Goal: Task Accomplishment & Management: Complete application form

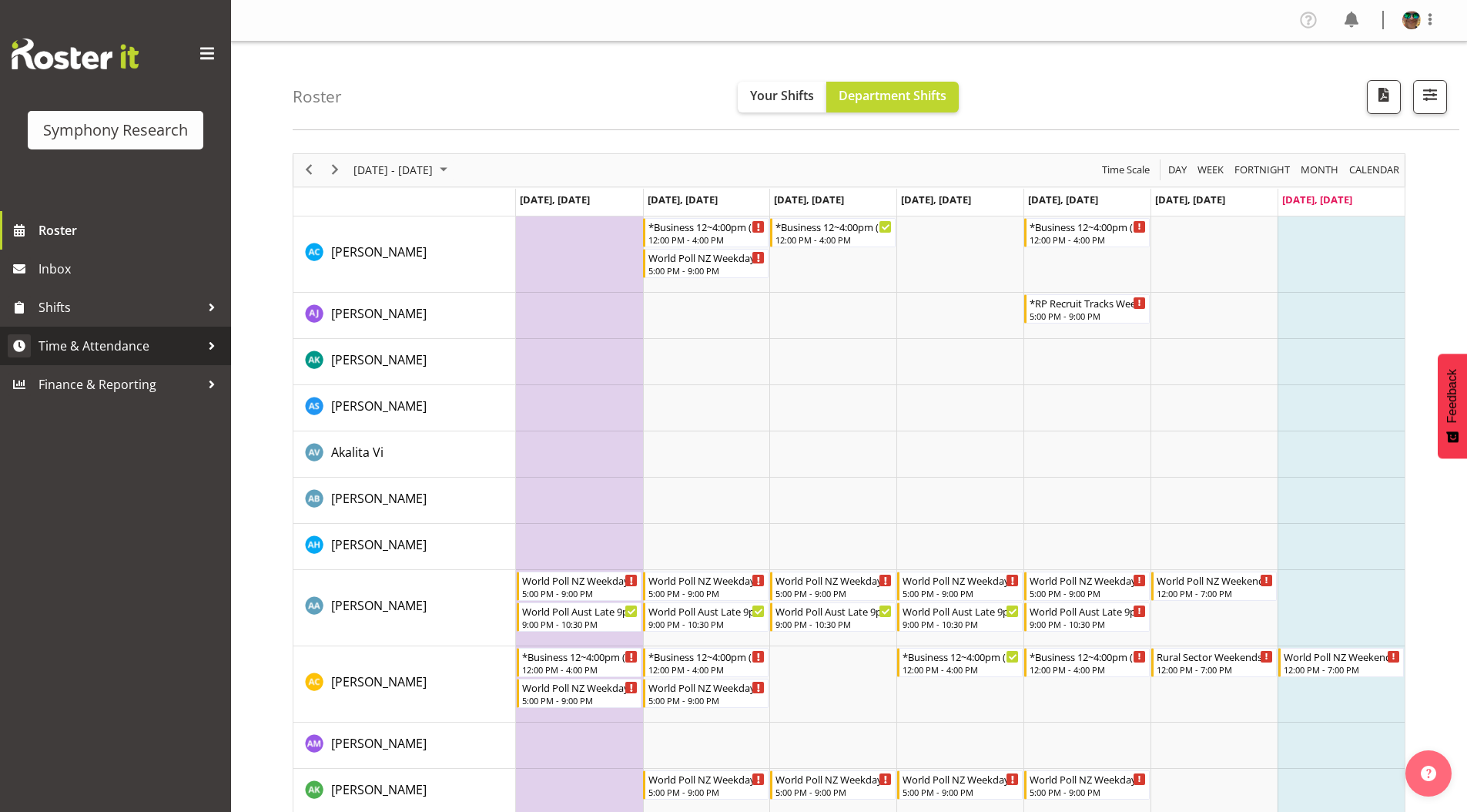
click at [99, 343] on span "Time & Attendance" at bounding box center [119, 346] width 162 height 23
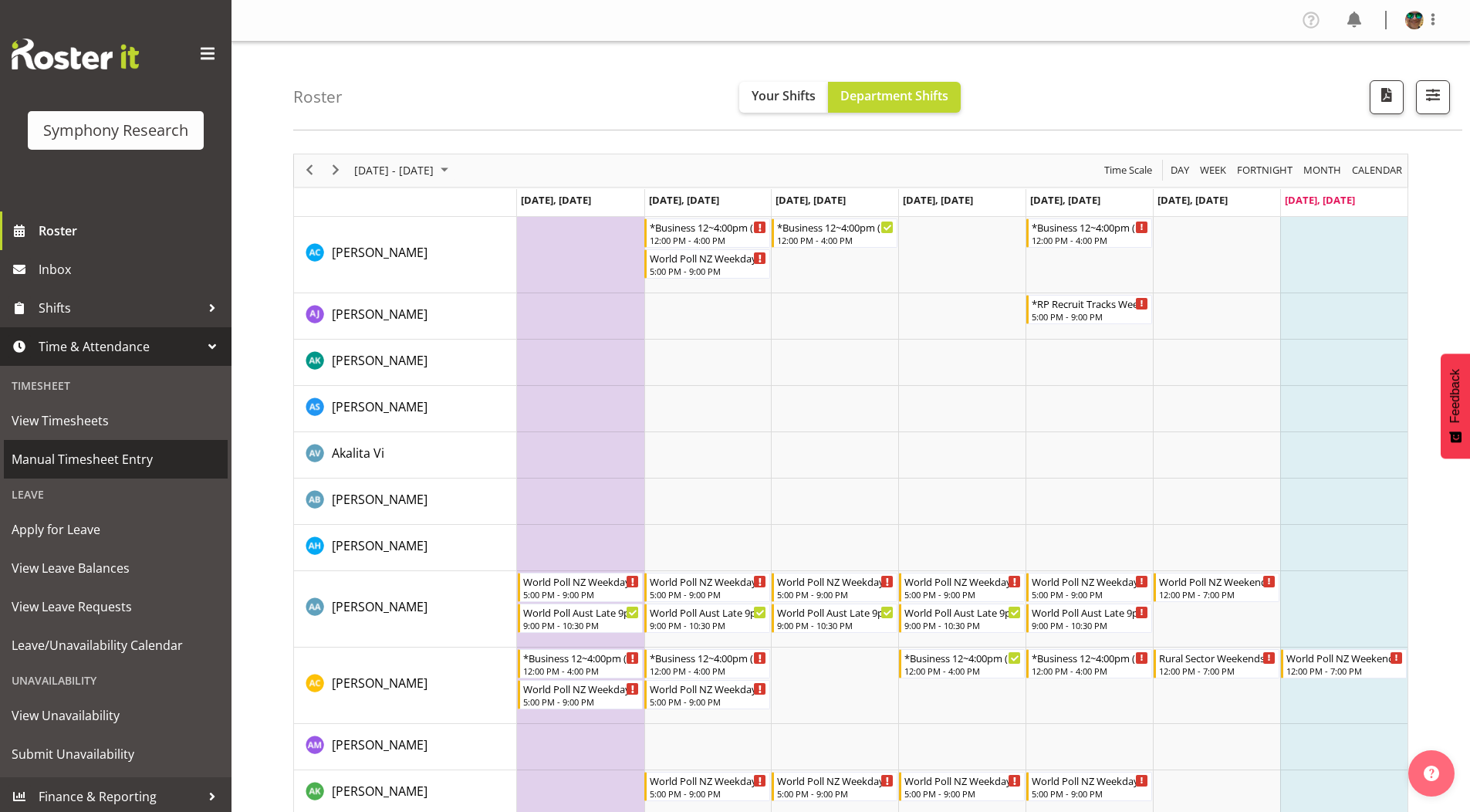
click at [61, 458] on span "Manual Timesheet Entry" at bounding box center [116, 459] width 208 height 23
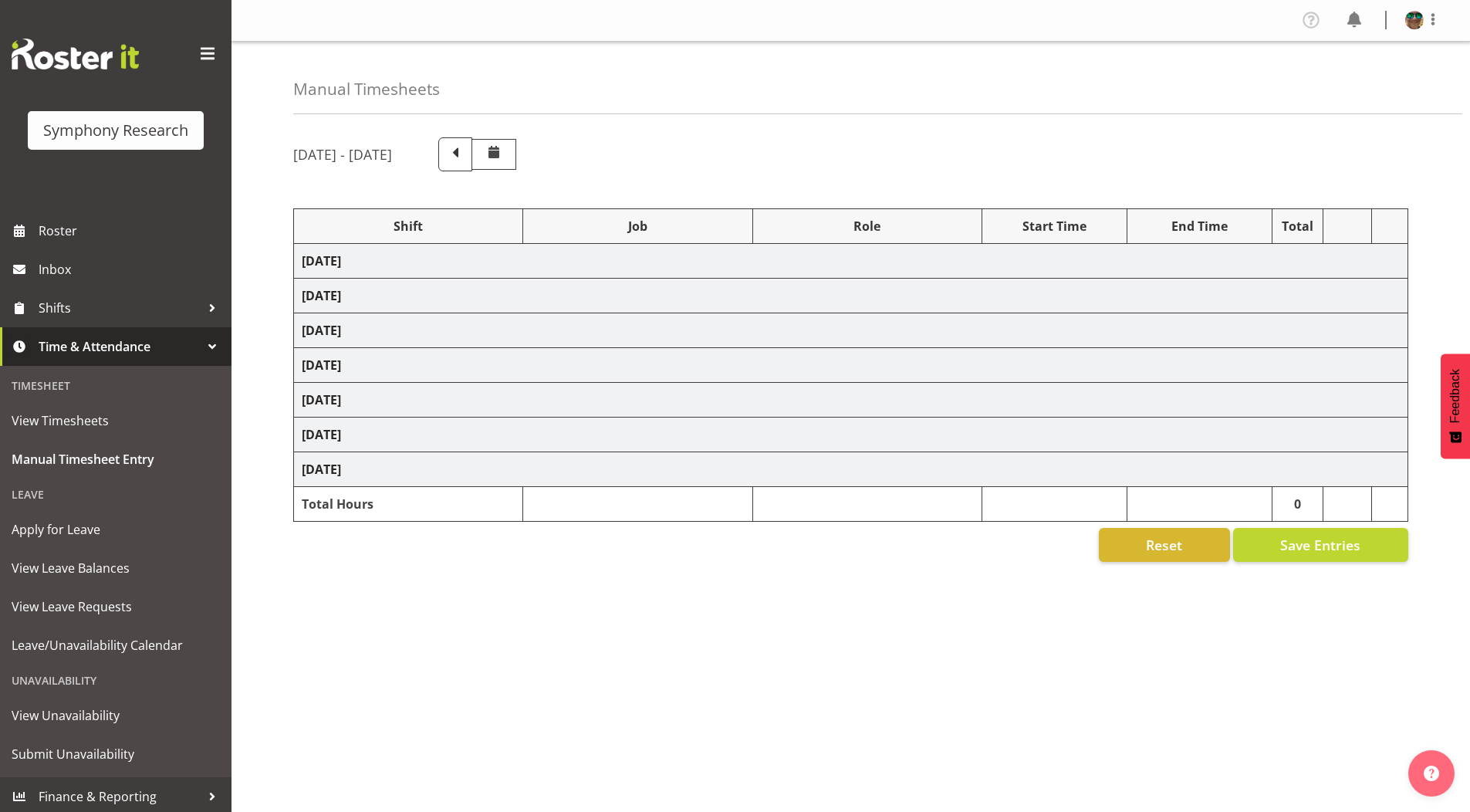
select select "4583"
select select "743"
select select "4583"
select select "10242"
select select "4583"
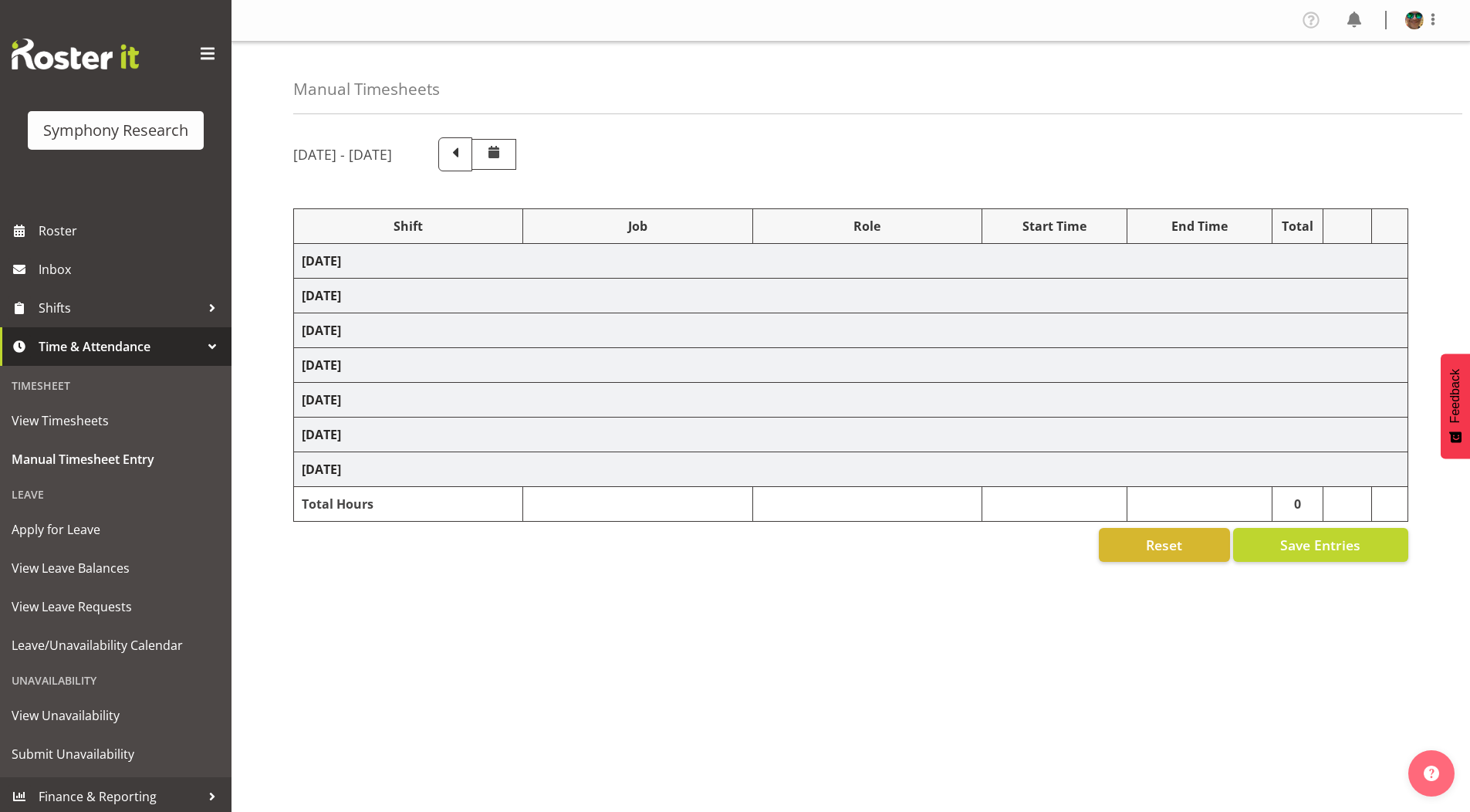
select select "10242"
select select "4583"
select select "9426"
select select "4583"
select select "10631"
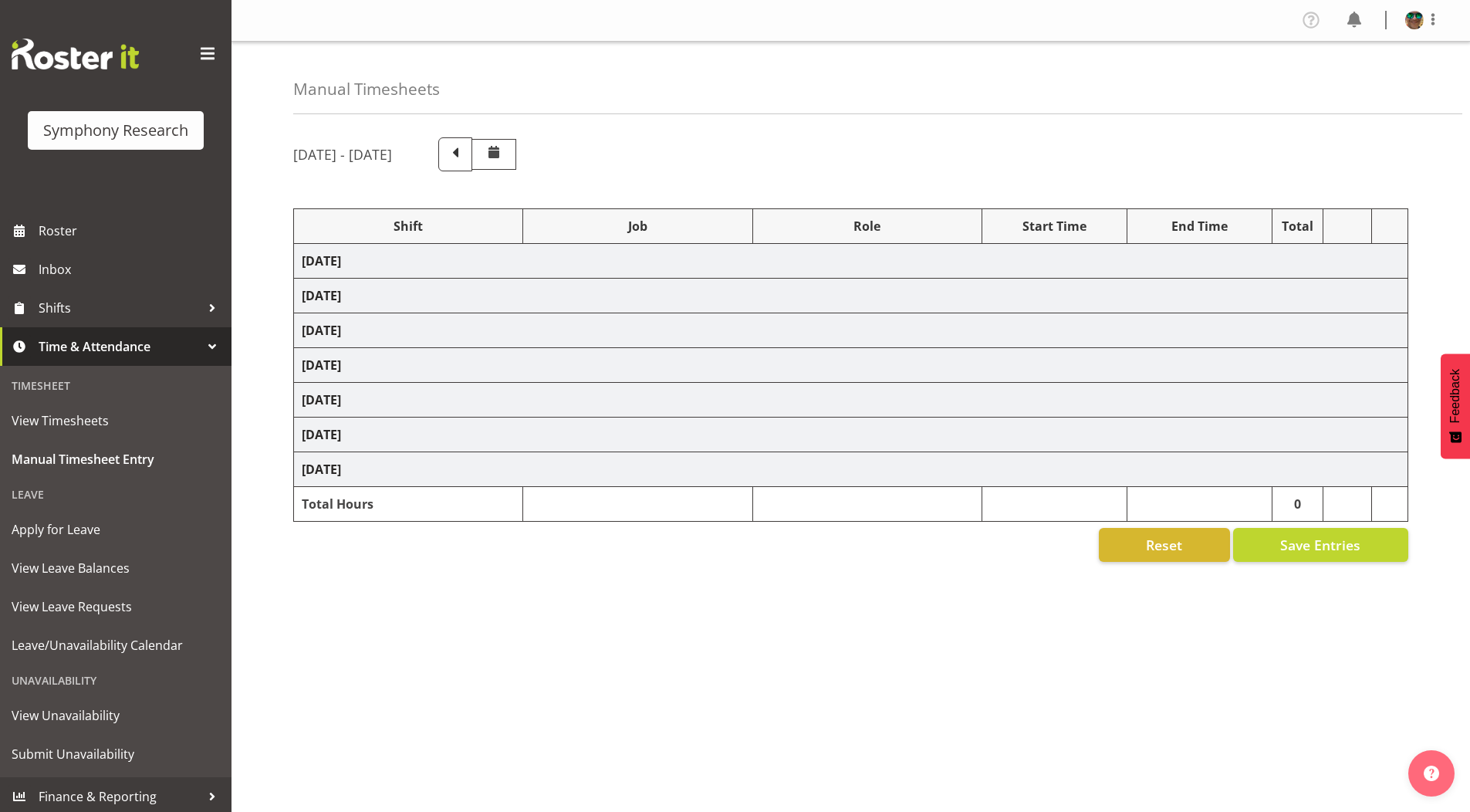
select select "4583"
select select "10633"
select select "4583"
select select "10587"
select select "4583"
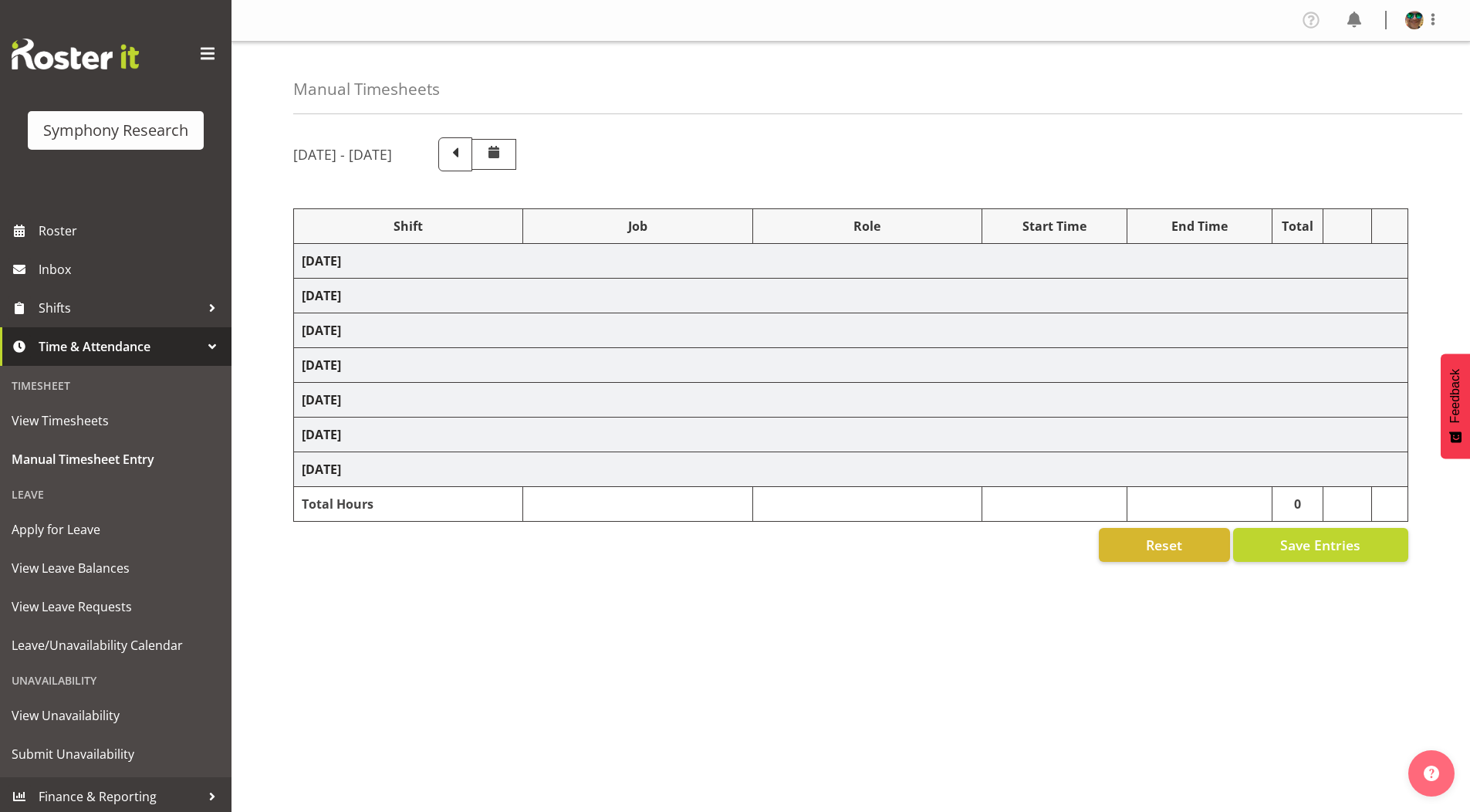
select select "10242"
select select "4583"
select select "9426"
select select "4583"
select select "10242"
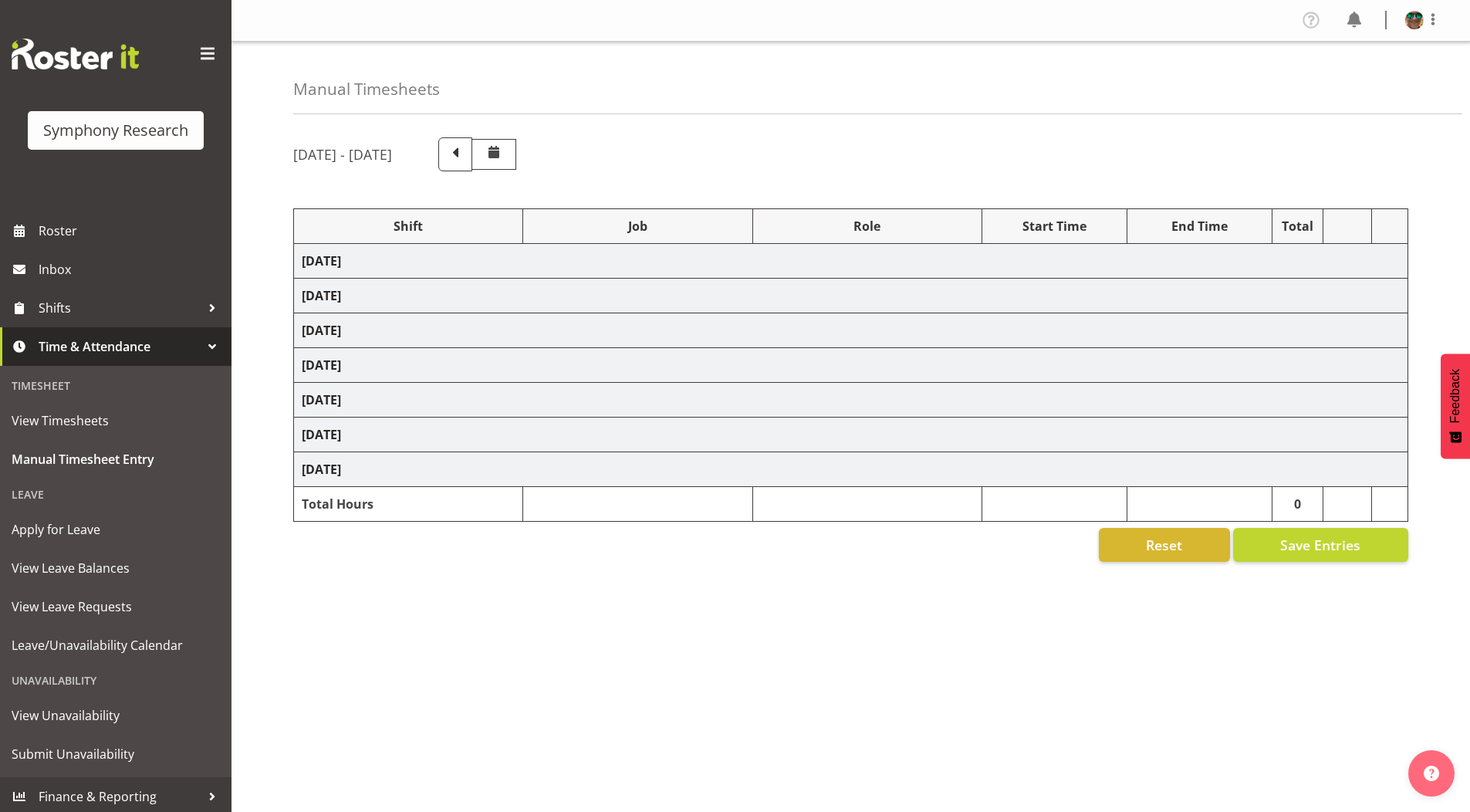
select select "4583"
select select "10633"
select select "4583"
select select "10631"
select select "4583"
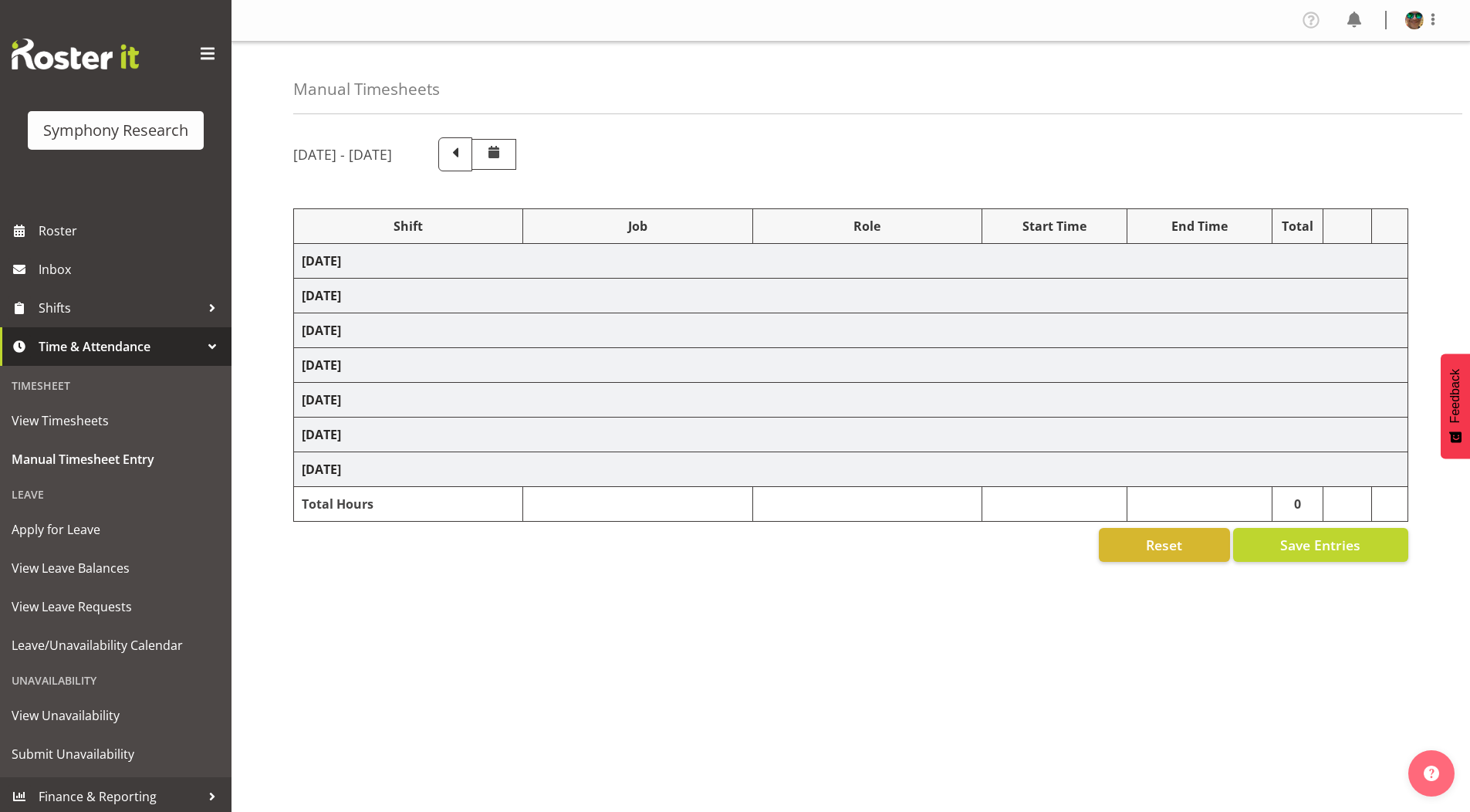
select select "10587"
select select "4583"
select select "10631"
select select "4583"
select select "10242"
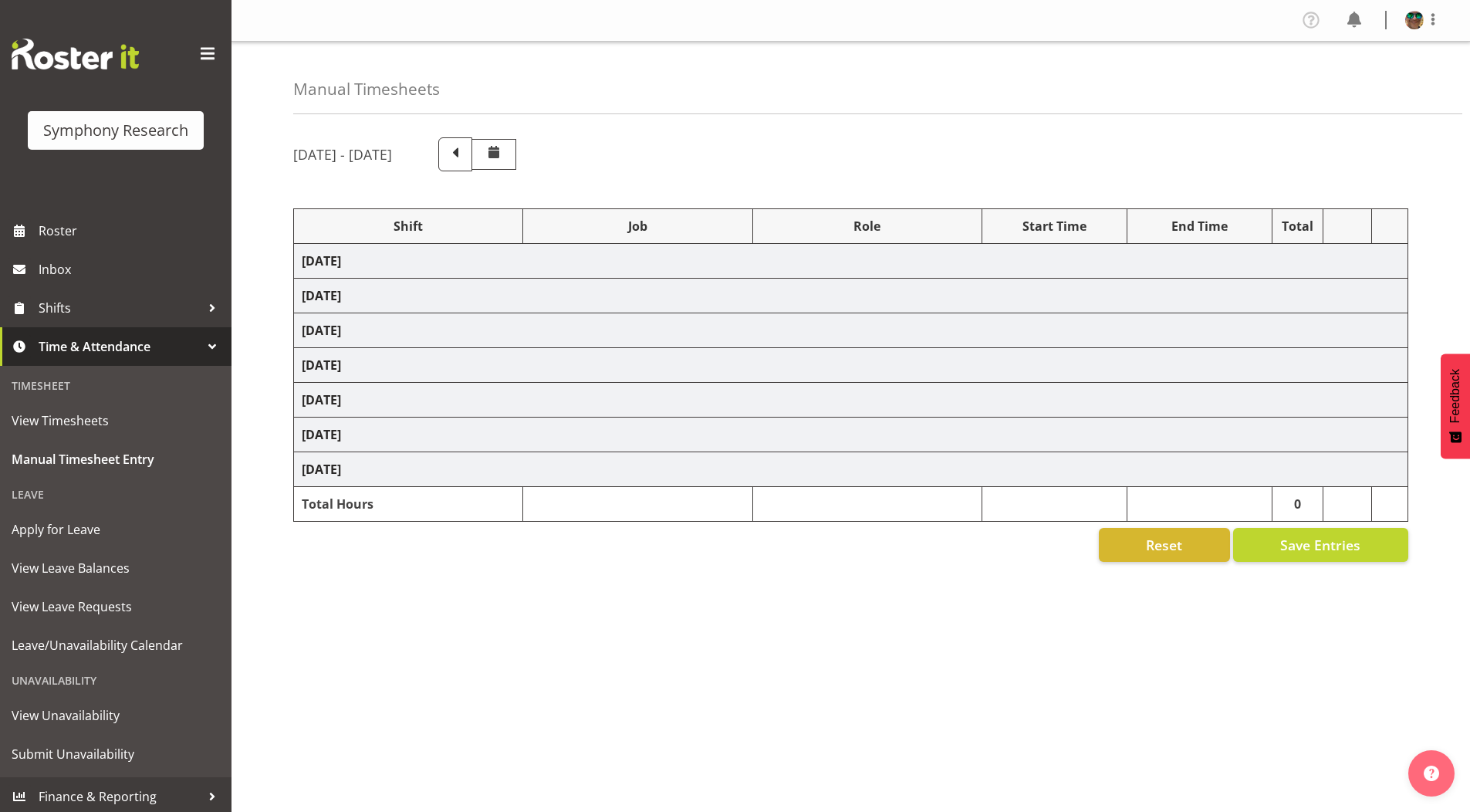
select select "4583"
select select "9426"
select select "4583"
select select "10242"
select select "4583"
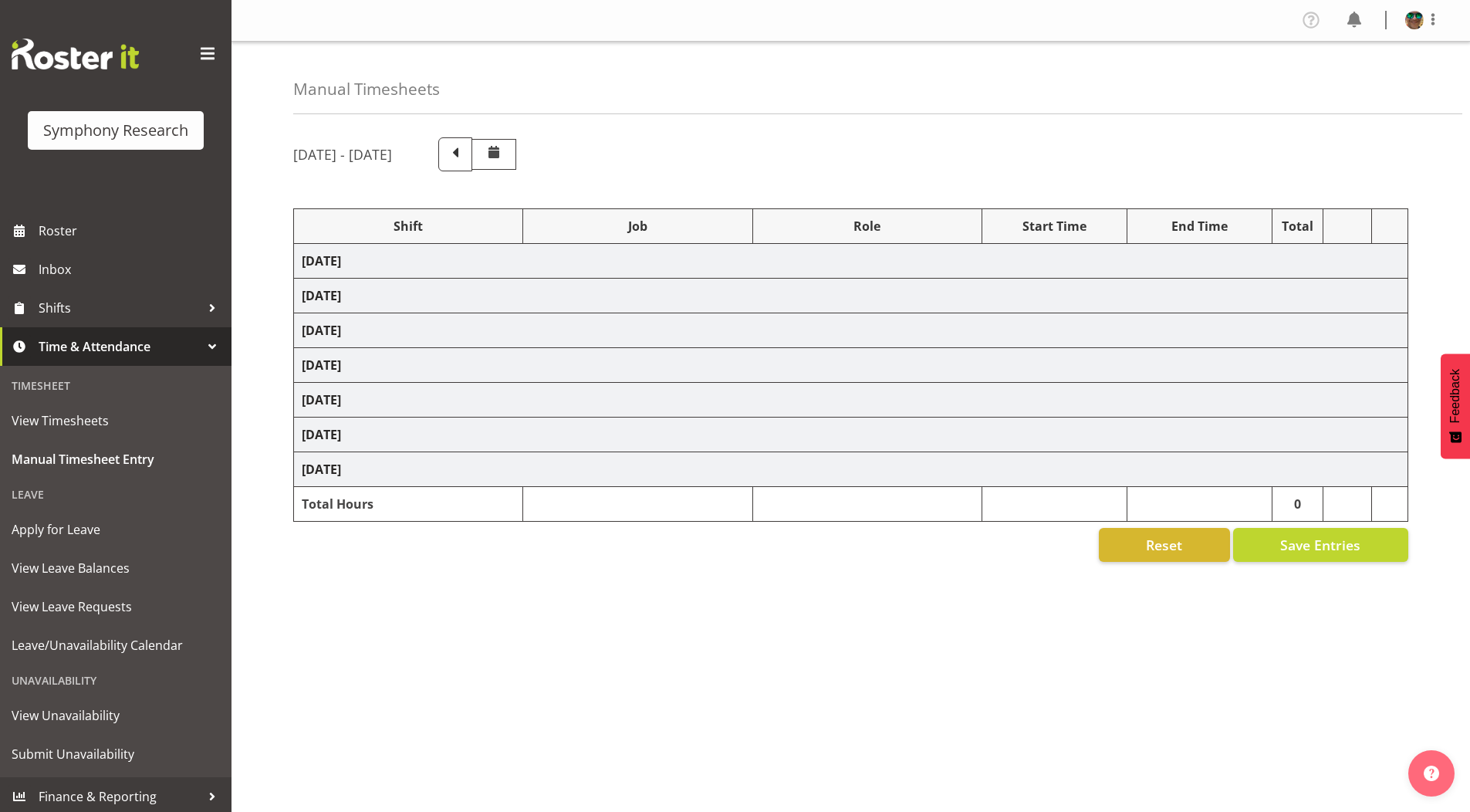
select select "10633"
select select "4583"
select select "10587"
select select "4583"
select select "743"
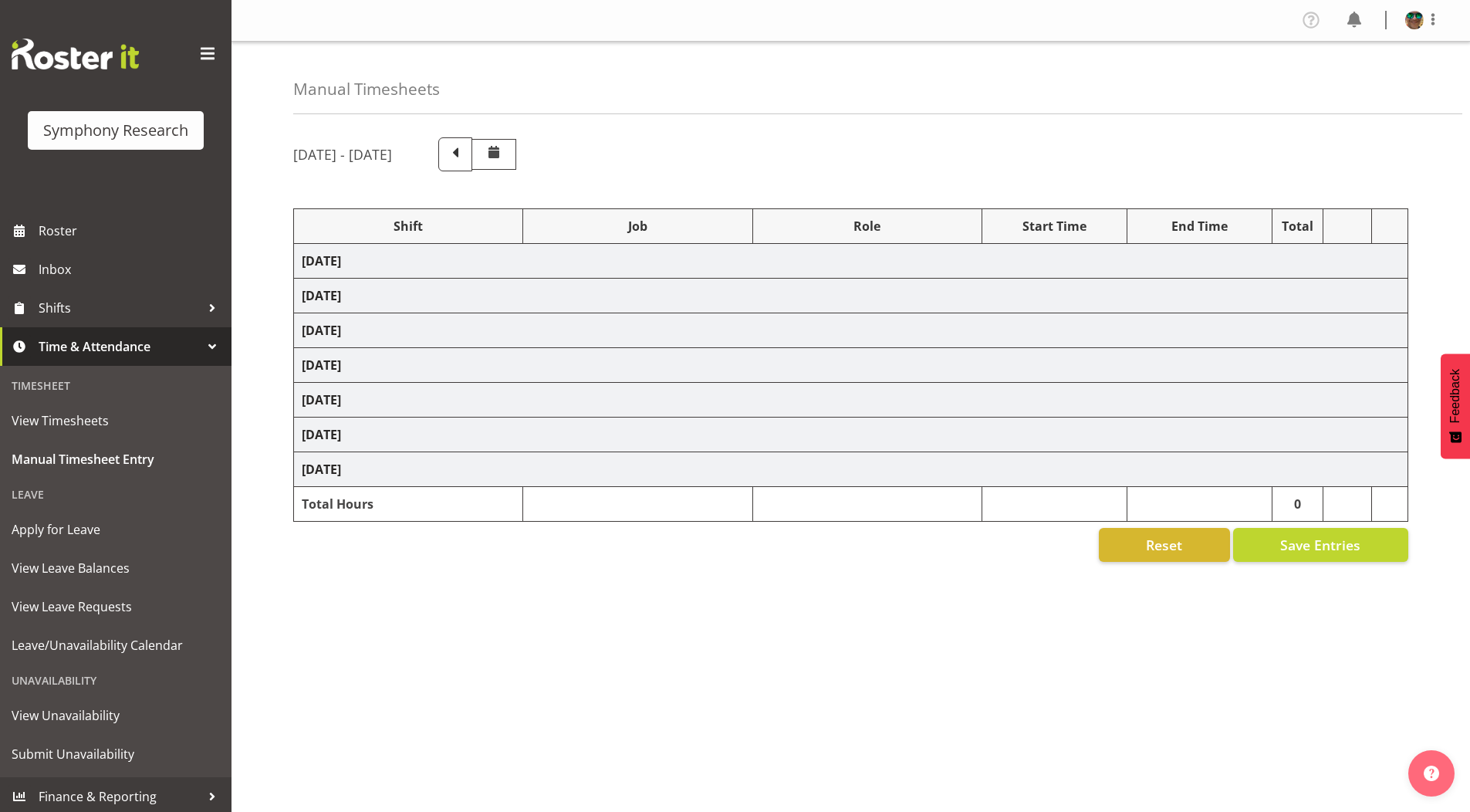
select select "4583"
select select "10242"
select select "4583"
select select "9426"
select select "4583"
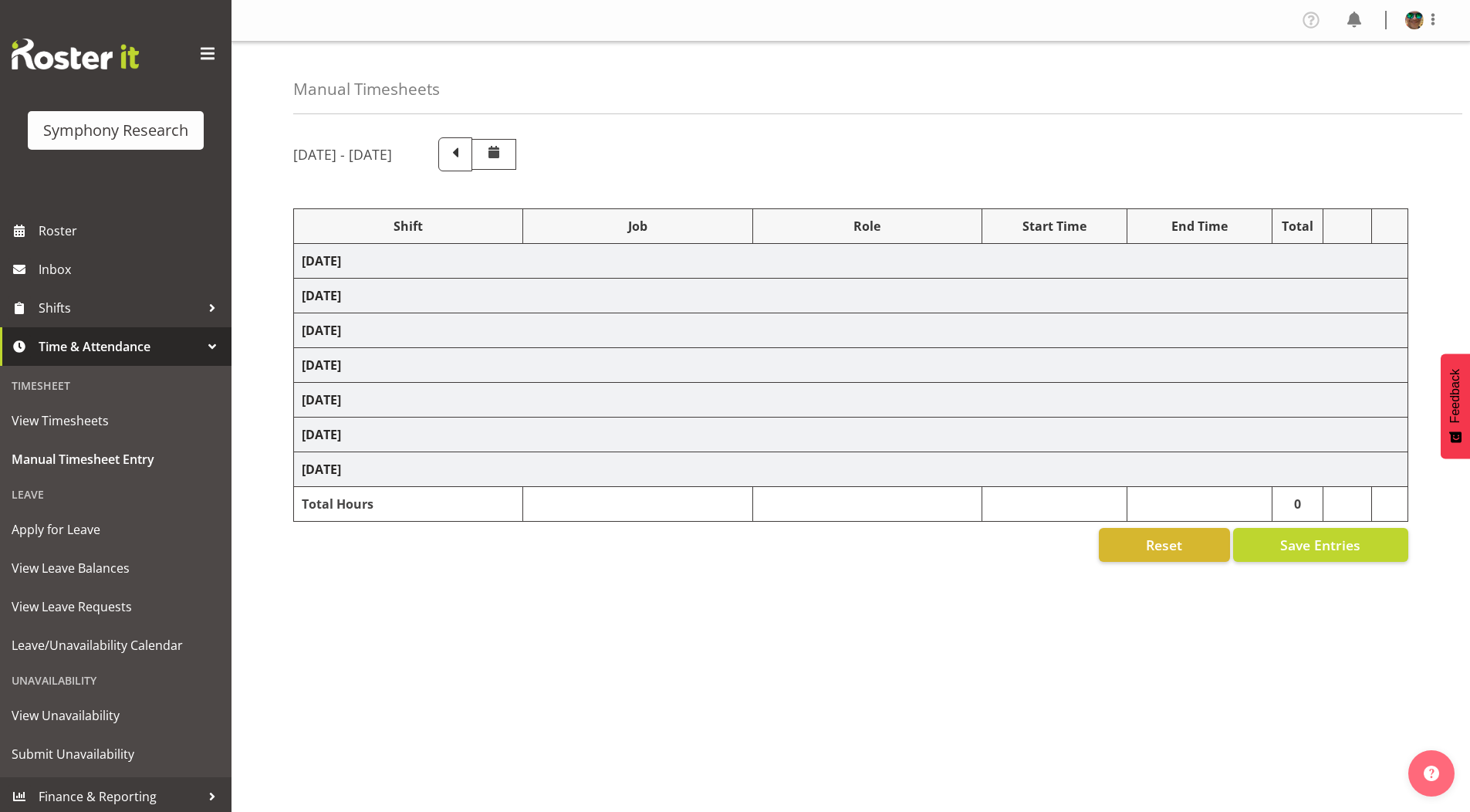
select select "10633"
select select "4583"
select select "10575"
select select "4583"
select select "10587"
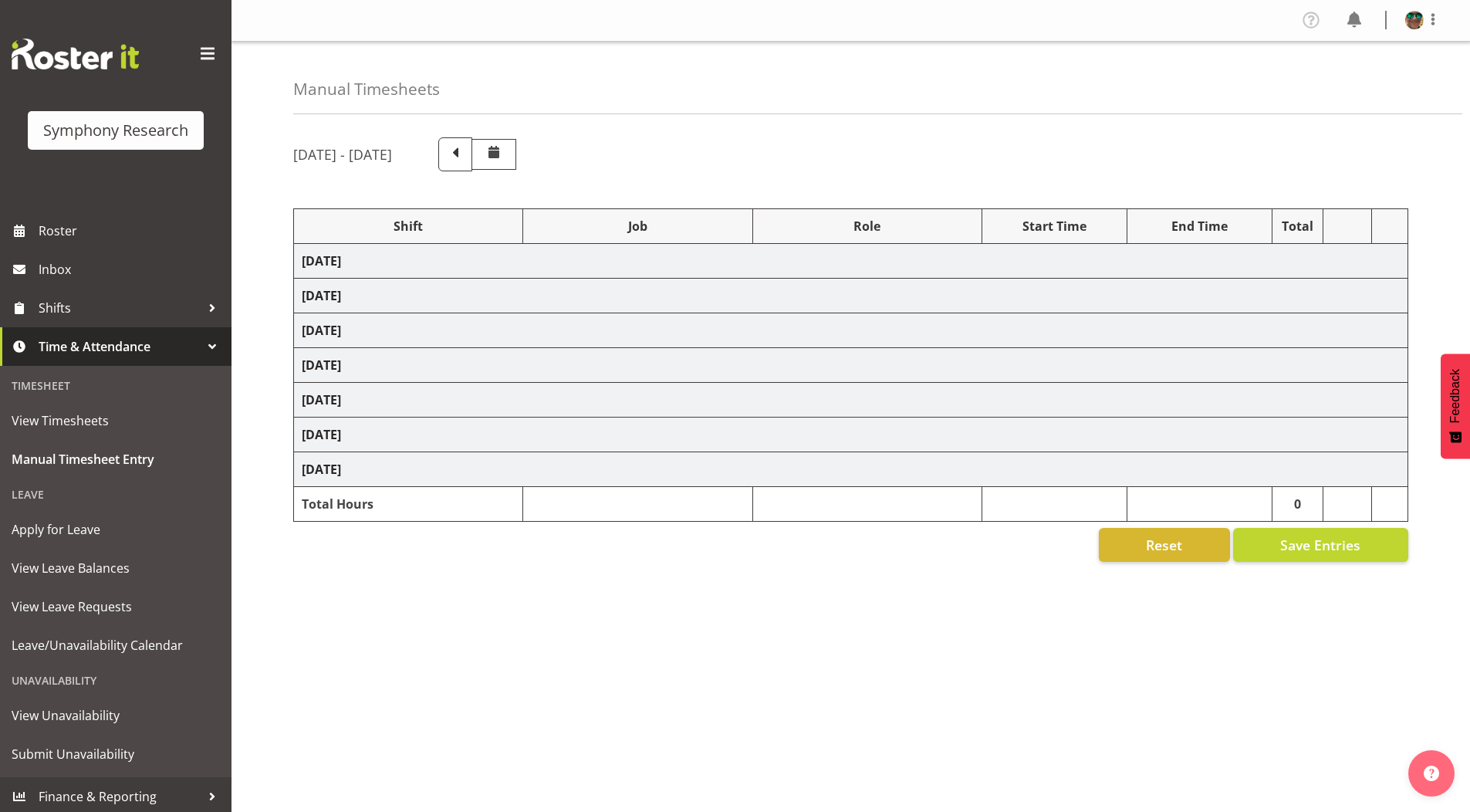
select select "4583"
select select "10242"
select select "4583"
select select "9426"
select select "4583"
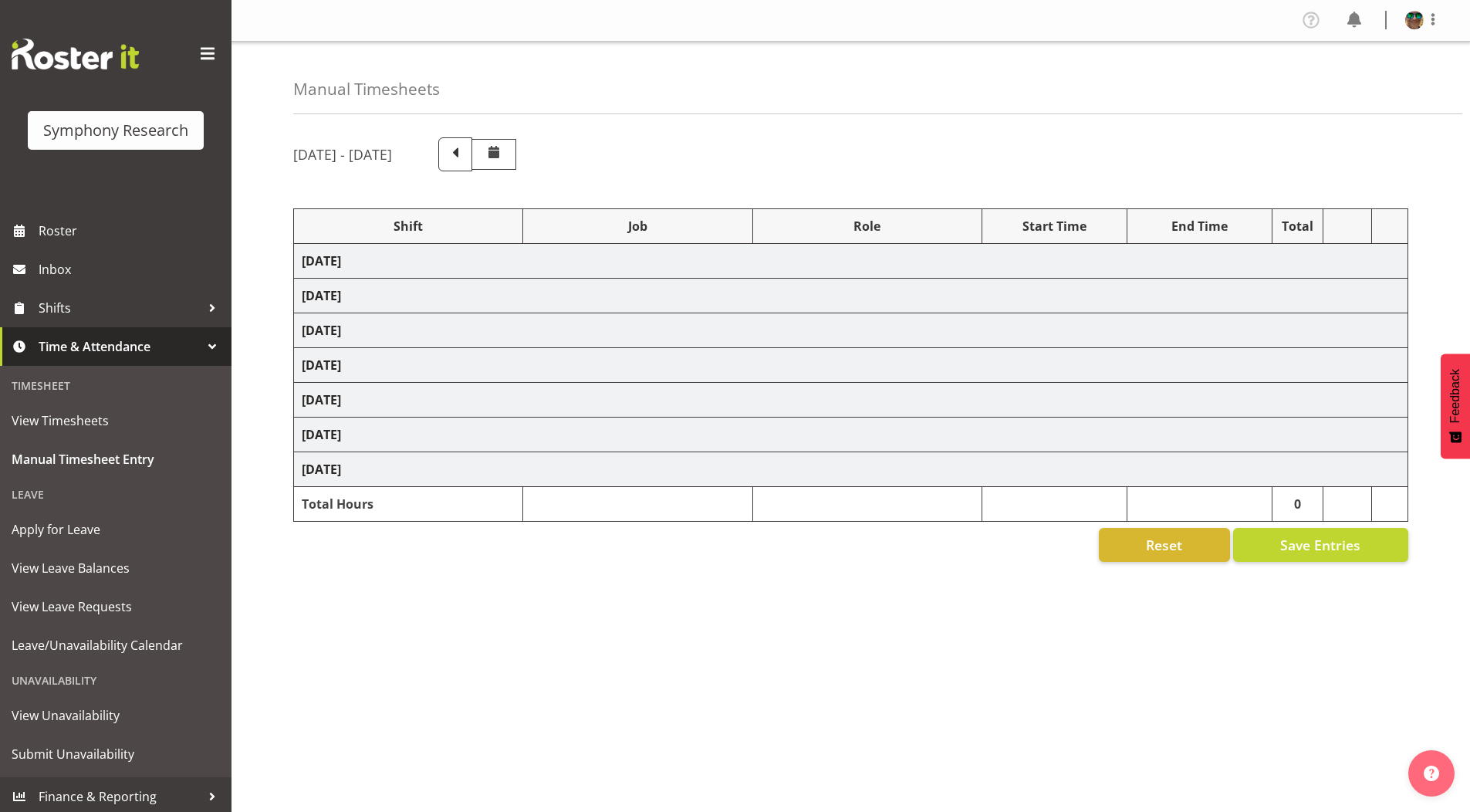
select select "10633"
select select "4583"
select select "10575"
select select "4583"
select select "10587"
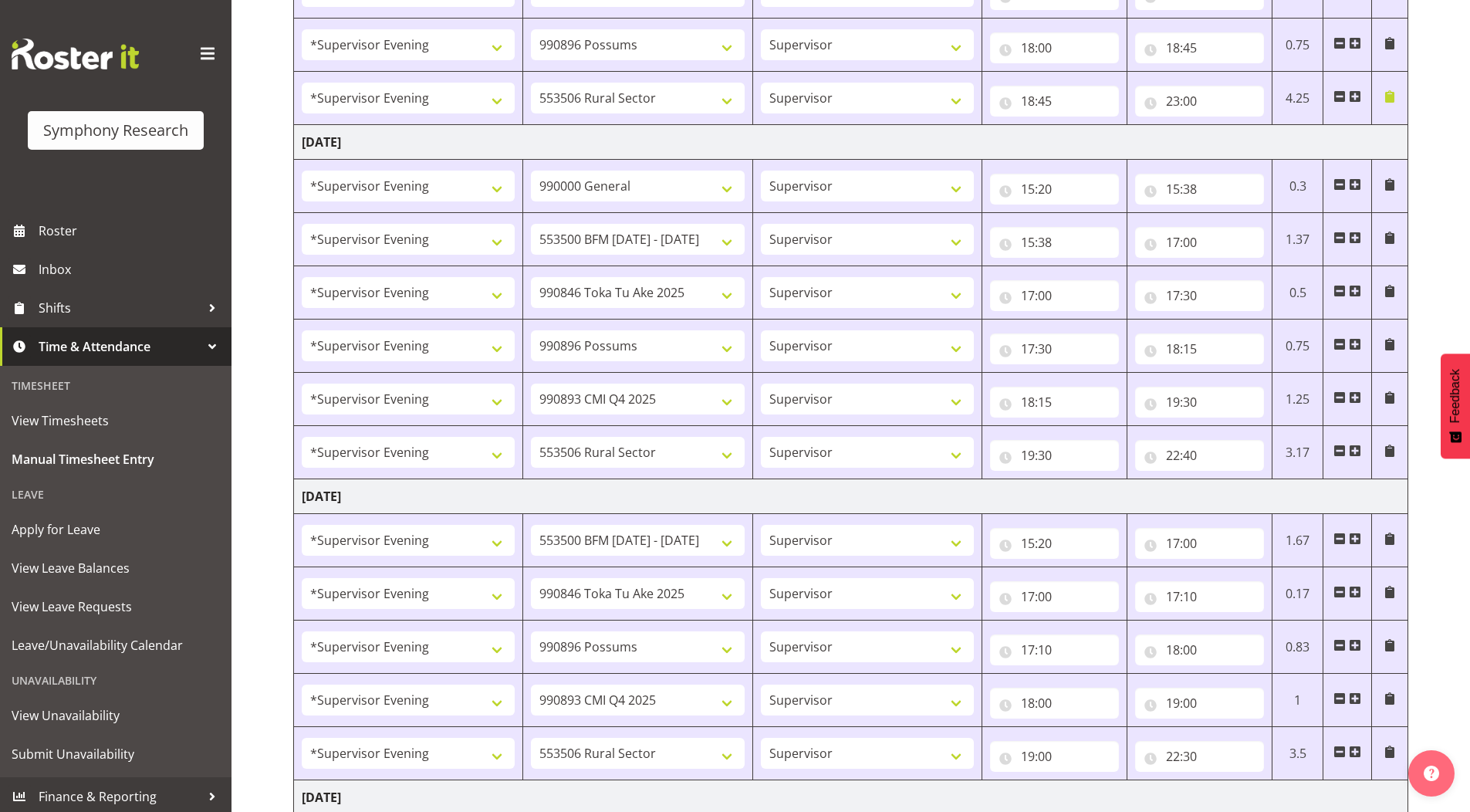
scroll to position [1477, 0]
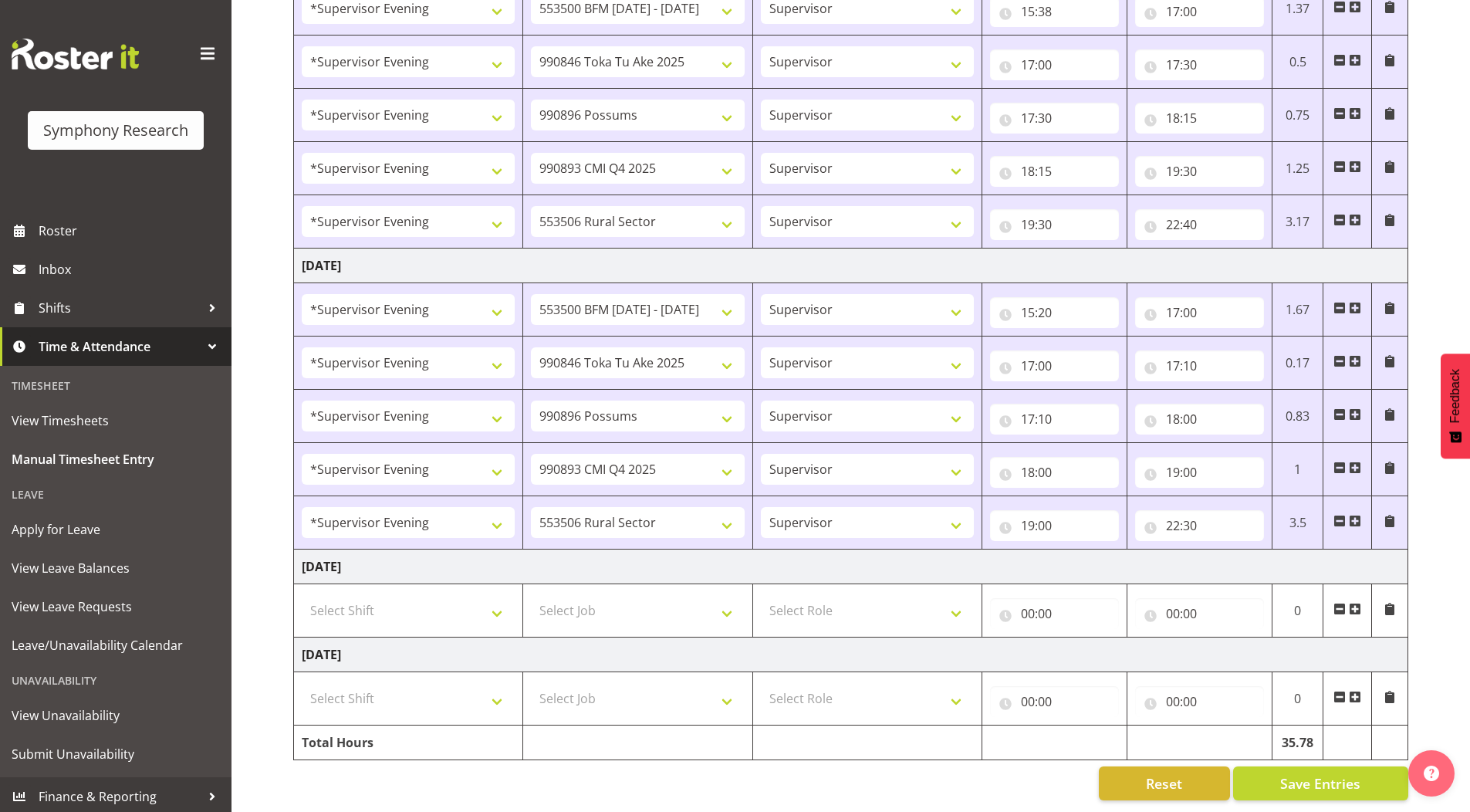
click at [1355, 691] on span at bounding box center [1355, 697] width 12 height 12
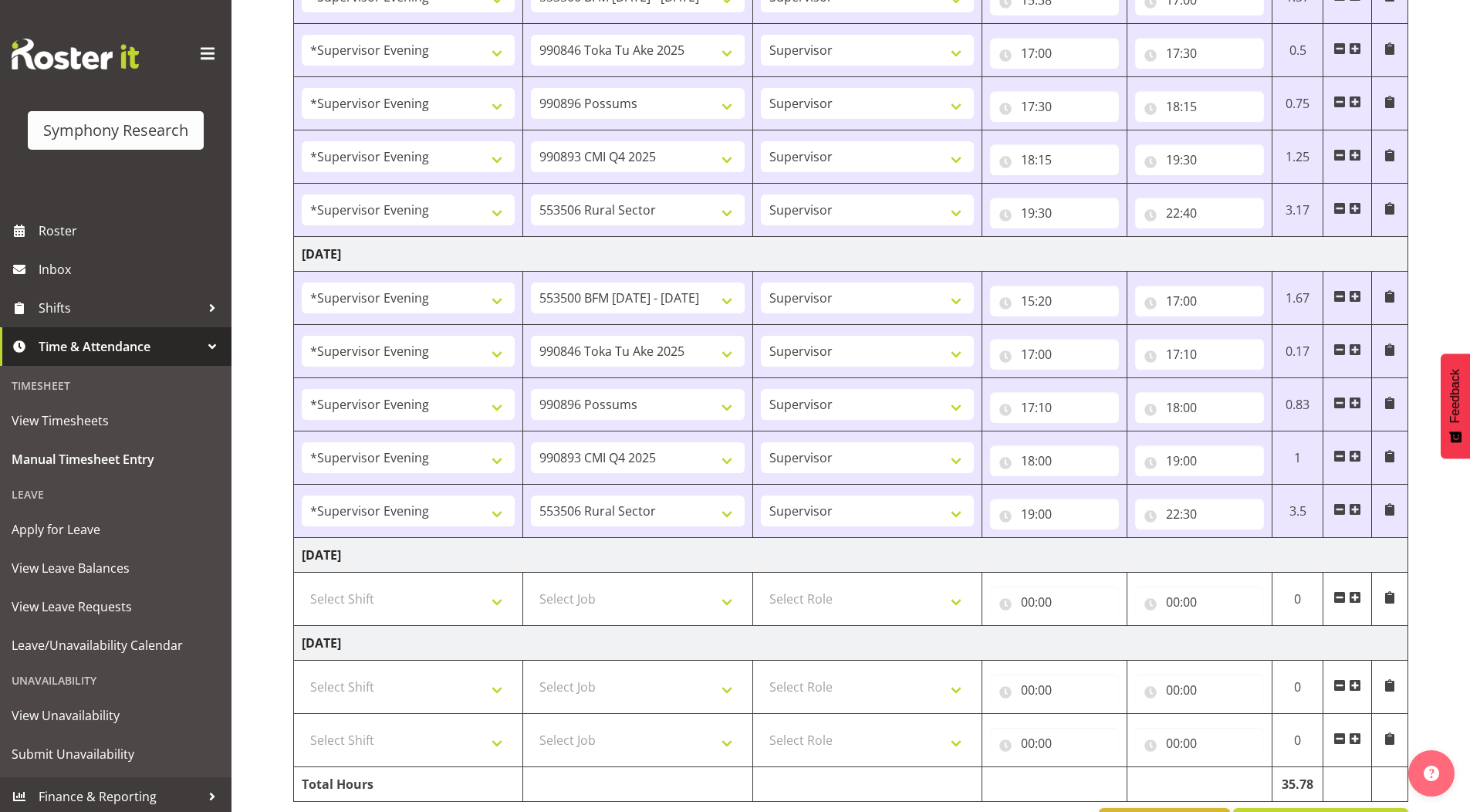
click at [1353, 739] on span at bounding box center [1355, 739] width 12 height 12
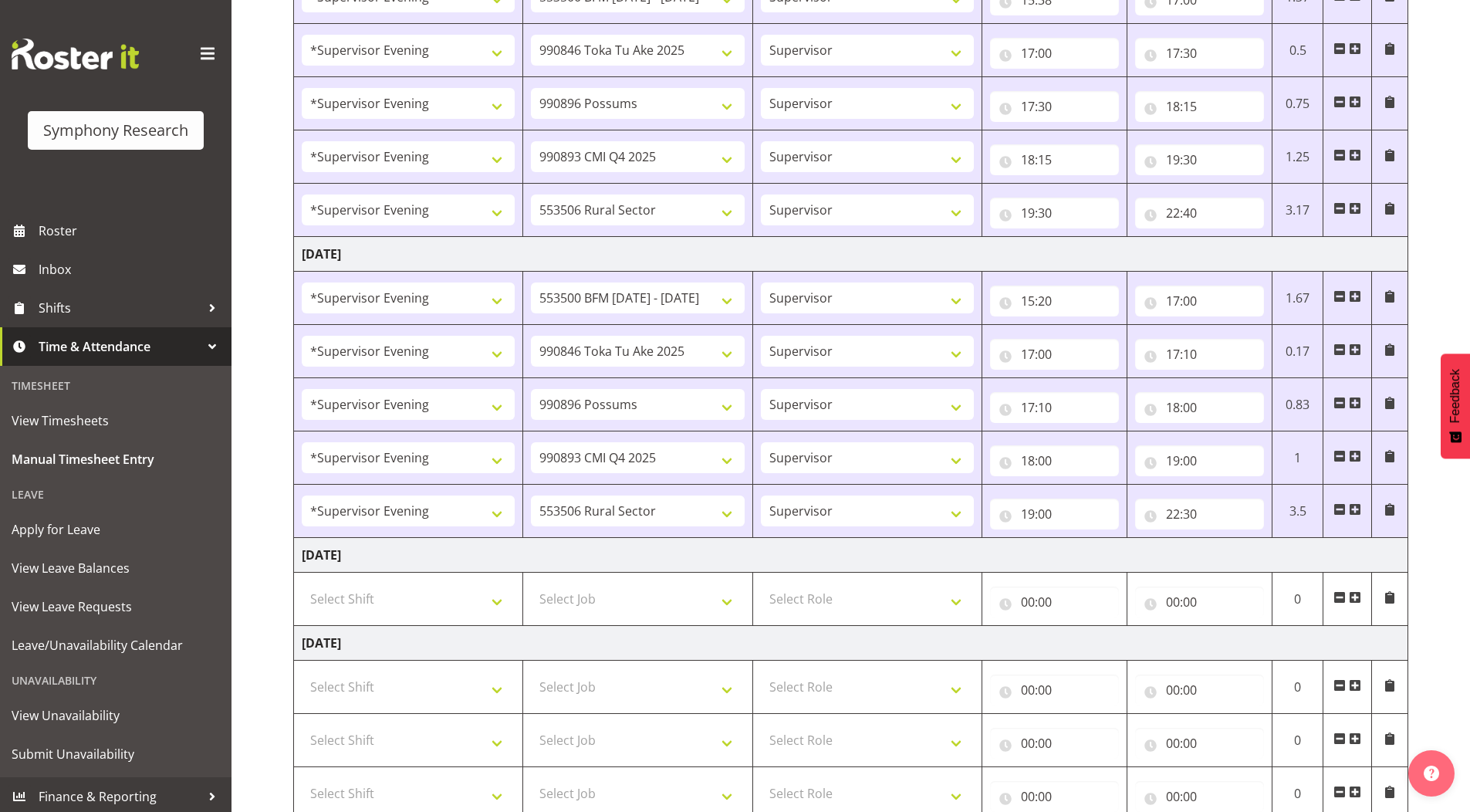
scroll to position [1584, 0]
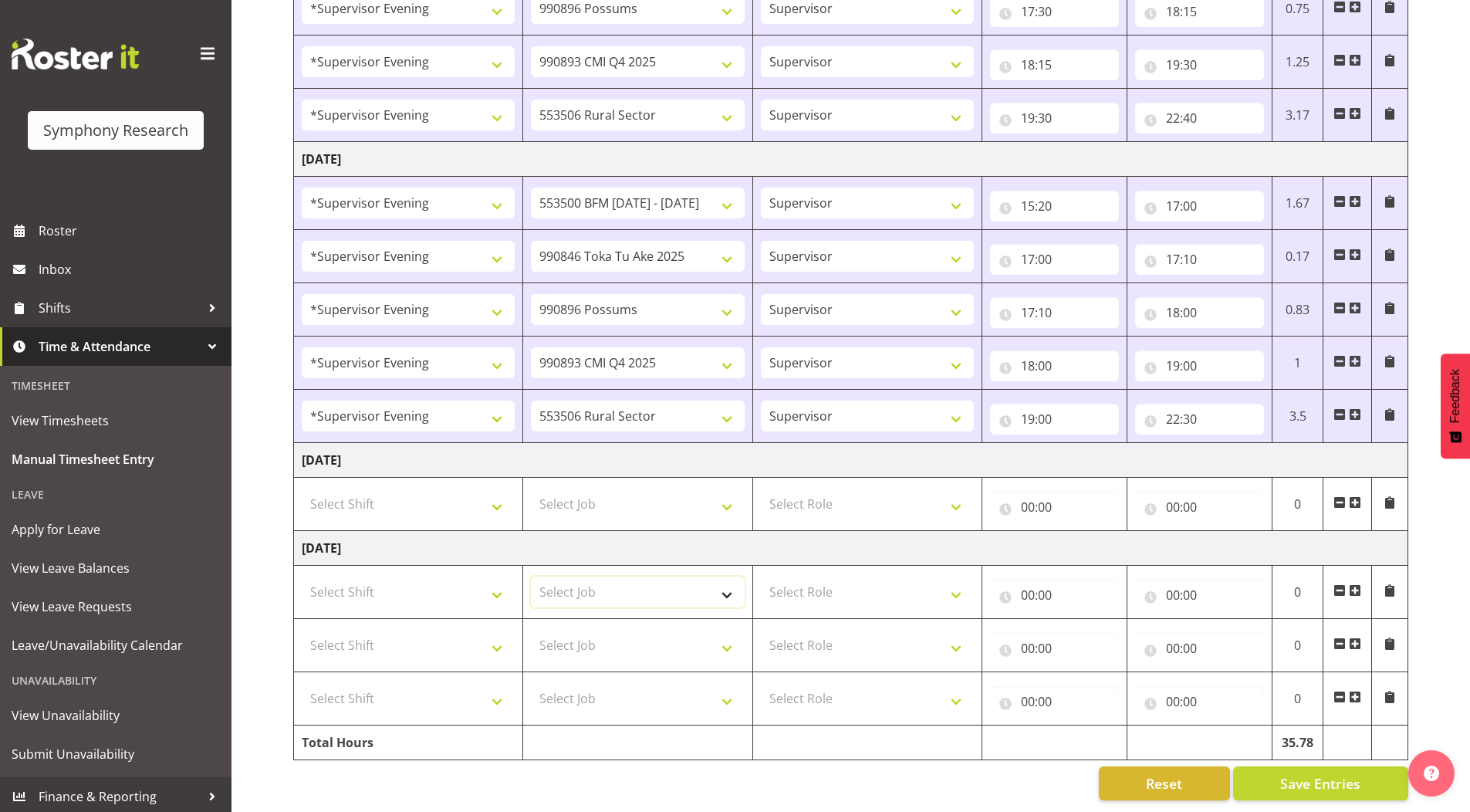
click at [589, 578] on select "Select Job 550060 IF Admin 553492 World Poll Aus Wave 2 Main 2025 553493 World …" at bounding box center [637, 592] width 213 height 31
select select "10527"
click at [531, 577] on select "Select Job 550060 IF Admin 553492 World Poll Aus Wave 2 Main 2025 553493 World …" at bounding box center [637, 592] width 213 height 31
click at [1025, 585] on input "00:00" at bounding box center [1054, 595] width 129 height 31
drag, startPoint x: 1092, startPoint y: 629, endPoint x: 1087, endPoint y: 611, distance: 18.7
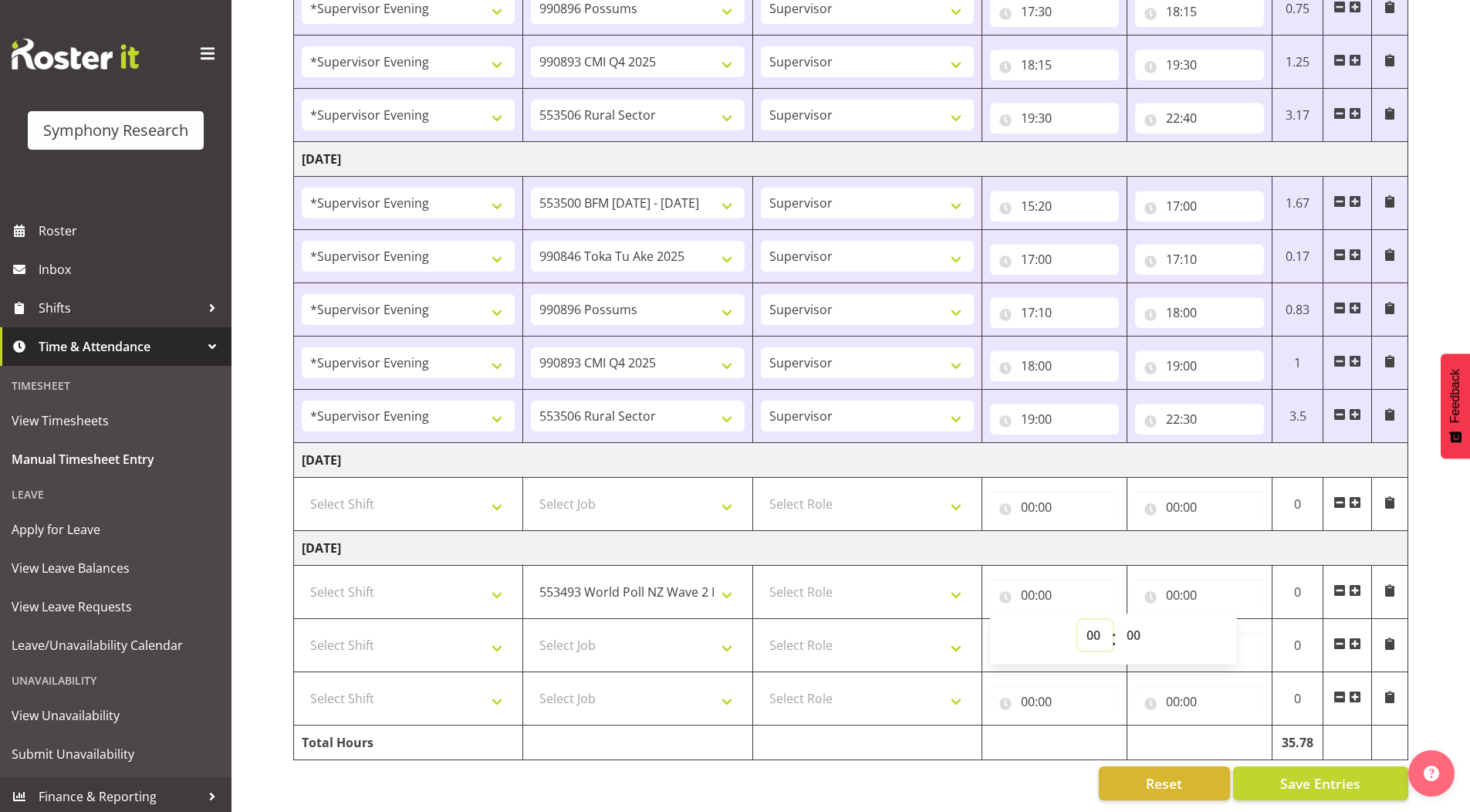
click at [1092, 629] on select "00 01 02 03 04 05 06 07 08 09 10 11 12 13 14 15 16 17 18 19 20 21 22 23" at bounding box center [1095, 635] width 35 height 31
select select "10"
click at [1078, 620] on select "00 01 02 03 04 05 06 07 08 09 10 11 12 13 14 15 16 17 18 19 20 21 22 23" at bounding box center [1095, 635] width 35 height 31
type input "10:00"
click at [1136, 627] on select "00 01 02 03 04 05 06 07 08 09 10 11 12 13 14 15 16 17 18 19 20 21 22 23 24 25 2…" at bounding box center [1135, 635] width 35 height 31
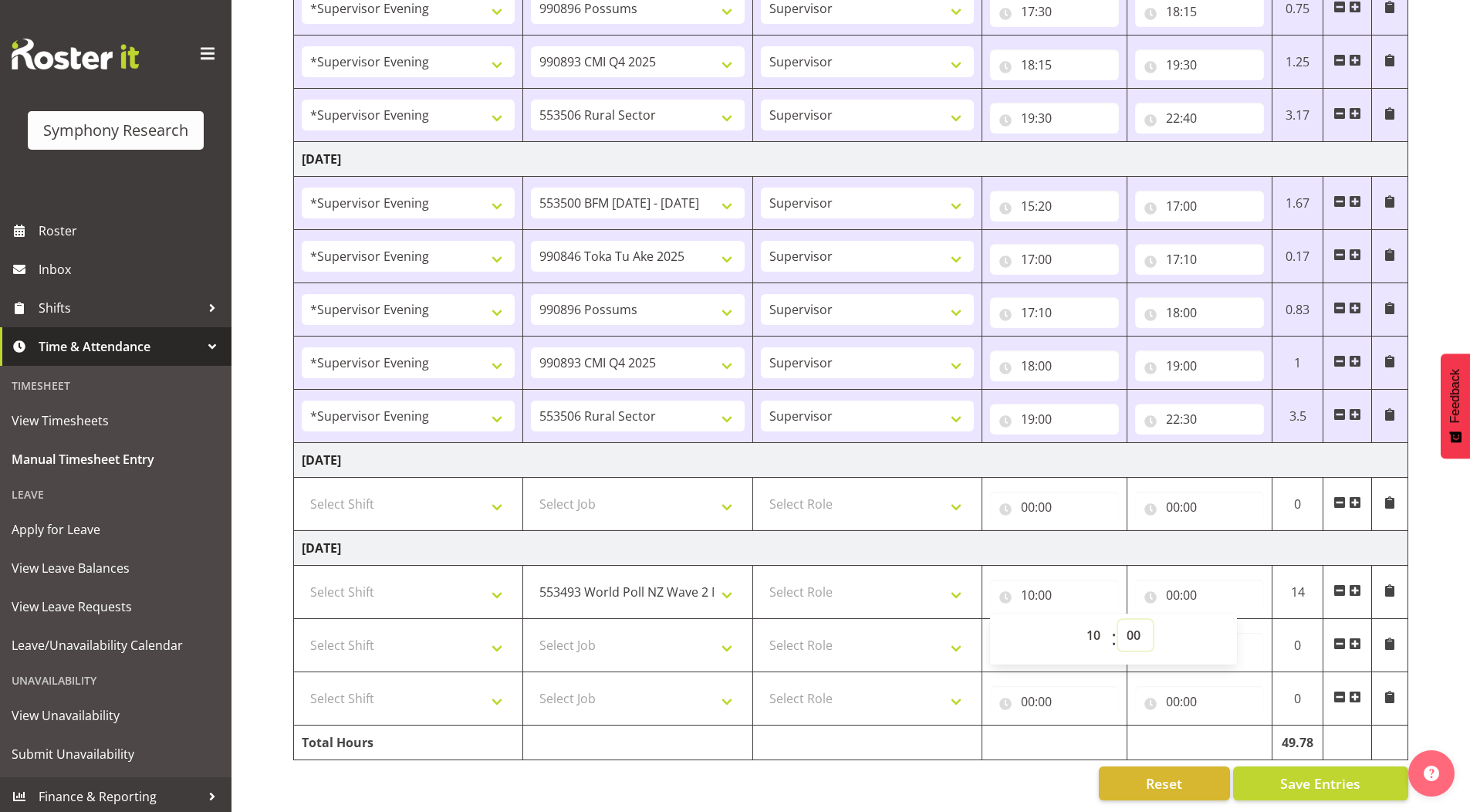
select select "9"
click at [1118, 620] on select "00 01 02 03 04 05 06 07 08 09 10 11 12 13 14 15 16 17 18 19 20 21 22 23 24 25 2…" at bounding box center [1135, 635] width 35 height 31
type input "10:09"
click at [1171, 587] on input "00:00" at bounding box center [1199, 595] width 129 height 31
click at [1230, 623] on select "00 01 02 03 04 05 06 07 08 09 10 11 12 13 14 15 16 17 18 19 20 21 22 23" at bounding box center [1240, 635] width 35 height 31
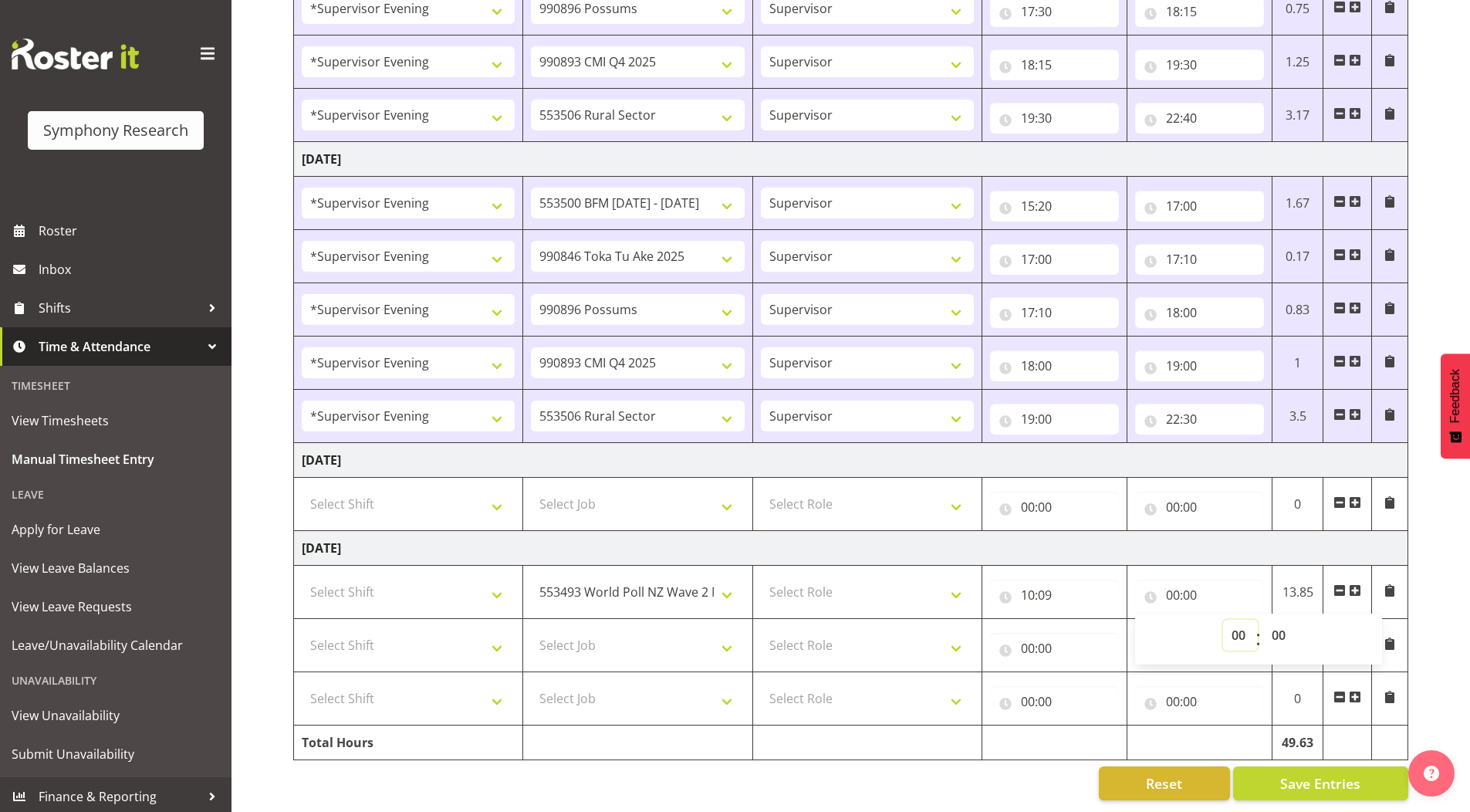
select select "10"
click at [1223, 620] on select "00 01 02 03 04 05 06 07 08 09 10 11 12 13 14 15 16 17 18 19 20 21 22 23" at bounding box center [1240, 635] width 35 height 31
type input "10:00"
click at [1284, 620] on select "00 01 02 03 04 05 06 07 08 09 10 11 12 13 14 15 16 17 18 19 20 21 22 23 24 25 2…" at bounding box center [1280, 635] width 35 height 31
select select "36"
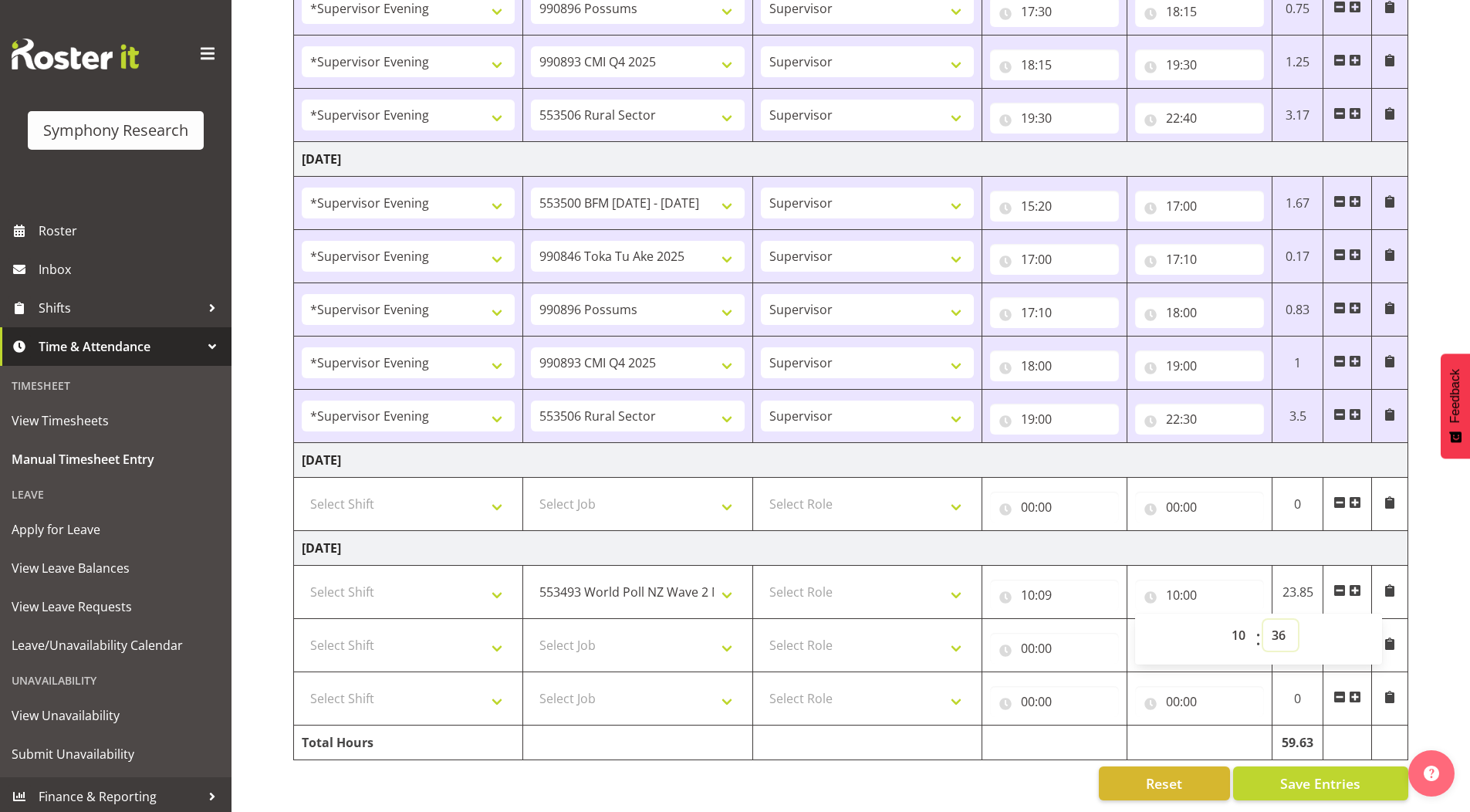
click at [1263, 620] on select "00 01 02 03 04 05 06 07 08 09 10 11 12 13 14 15 16 17 18 19 20 21 22 23 24 25 2…" at bounding box center [1280, 635] width 35 height 31
type input "10:36"
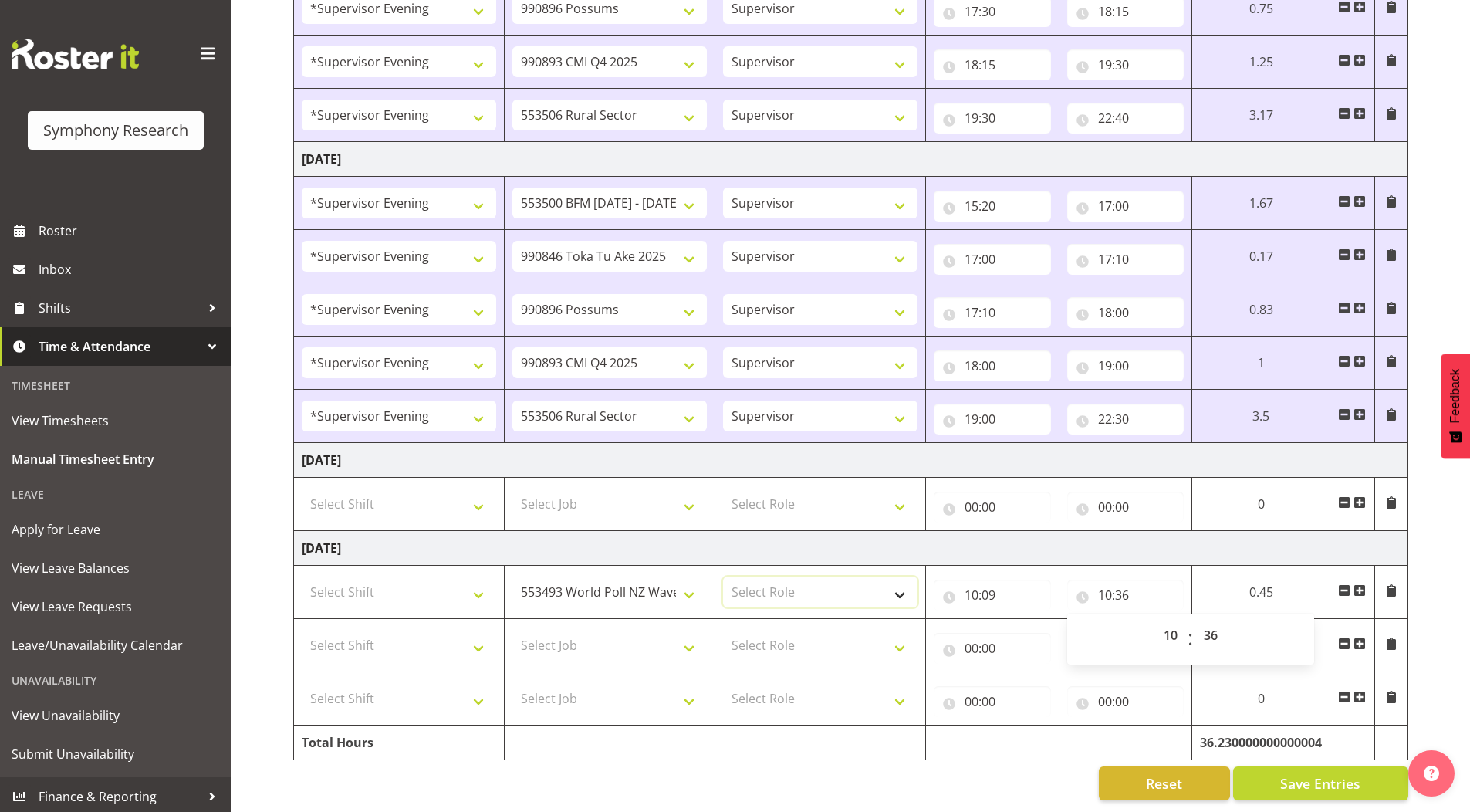
click at [772, 580] on select "Select Role Supervisor Briefing Interviewing" at bounding box center [820, 592] width 194 height 31
select select "45"
click at [723, 577] on select "Select Role Supervisor Briefing Interviewing" at bounding box center [820, 592] width 194 height 31
click at [571, 629] on select "Select Job 550060 IF Admin 553492 World Poll Aus Wave 2 Main 2025 553493 World …" at bounding box center [610, 645] width 194 height 31
select select "10527"
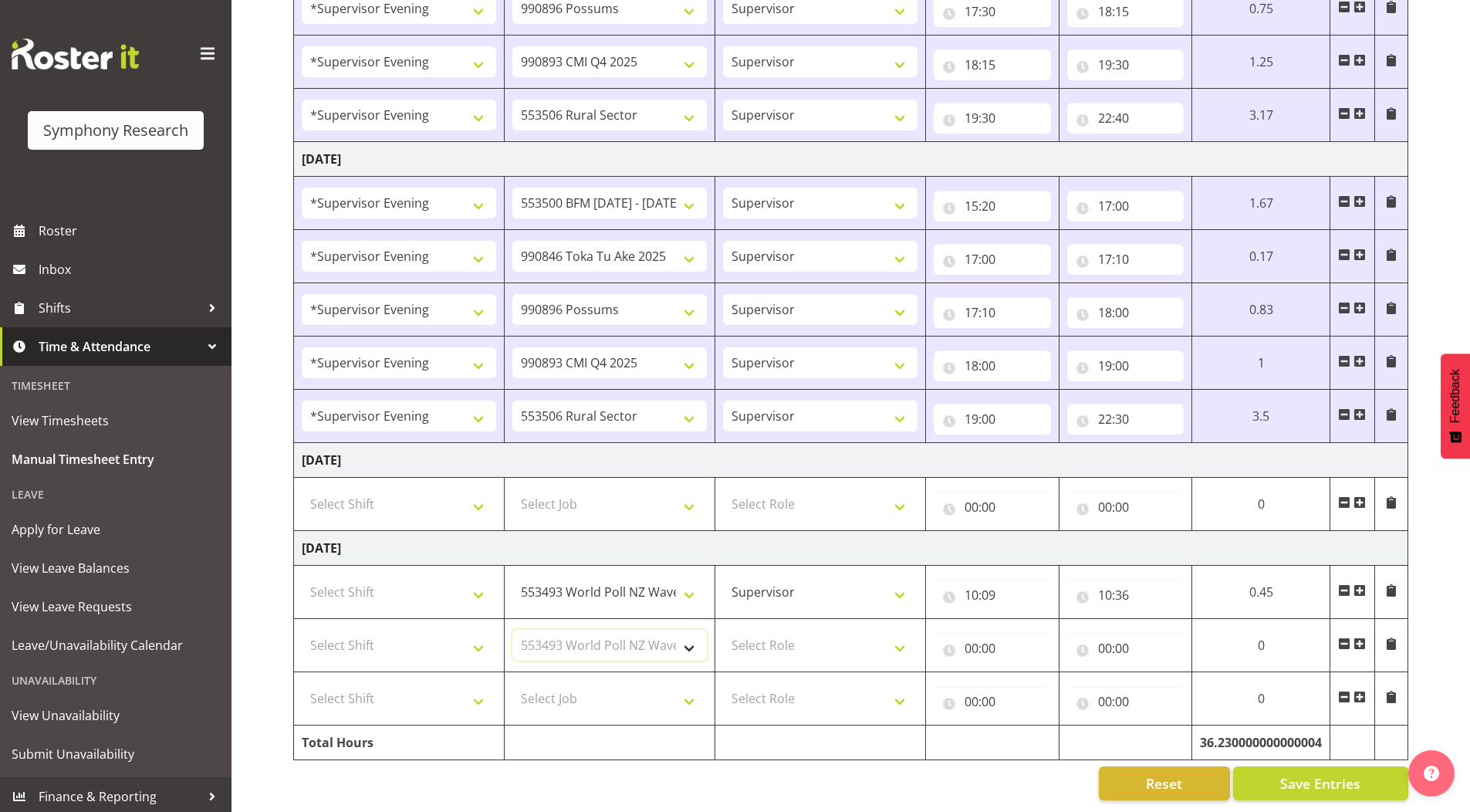
click at [513, 629] on select "Select Job 550060 IF Admin 553492 World Poll Aus Wave 2 Main 2025 553493 World …" at bounding box center [610, 645] width 194 height 31
click at [757, 629] on select "Select Role Supervisor Briefing Interviewing" at bounding box center [820, 645] width 194 height 31
select select "45"
click at [723, 629] on select "Select Role Supervisor Briefing Interviewing" at bounding box center [820, 645] width 194 height 31
drag, startPoint x: 355, startPoint y: 575, endPoint x: 353, endPoint y: 566, distance: 9.2
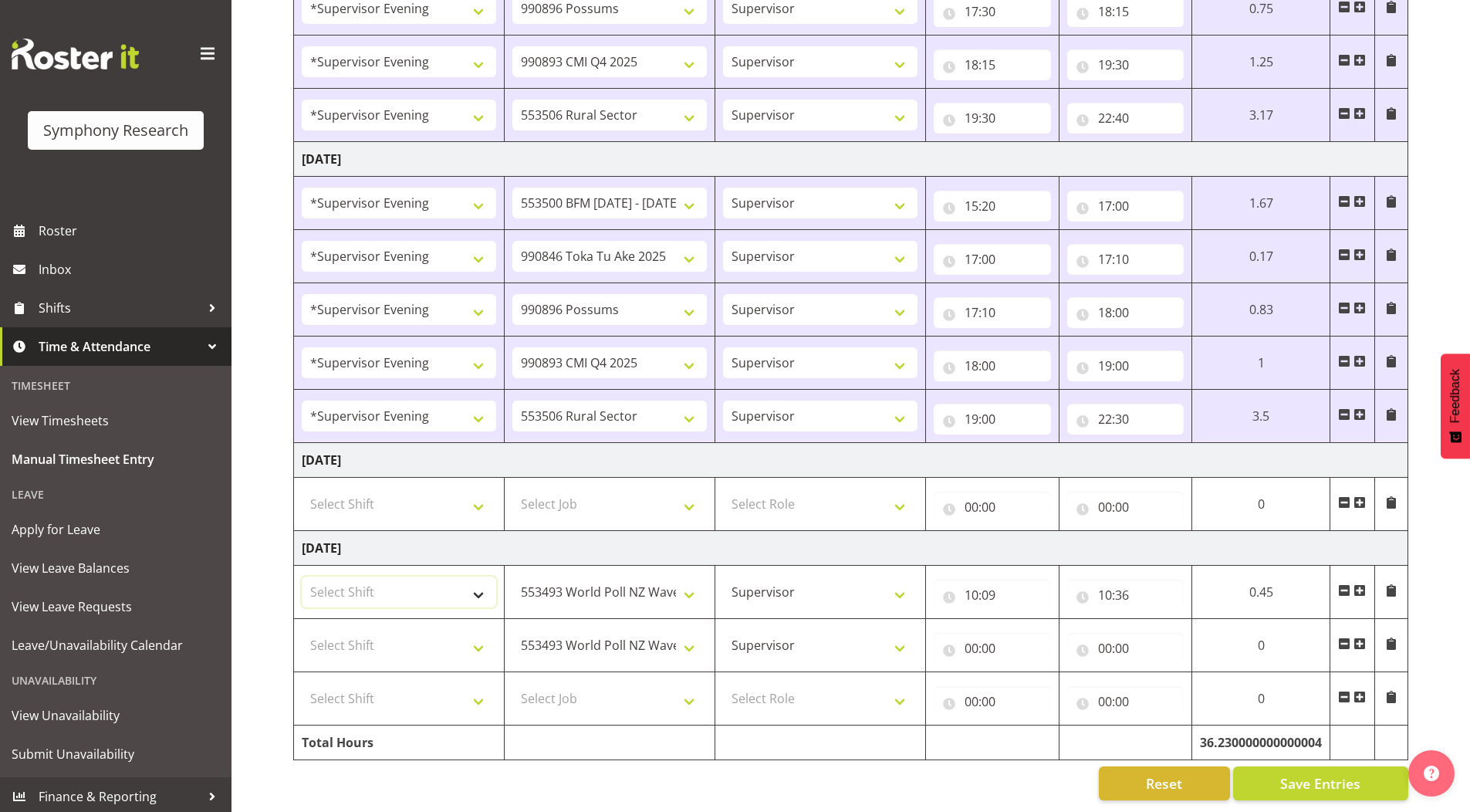
click at [355, 577] on select "Select Shift !!Weekend Residential (Roster IT Shift Label) *Business 9/10am ~ 4…" at bounding box center [399, 592] width 194 height 31
select select "19170"
click at [302, 577] on select "Select Shift !!Weekend Residential (Roster IT Shift Label) *Business 9/10am ~ 4…" at bounding box center [399, 592] width 194 height 31
drag, startPoint x: 339, startPoint y: 635, endPoint x: 343, endPoint y: 620, distance: 15.5
click at [341, 635] on select "Select Shift !!Weekend Residential (Roster IT Shift Label) *Business 9/10am ~ 4…" at bounding box center [399, 645] width 194 height 31
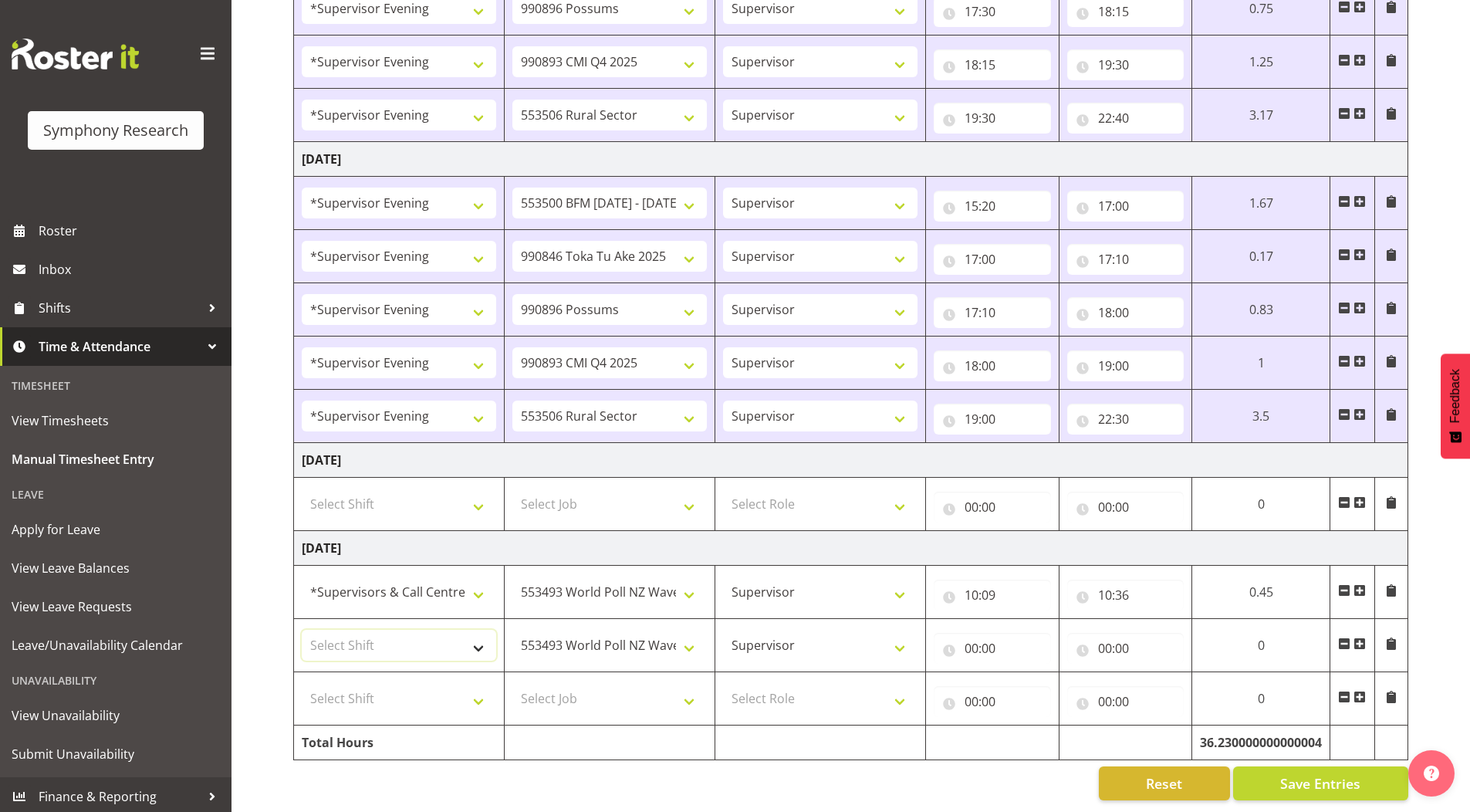
select select "19170"
click at [302, 629] on select "Select Shift !!Weekend Residential (Roster IT Shift Label) *Business 9/10am ~ 4…" at bounding box center [399, 645] width 194 height 31
click at [968, 637] on input "00:00" at bounding box center [993, 648] width 118 height 31
drag, startPoint x: 1031, startPoint y: 673, endPoint x: 1031, endPoint y: 662, distance: 11.0
click at [1031, 673] on select "00 01 02 03 04 05 06 07 08 09 10 11 12 13 14 15 16 17 18 19 20 21 22 23" at bounding box center [1039, 688] width 35 height 31
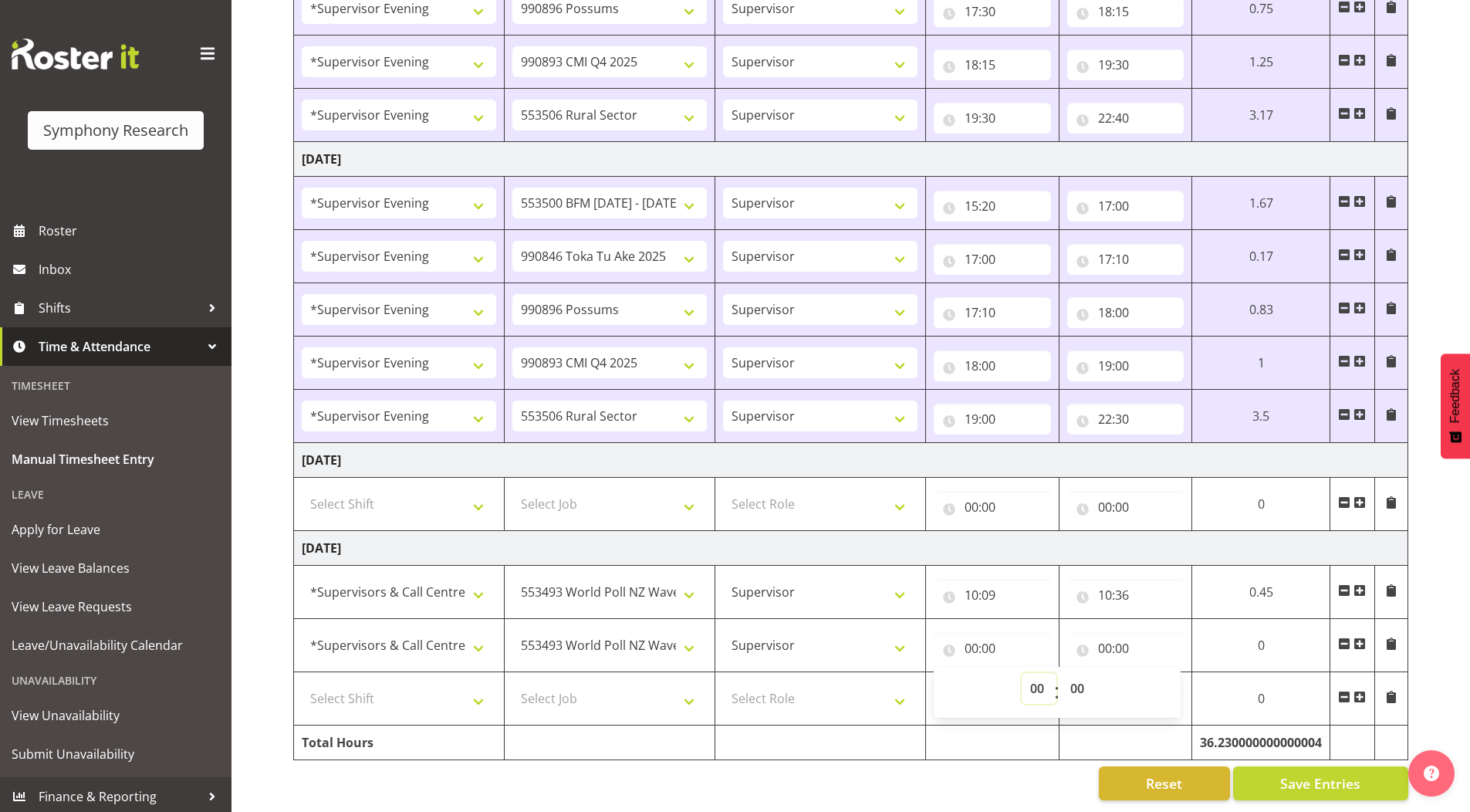
select select "11"
click at [1022, 673] on select "00 01 02 03 04 05 06 07 08 09 10 11 12 13 14 15 16 17 18 19 20 21 22 23" at bounding box center [1039, 688] width 35 height 31
type input "11:00"
drag, startPoint x: 1081, startPoint y: 677, endPoint x: 1081, endPoint y: 665, distance: 12.0
click at [1081, 676] on select "00 01 02 03 04 05 06 07 08 09 10 11 12 13 14 15 16 17 18 19 20 21 22 23 24 25 2…" at bounding box center [1079, 688] width 35 height 31
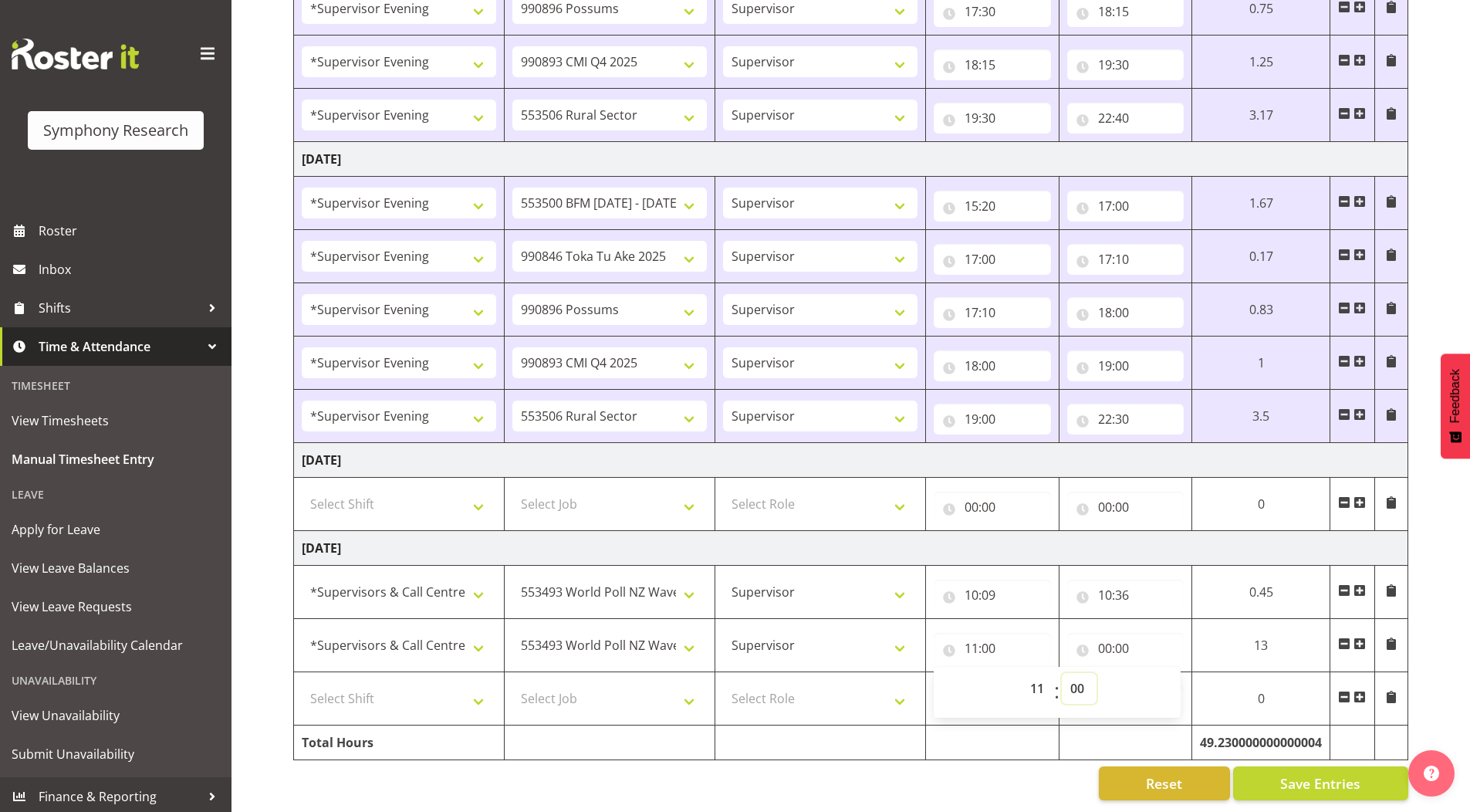
select select "21"
click at [1097, 673] on select "00 01 02 03 04 05 06 07 08 09 10 11 12 13 14 15 16 17 18 19 20 21 22 23 24 25 2…" at bounding box center [1079, 688] width 35 height 31
type input "11:21"
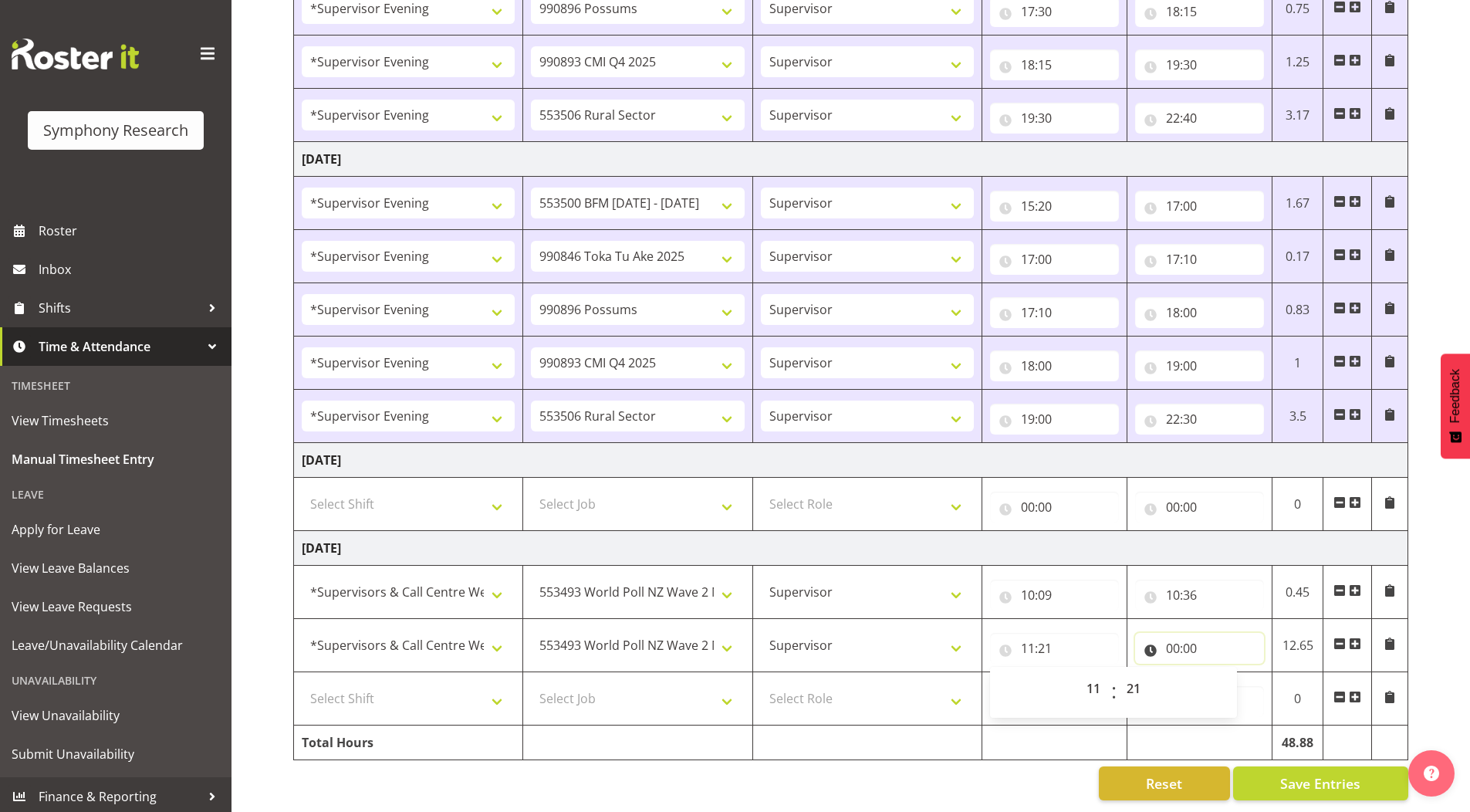
click at [1174, 639] on input "00:00" at bounding box center [1199, 648] width 129 height 31
drag, startPoint x: 1232, startPoint y: 678, endPoint x: 1232, endPoint y: 663, distance: 15.0
click at [1233, 678] on select "00 01 02 03 04 05 06 07 08 09 10 11 12 13 14 15 16 17 18 19 20 21 22 23" at bounding box center [1240, 688] width 35 height 31
select select "14"
click at [1223, 673] on select "00 01 02 03 04 05 06 07 08 09 10 11 12 13 14 15 16 17 18 19 20 21 22 23" at bounding box center [1240, 688] width 35 height 31
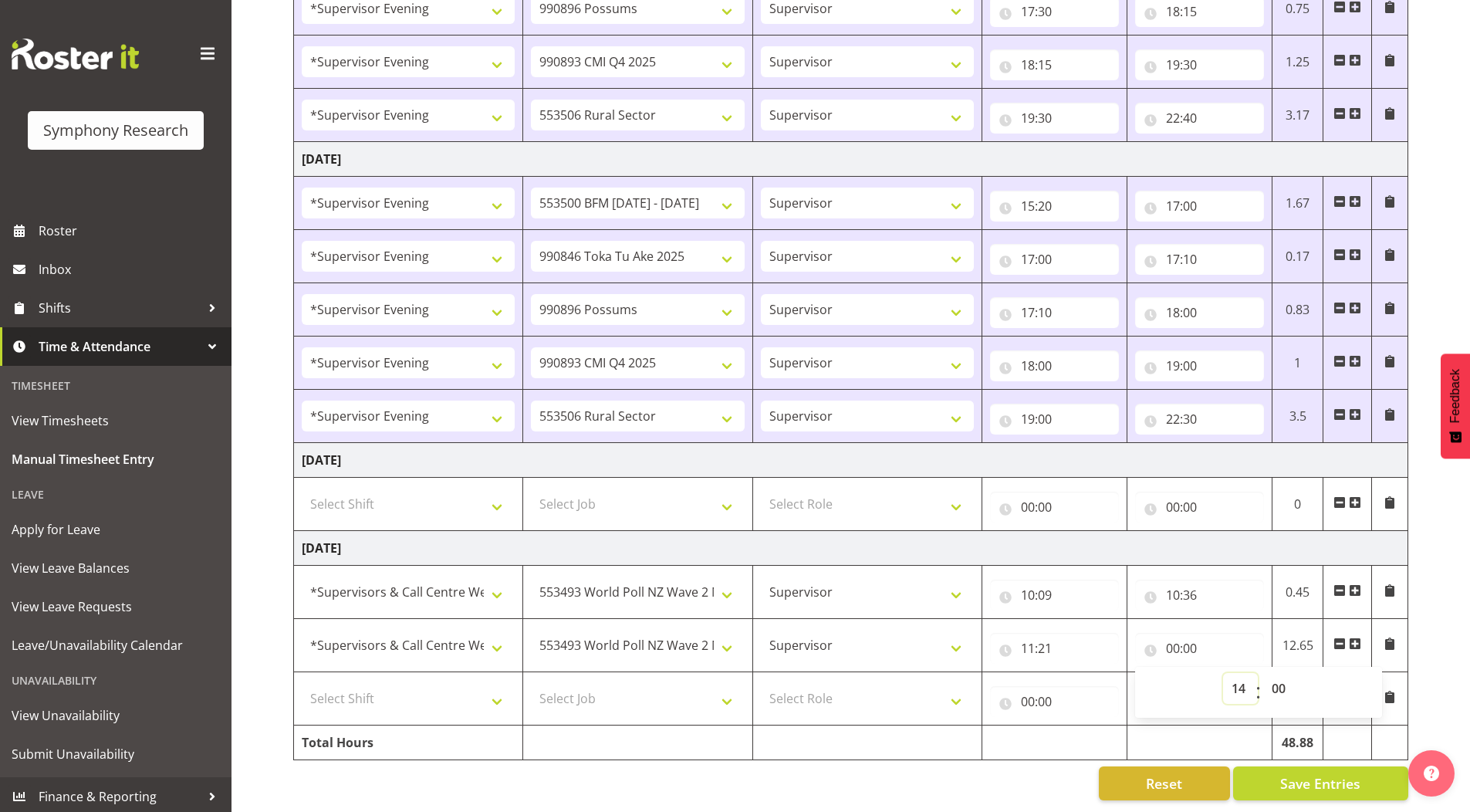
type input "14:00"
click at [797, 694] on select "Select Role Supervisor Briefing Interviewing" at bounding box center [867, 698] width 213 height 31
select select "45"
click at [761, 683] on select "Select Role Supervisor Briefing Interviewing" at bounding box center [867, 698] width 213 height 31
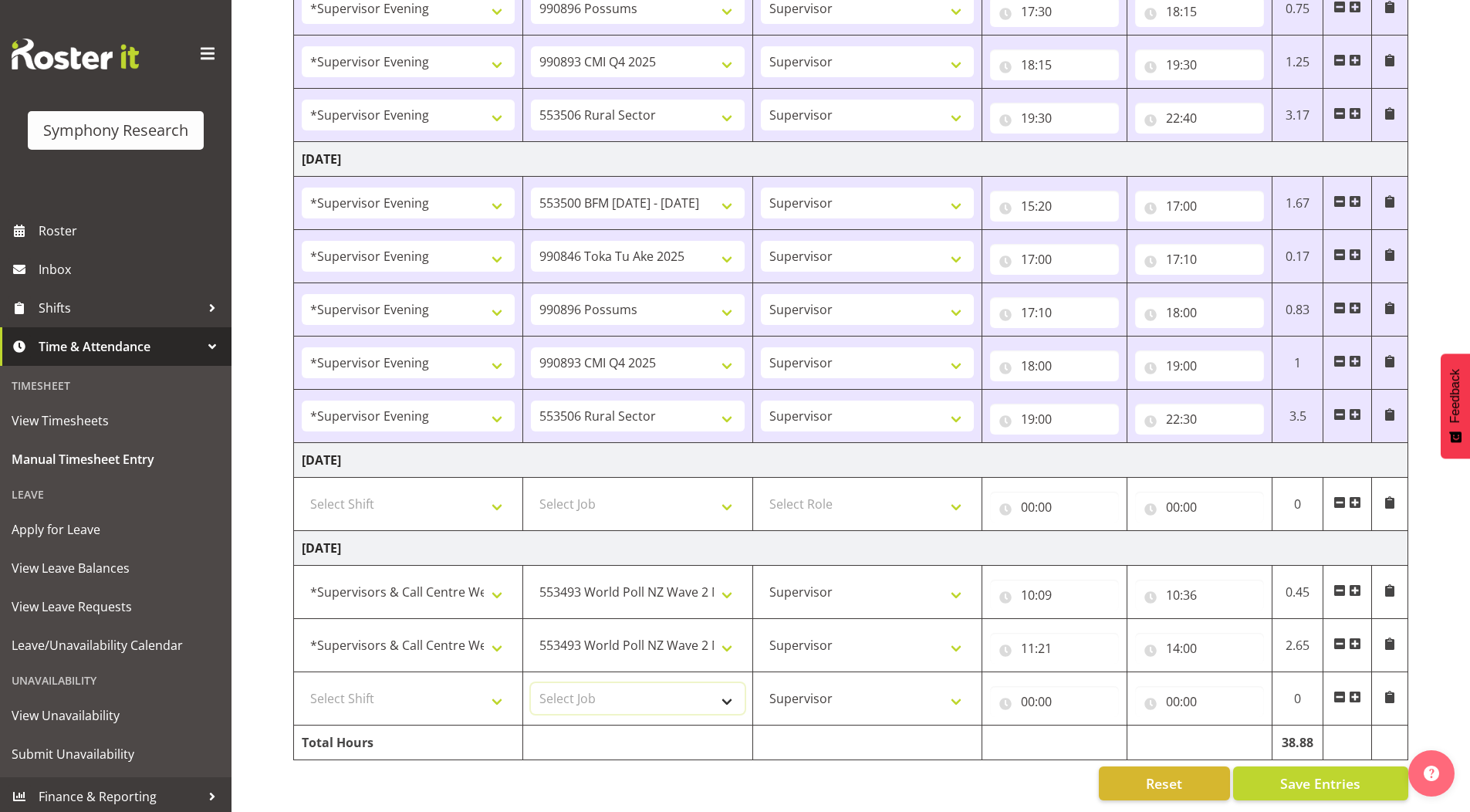
drag, startPoint x: 570, startPoint y: 687, endPoint x: 552, endPoint y: 674, distance: 22.2
click at [570, 687] on select "Select Job 550060 IF Admin 553492 World Poll Aus Wave 2 Main 2025 553493 World …" at bounding box center [637, 698] width 213 height 31
select select "10499"
click at [531, 683] on select "Select Job 550060 IF Admin 553492 World Poll Aus Wave 2 Main 2025 553493 World …" at bounding box center [637, 698] width 213 height 31
drag, startPoint x: 355, startPoint y: 690, endPoint x: 355, endPoint y: 675, distance: 15.0
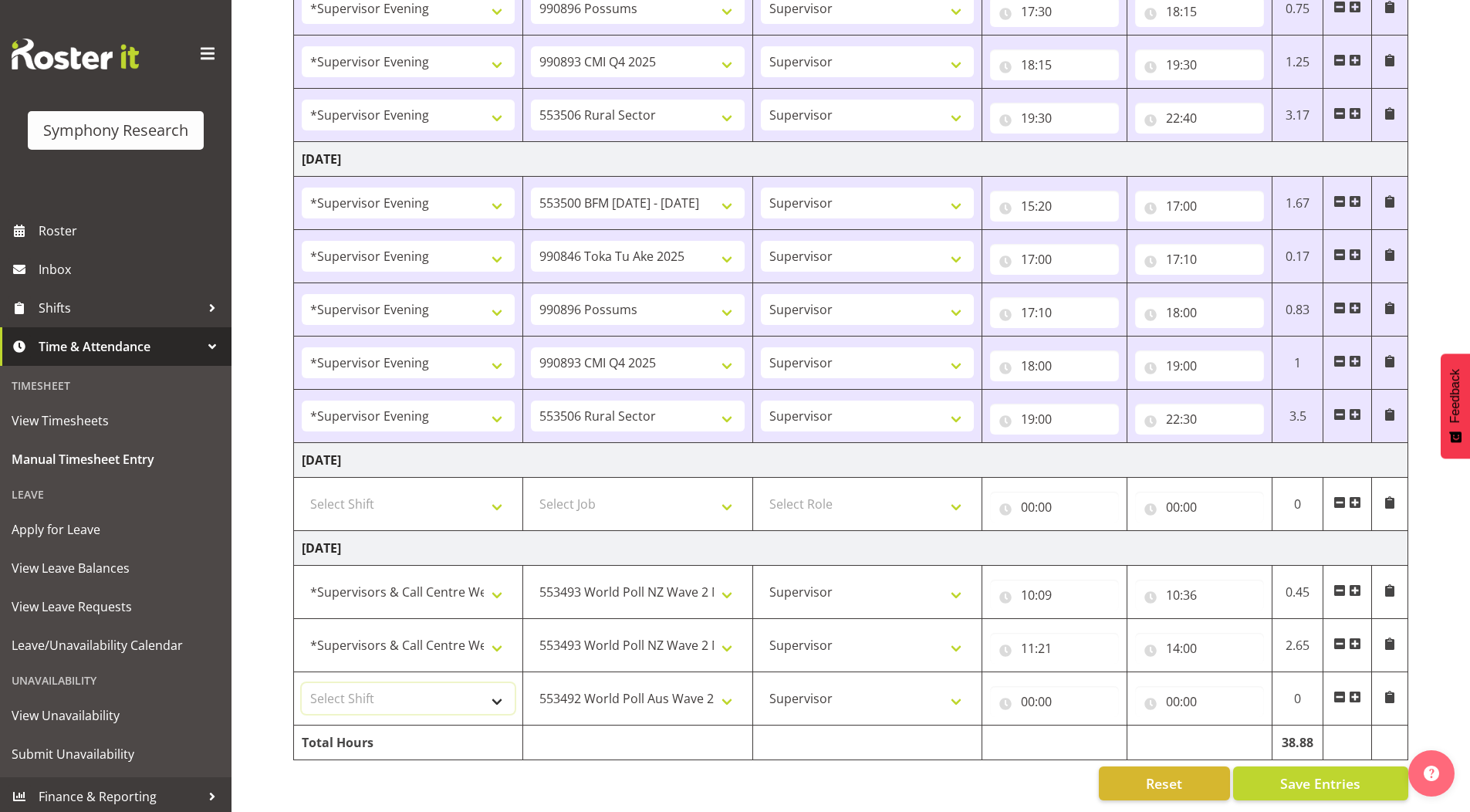
click at [355, 690] on select "Select Shift !!Weekend Residential (Roster IT Shift Label) *Business 9/10am ~ 4…" at bounding box center [408, 698] width 213 height 31
select select "19170"
click at [302, 683] on select "Select Shift !!Weekend Residential (Roster IT Shift Label) *Business 9/10am ~ 4…" at bounding box center [408, 698] width 213 height 31
click at [1021, 687] on input "00:00" at bounding box center [1054, 702] width 129 height 31
click at [1090, 731] on select "00 01 02 03 04 05 06 07 08 09 10 11 12 13 14 15 16 17 18 19 20 21 22 23" at bounding box center [1095, 742] width 35 height 31
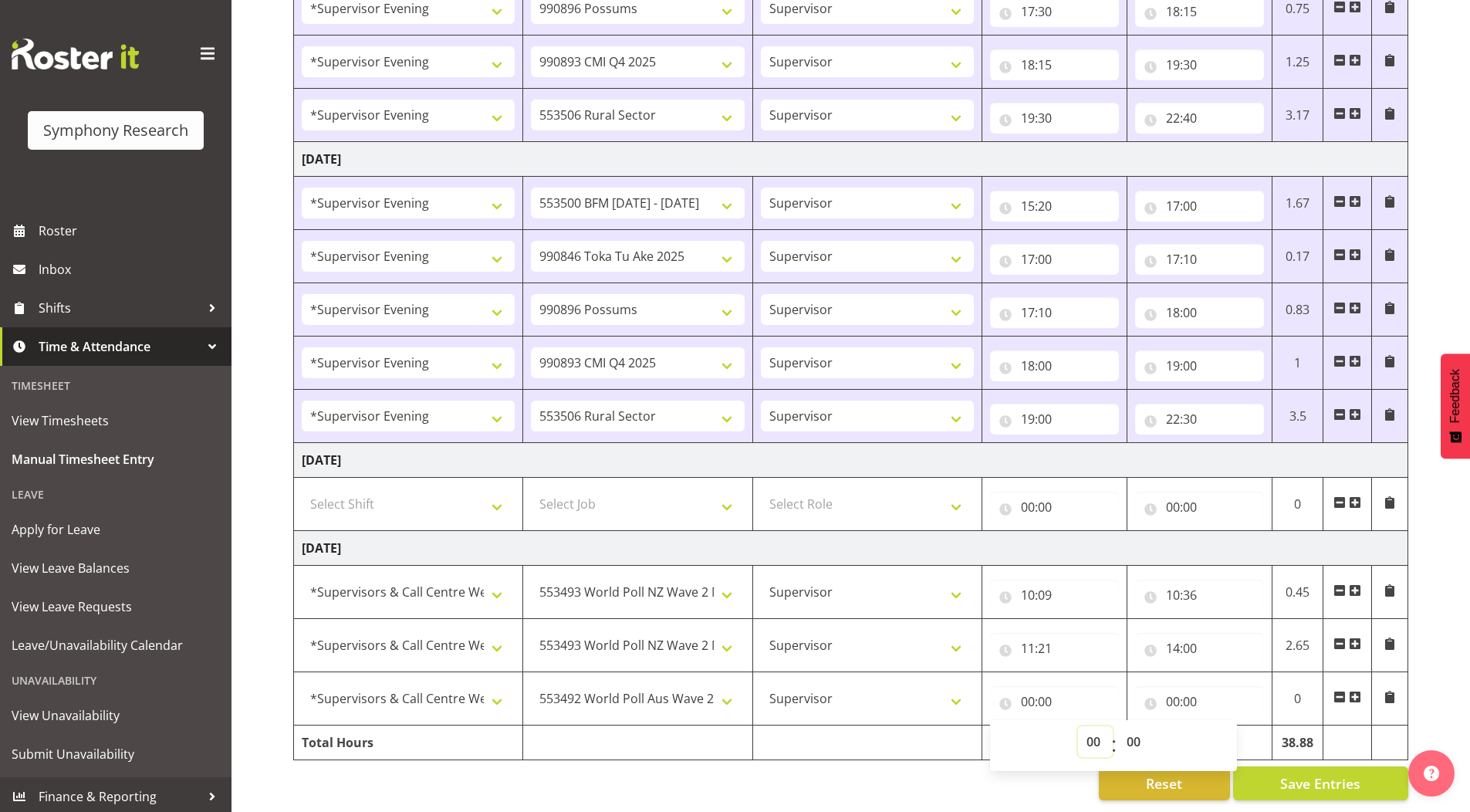
select select "14"
click at [1078, 727] on select "00 01 02 03 04 05 06 07 08 09 10 11 12 13 14 15 16 17 18 19 20 21 22 23" at bounding box center [1095, 742] width 35 height 31
type input "14:00"
click at [1174, 687] on input "00:00" at bounding box center [1199, 702] width 129 height 31
drag, startPoint x: 1237, startPoint y: 727, endPoint x: 1237, endPoint y: 719, distance: 8.0
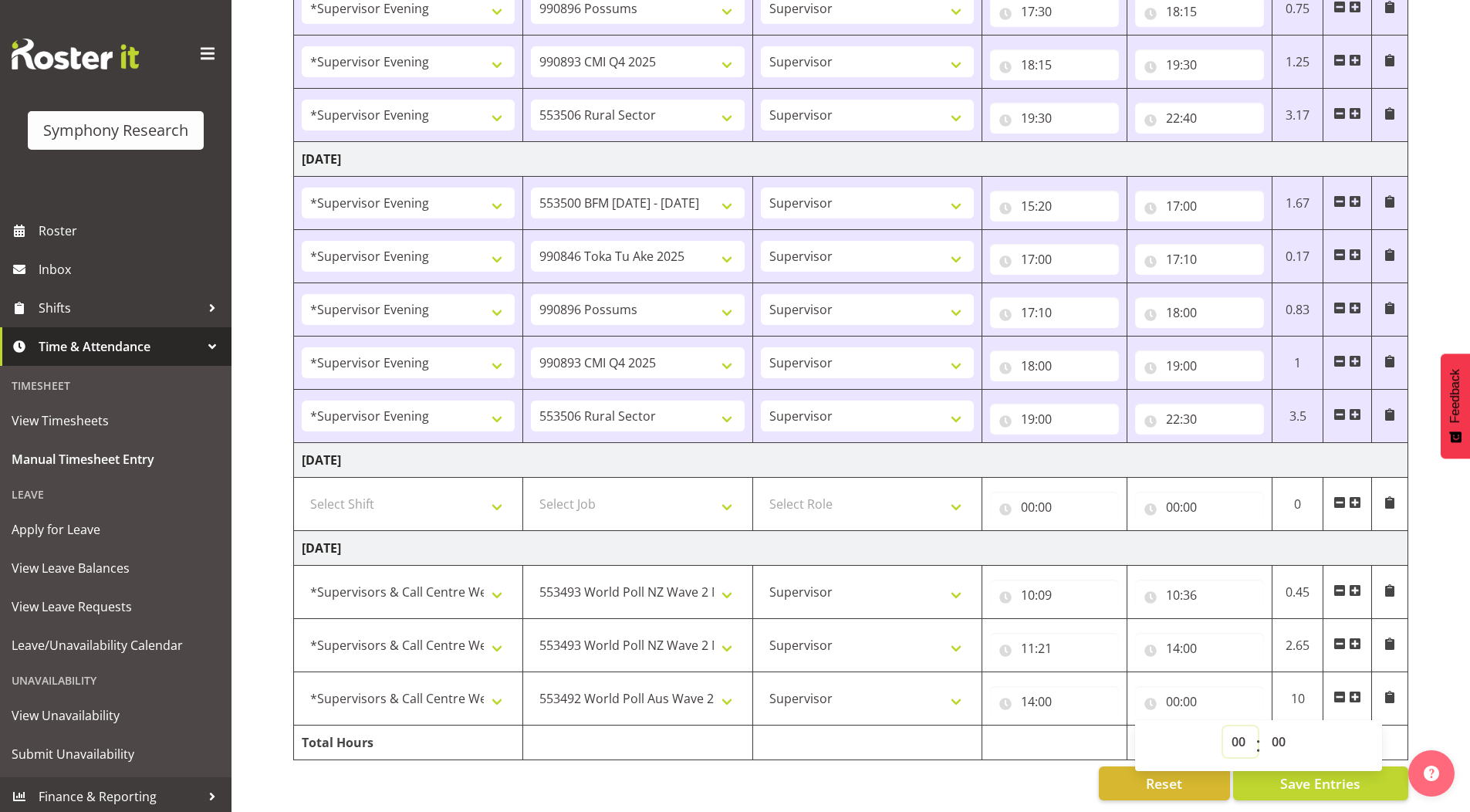
click at [1237, 727] on select "00 01 02 03 04 05 06 07 08 09 10 11 12 13 14 15 16 17 18 19 20 21 22 23" at bounding box center [1240, 742] width 35 height 31
select select "20"
click at [1223, 727] on select "00 01 02 03 04 05 06 07 08 09 10 11 12 13 14 15 16 17 18 19 20 21 22 23" at bounding box center [1240, 742] width 35 height 31
type input "20:00"
click at [1281, 731] on select "00 01 02 03 04 05 06 07 08 09 10 11 12 13 14 15 16 17 18 19 20 21 22 23 24 25 2…" at bounding box center [1280, 742] width 35 height 31
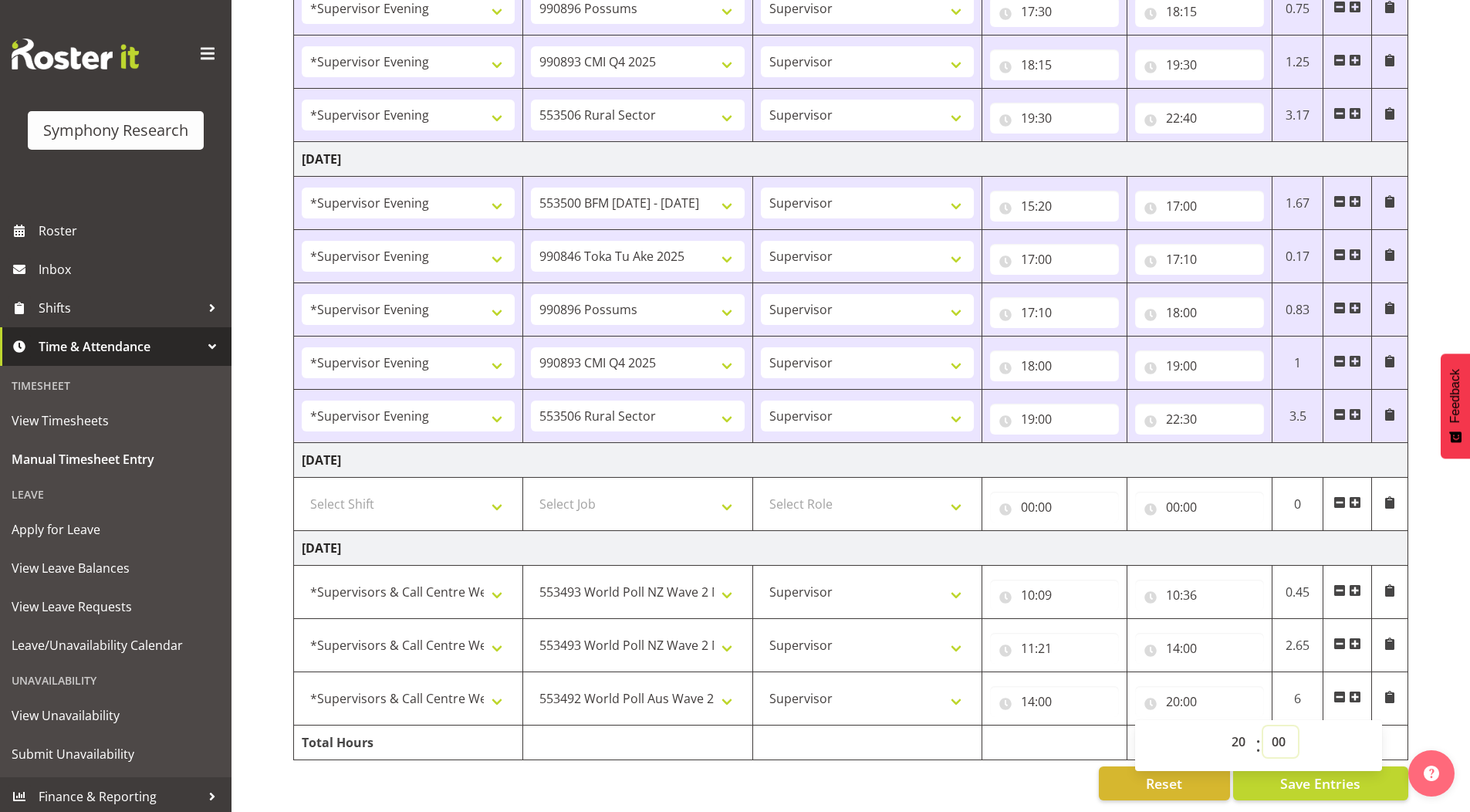
select select "30"
click at [1263, 727] on select "00 01 02 03 04 05 06 07 08 09 10 11 12 13 14 15 16 17 18 19 20 21 22 23 24 25 2…" at bounding box center [1280, 742] width 35 height 31
type input "20:30"
click at [1045, 640] on input "11:21" at bounding box center [1054, 648] width 129 height 31
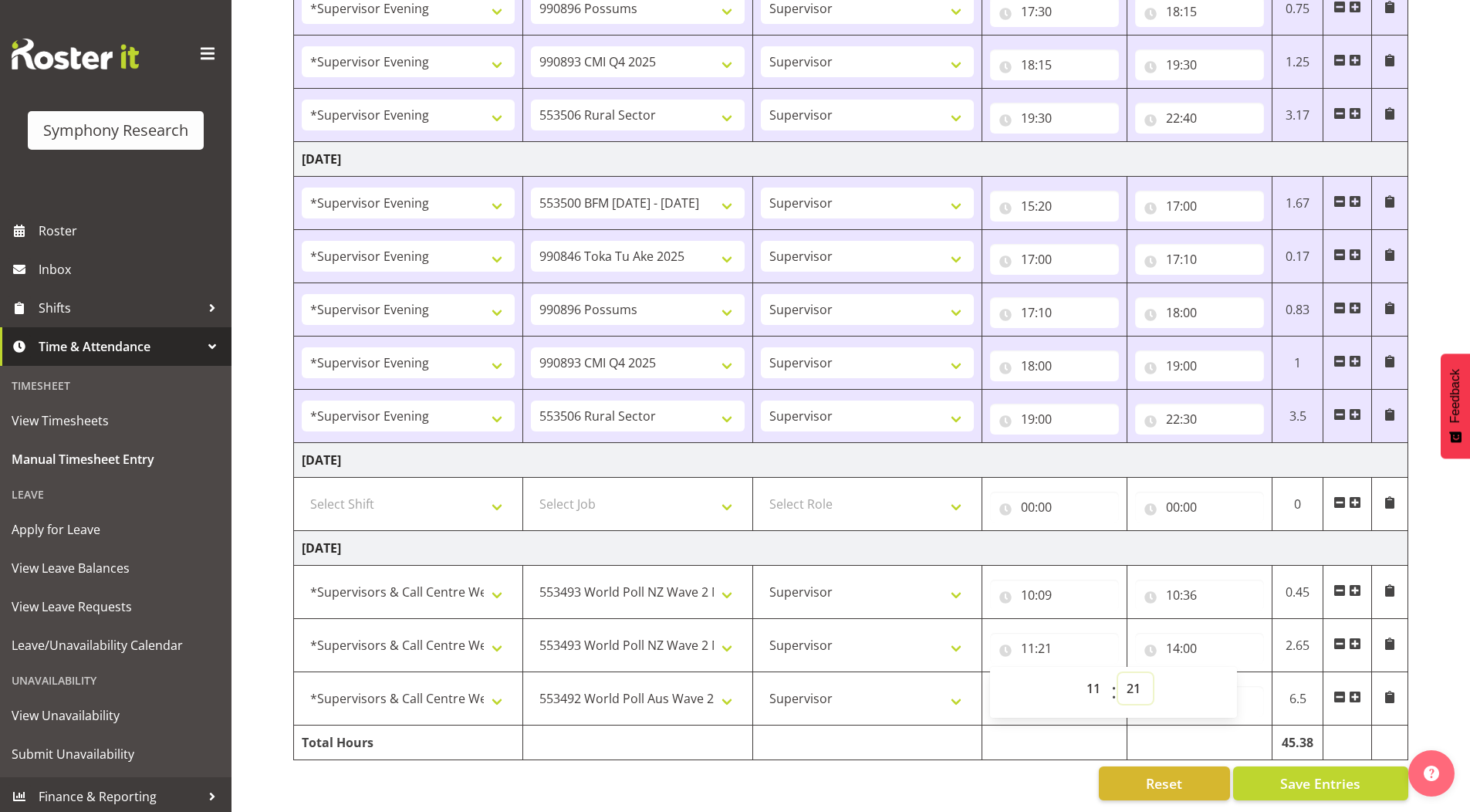
click at [1145, 679] on select "00 01 02 03 04 05 06 07 08 09 10 11 12 13 14 15 16 17 18 19 20 21 22 23 24 25 2…" at bounding box center [1135, 688] width 35 height 31
select select "10"
click at [1118, 673] on select "00 01 02 03 04 05 06 07 08 09 10 11 12 13 14 15 16 17 18 19 20 21 22 23 24 25 2…" at bounding box center [1135, 688] width 35 height 31
type input "11:10"
click at [1133, 673] on select "00 01 02 03 04 05 06 07 08 09 10 11 12 13 14 15 16 17 18 19 20 21 22 23 24 25 2…" at bounding box center [1135, 688] width 35 height 31
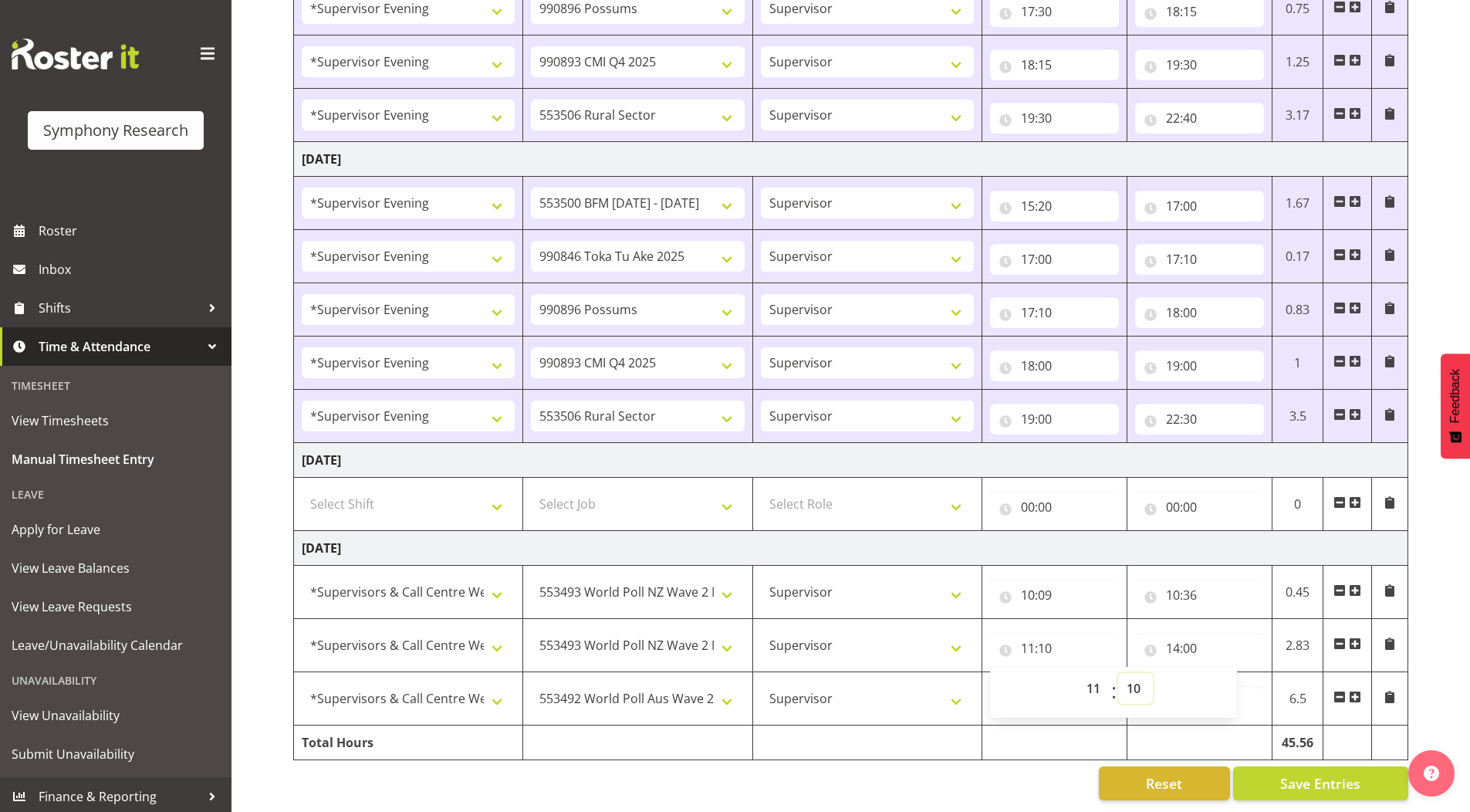
drag, startPoint x: 1134, startPoint y: 678, endPoint x: 1133, endPoint y: 669, distance: 9.1
click at [1134, 678] on select "00 01 02 03 04 05 06 07 08 09 10 11 12 13 14 15 16 17 18 19 20 21 22 23 24 25 2…" at bounding box center [1135, 688] width 35 height 31
select select "0"
click at [1118, 673] on select "00 01 02 03 04 05 06 07 08 09 10 11 12 13 14 15 16 17 18 19 20 21 22 23 24 25 2…" at bounding box center [1135, 688] width 35 height 31
type input "11:00"
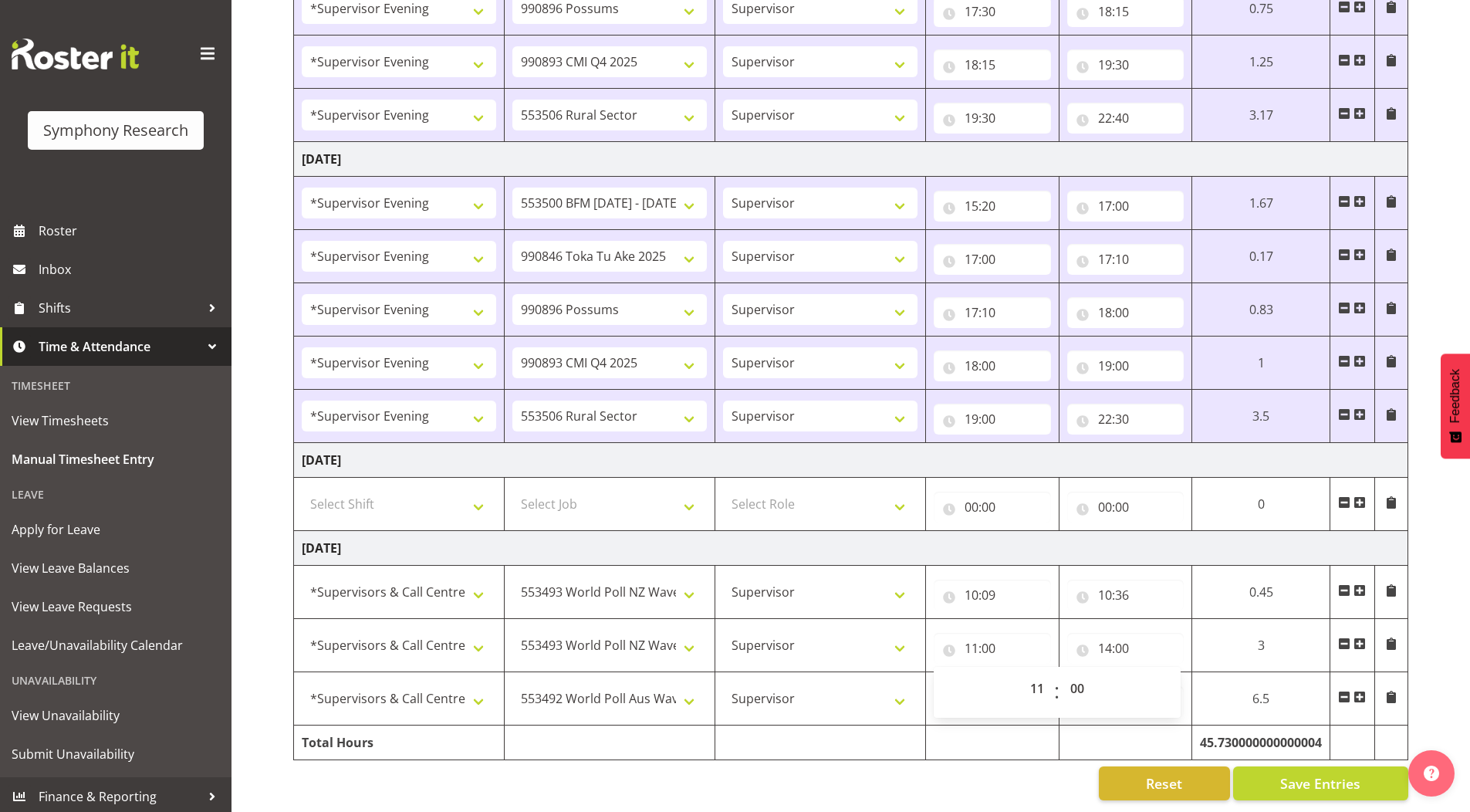
click at [1250, 769] on button "Save Entries" at bounding box center [1320, 784] width 175 height 34
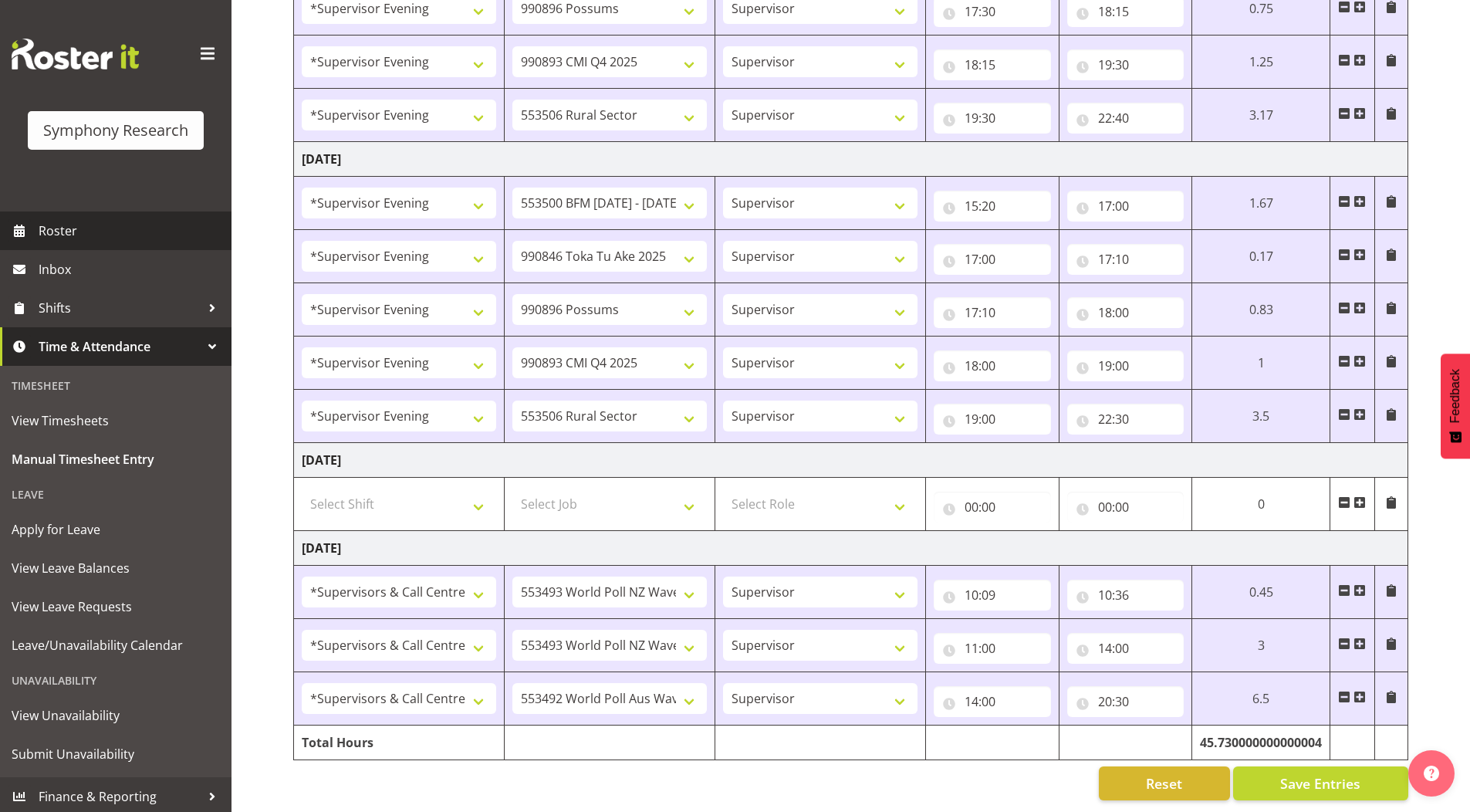
click at [72, 226] on span "Roster" at bounding box center [131, 231] width 185 height 23
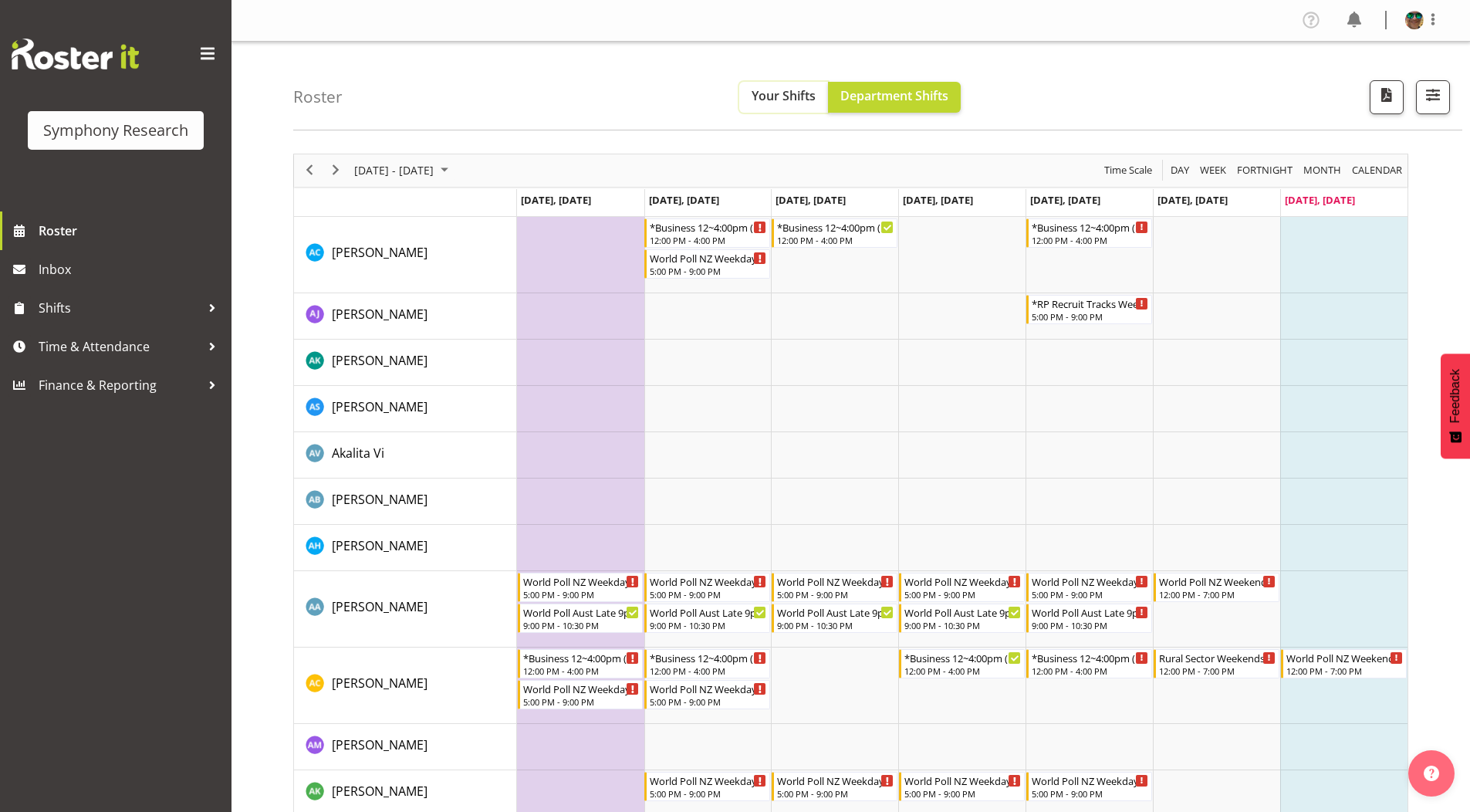
click at [784, 96] on span "Your Shifts" at bounding box center [784, 95] width 64 height 17
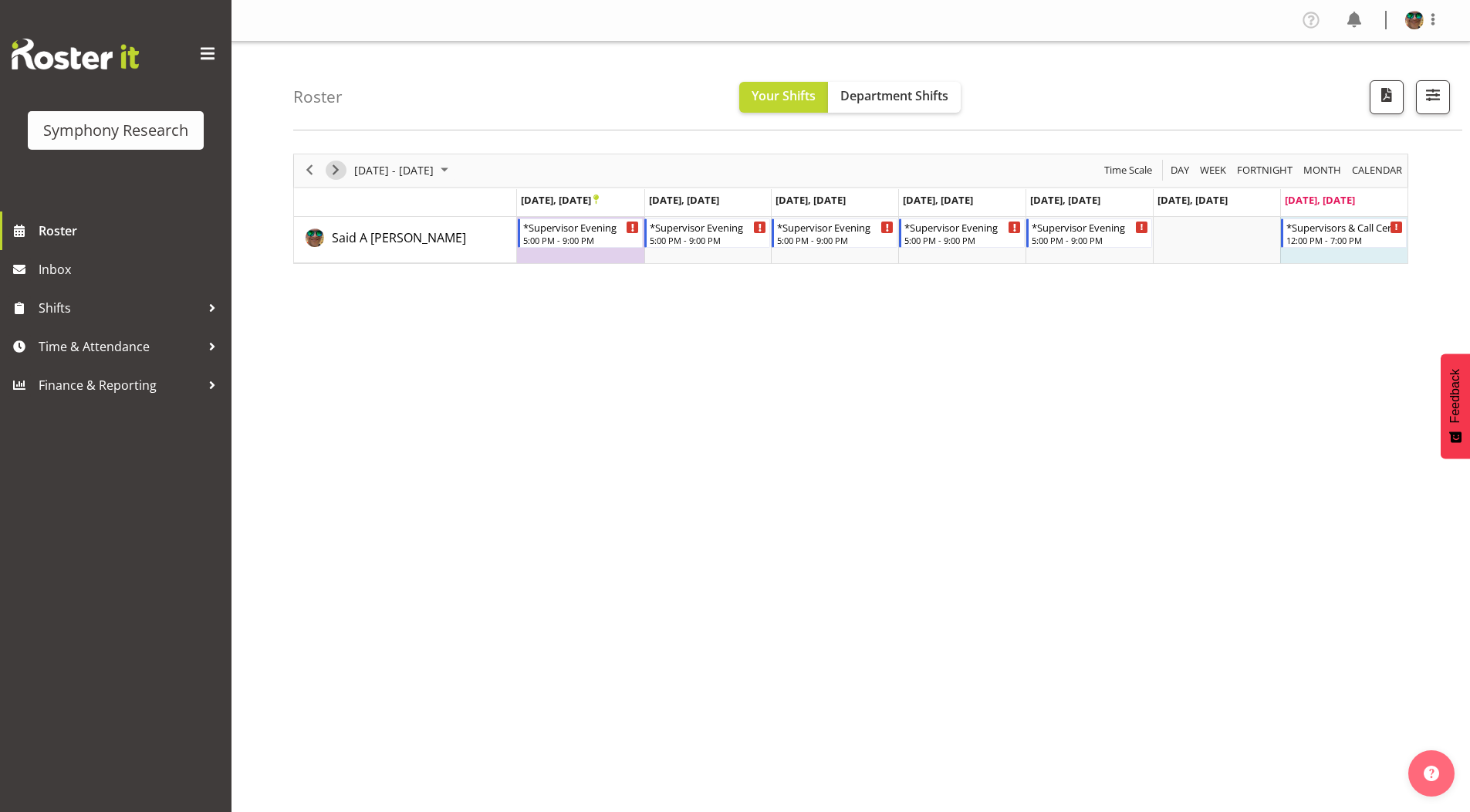
click at [339, 173] on span "Next" at bounding box center [336, 170] width 19 height 20
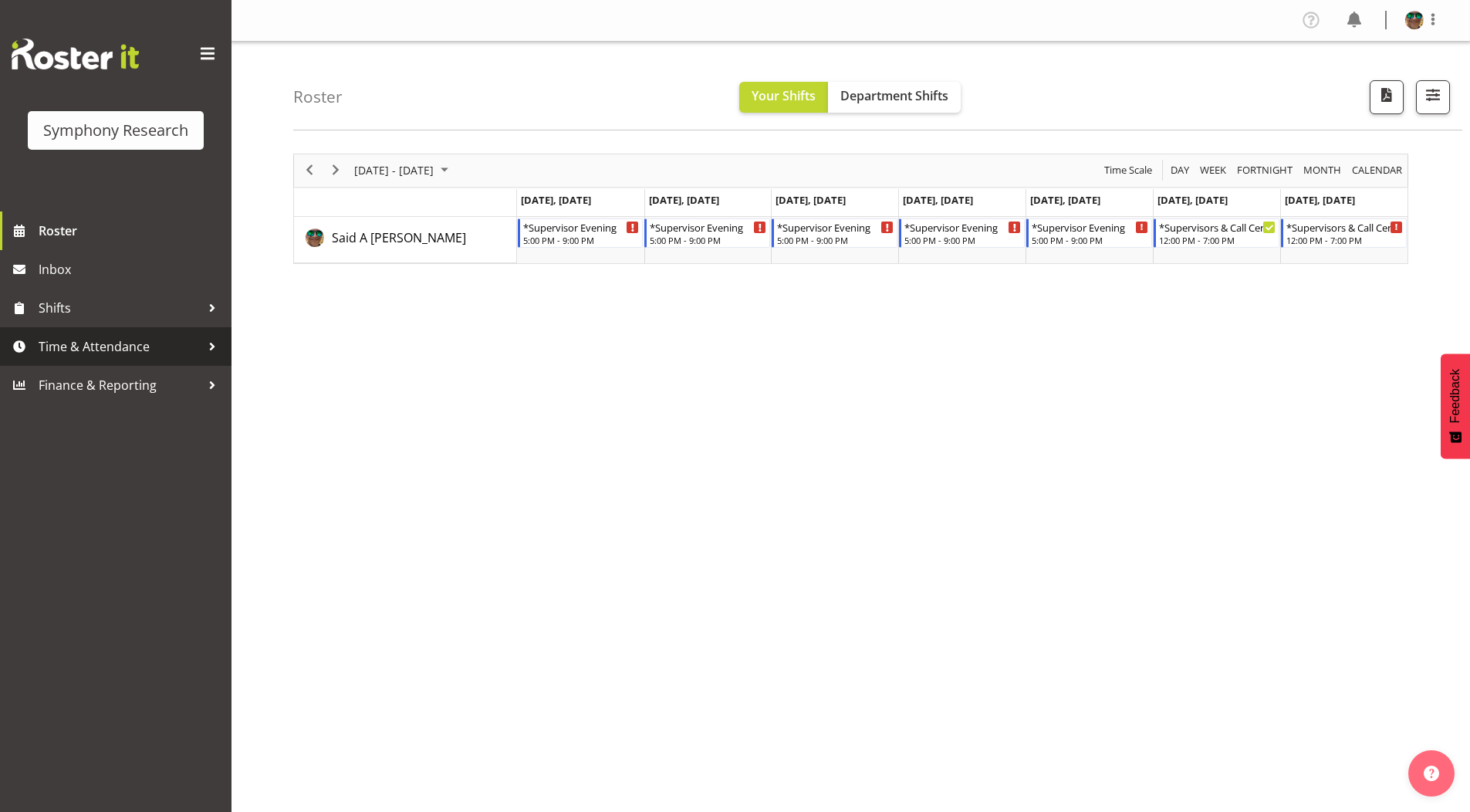
click at [72, 346] on span "Time & Attendance" at bounding box center [119, 346] width 162 height 23
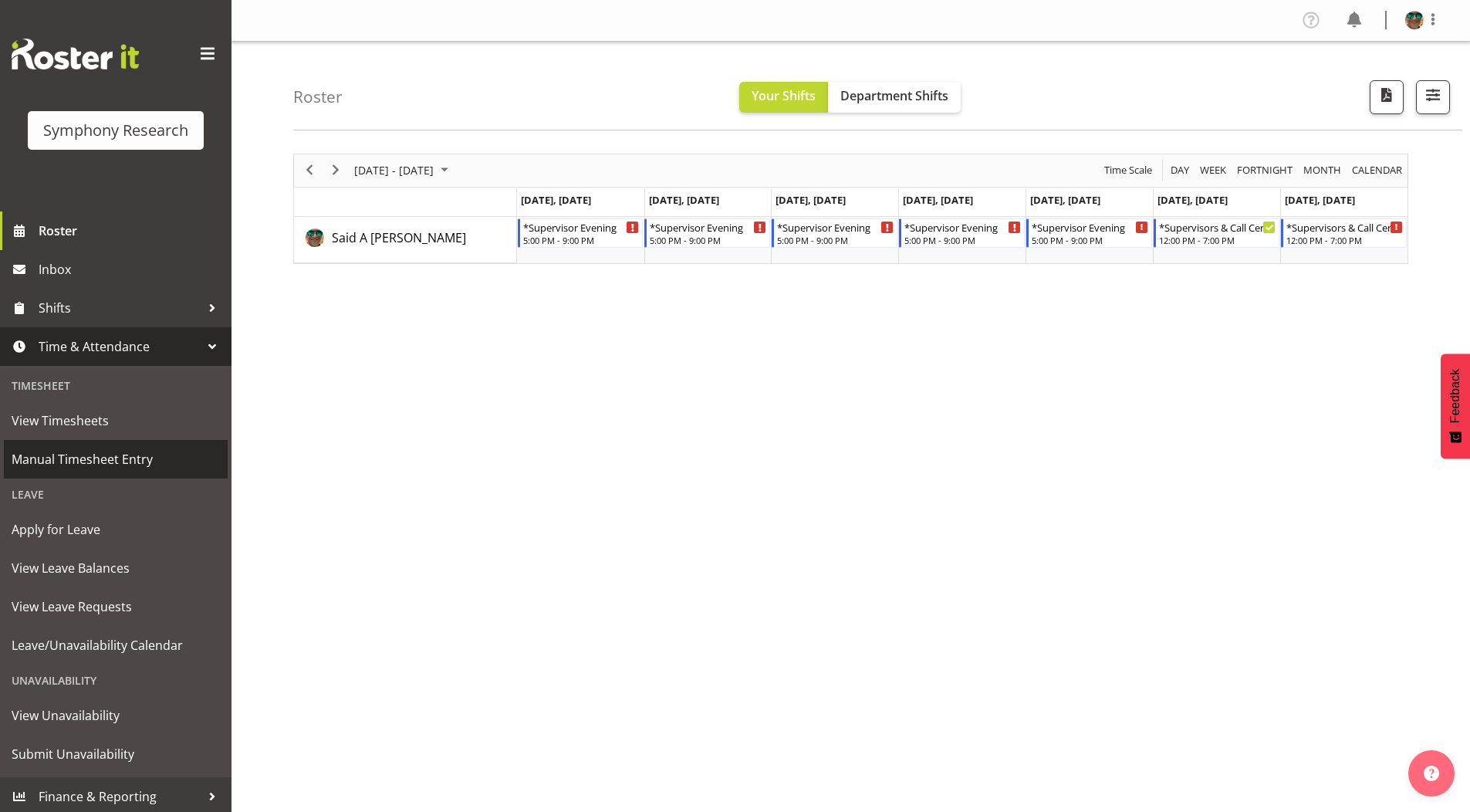
click at [92, 463] on span "Manual Timesheet Entry" at bounding box center [116, 459] width 208 height 23
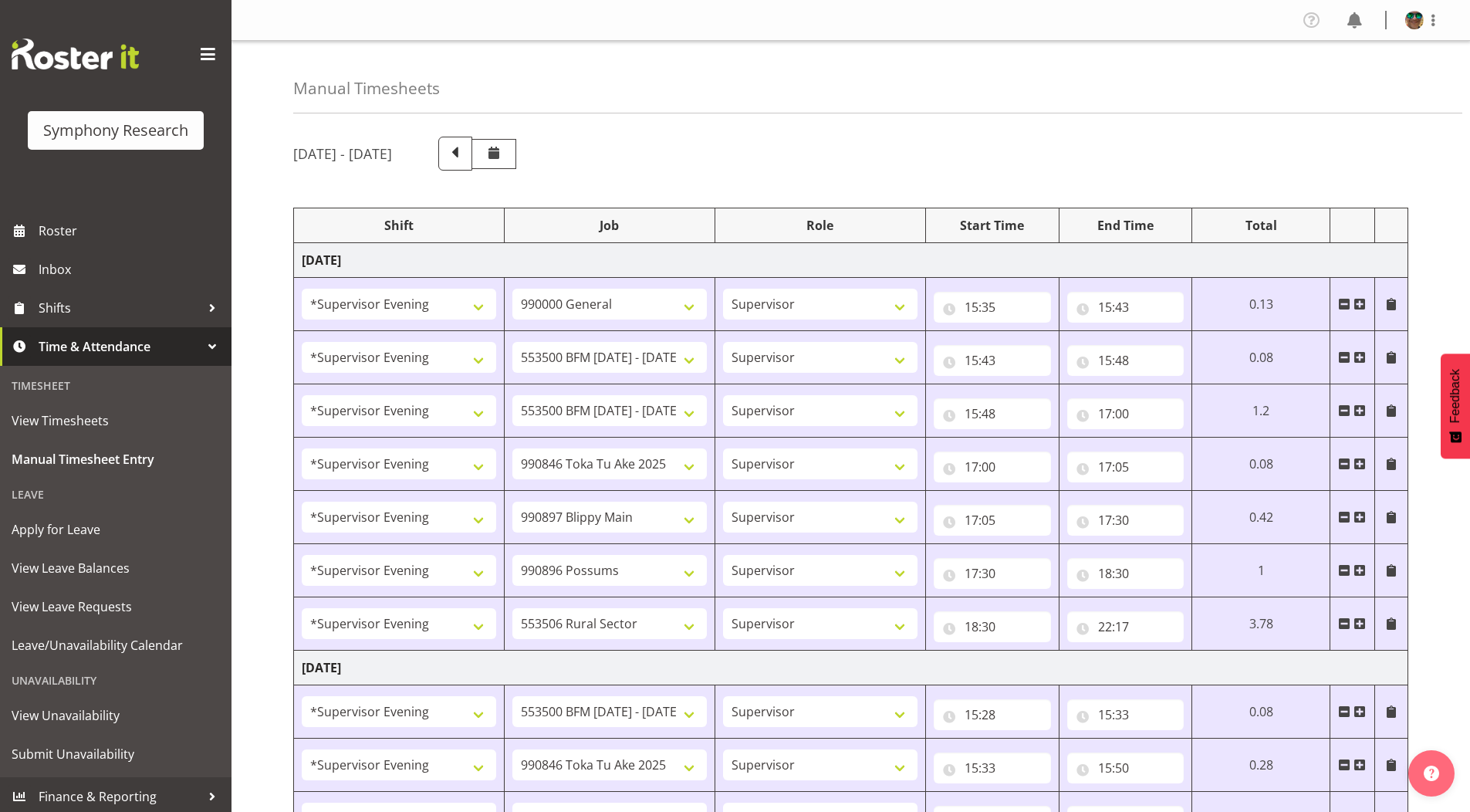
select select "4583"
select select "743"
select select "4583"
select select "10242"
select select "4583"
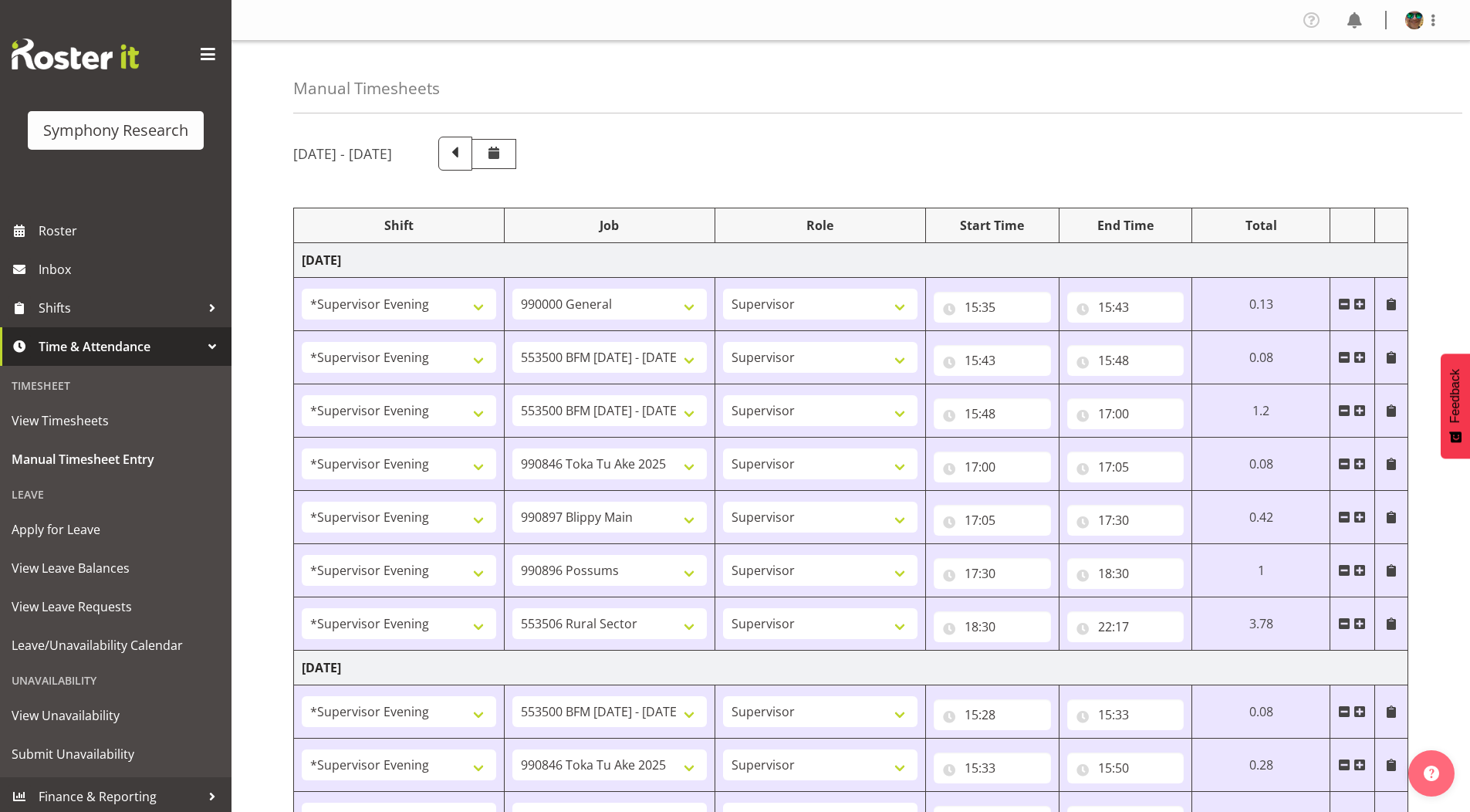
select select "10242"
select select "4583"
select select "9426"
select select "4583"
select select "10631"
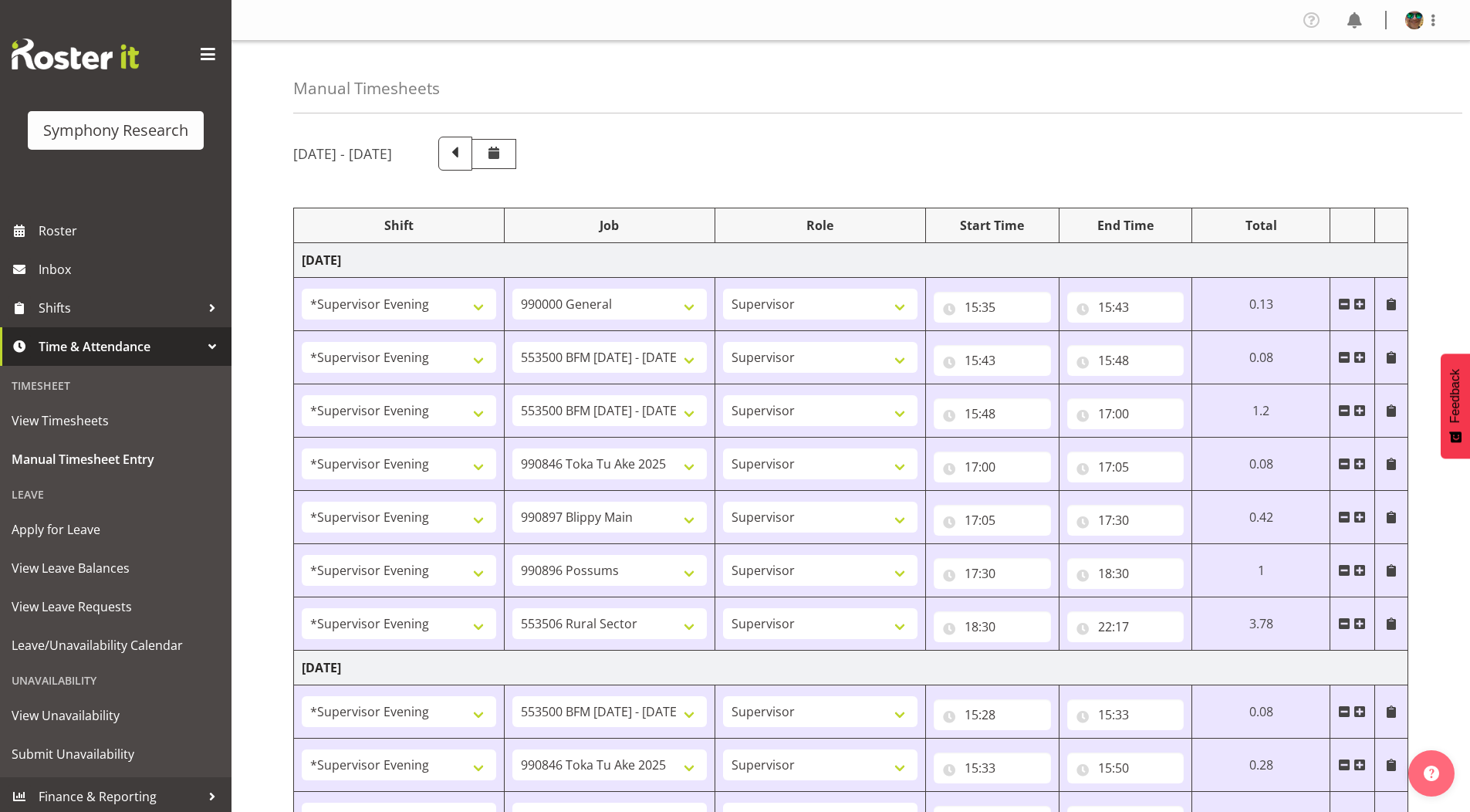
select select "4583"
select select "10633"
select select "4583"
select select "10587"
select select "4583"
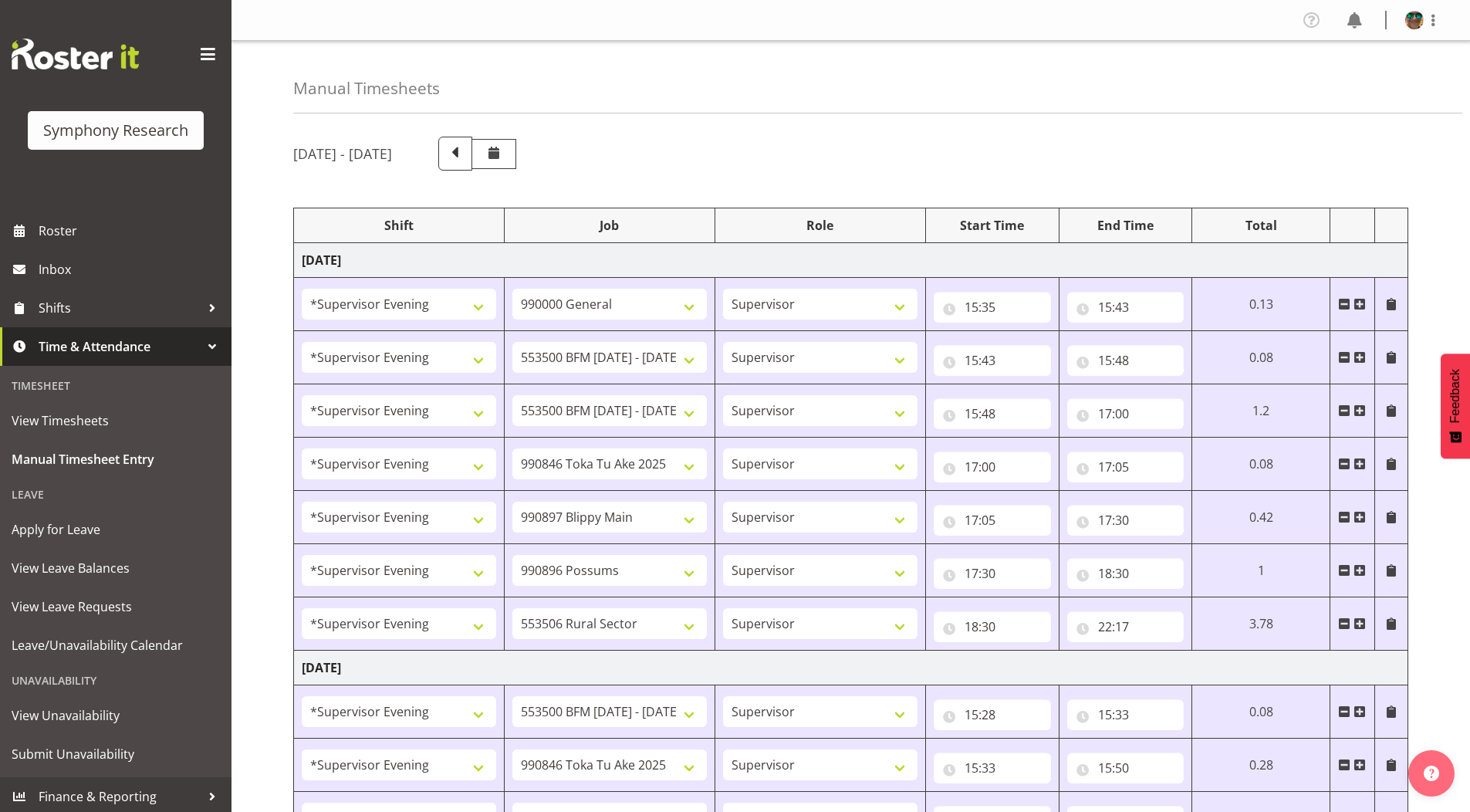
select select "10242"
select select "4583"
select select "9426"
select select "4583"
select select "10242"
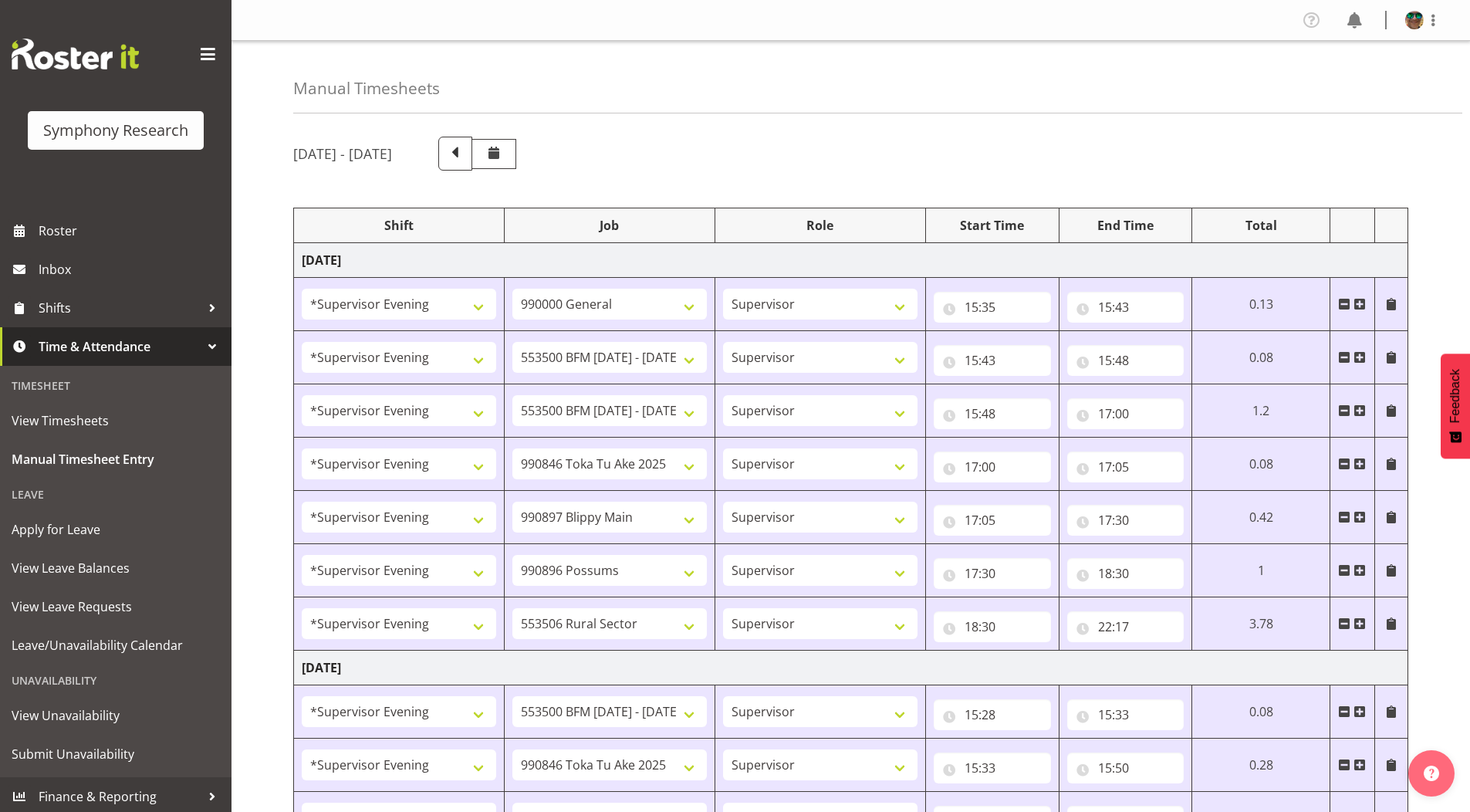
select select "4583"
select select "10633"
select select "4583"
select select "10631"
select select "4583"
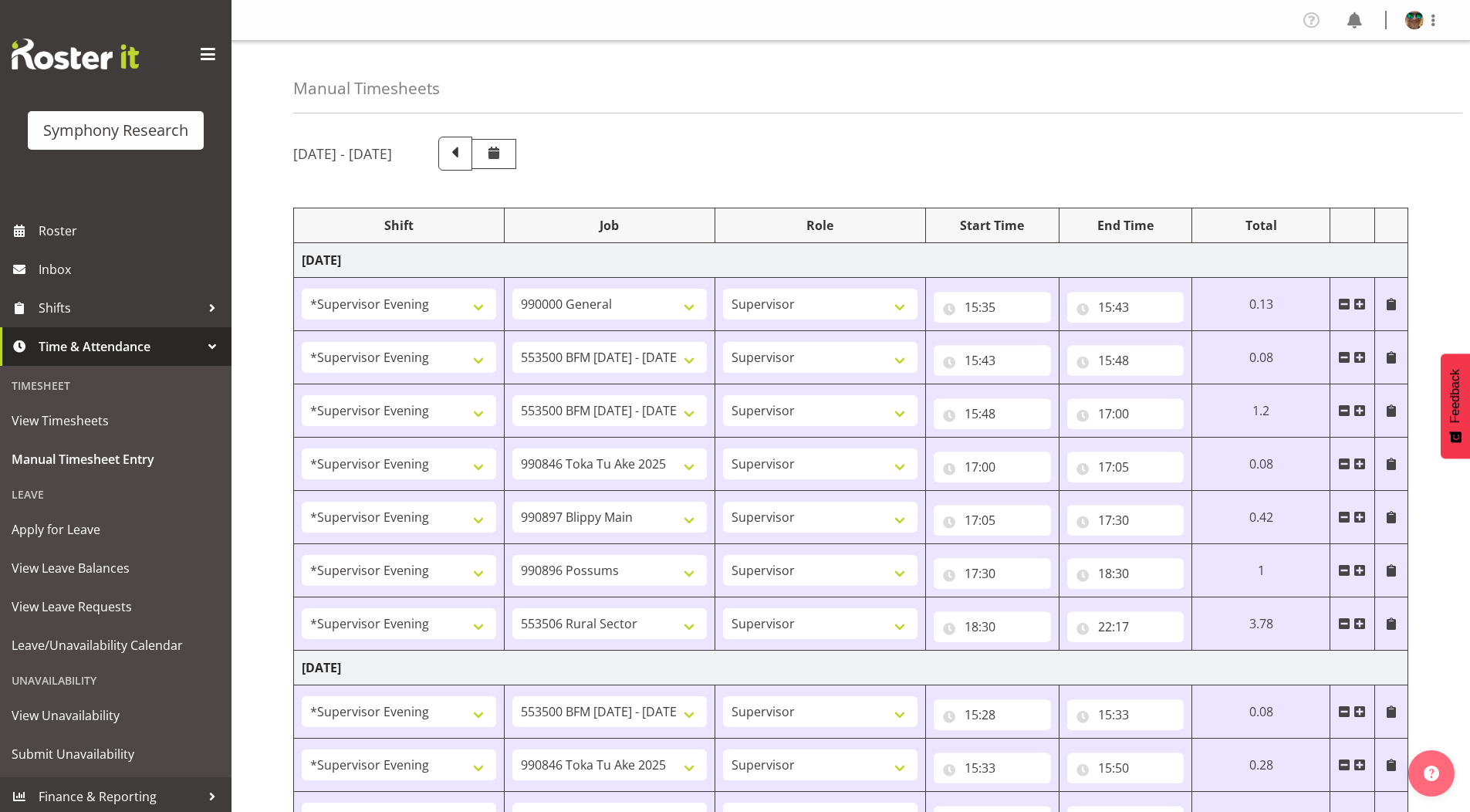
select select "10587"
select select "4583"
select select "10631"
select select "4583"
select select "10242"
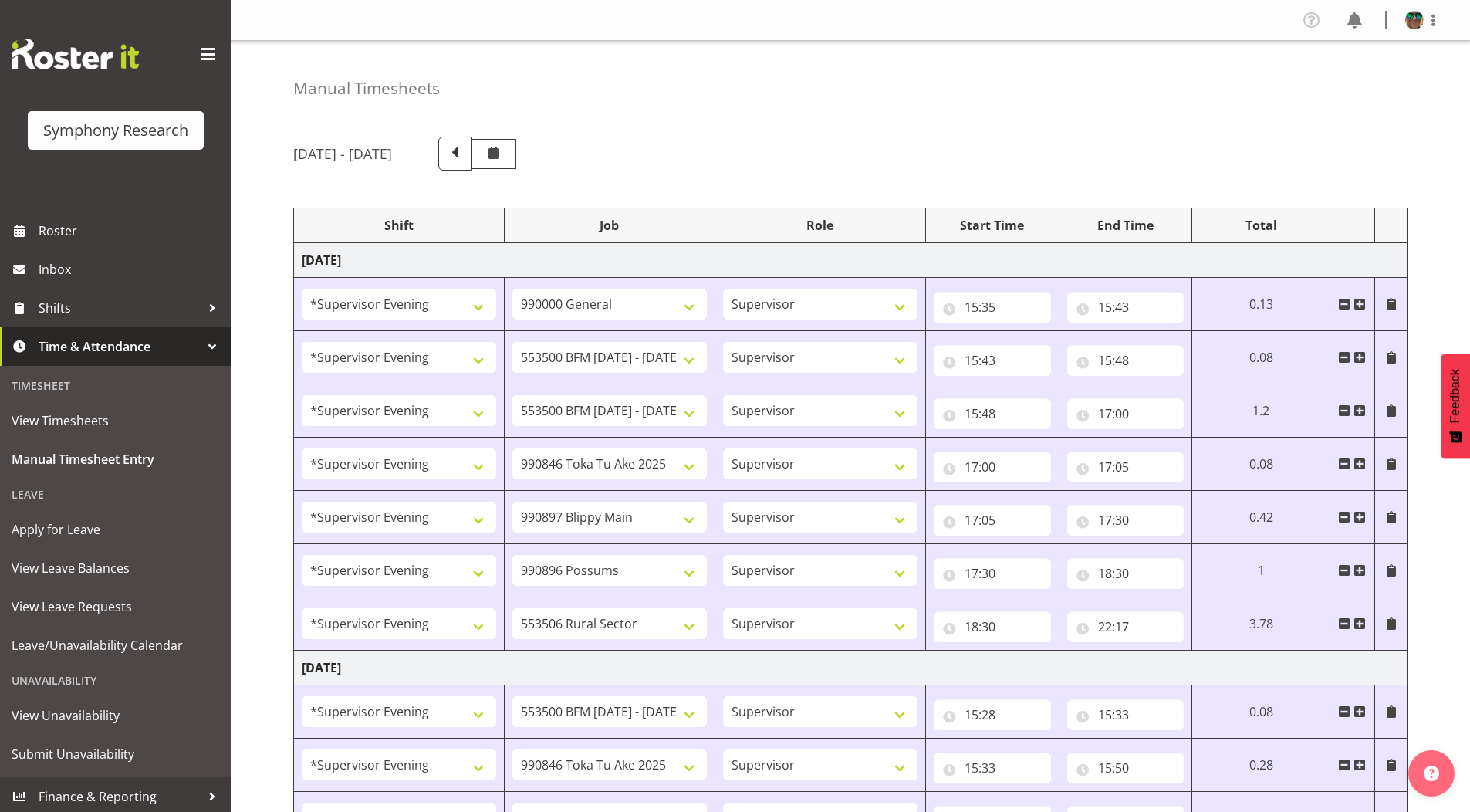
select select "4583"
select select "9426"
select select "4583"
select select "10242"
select select "4583"
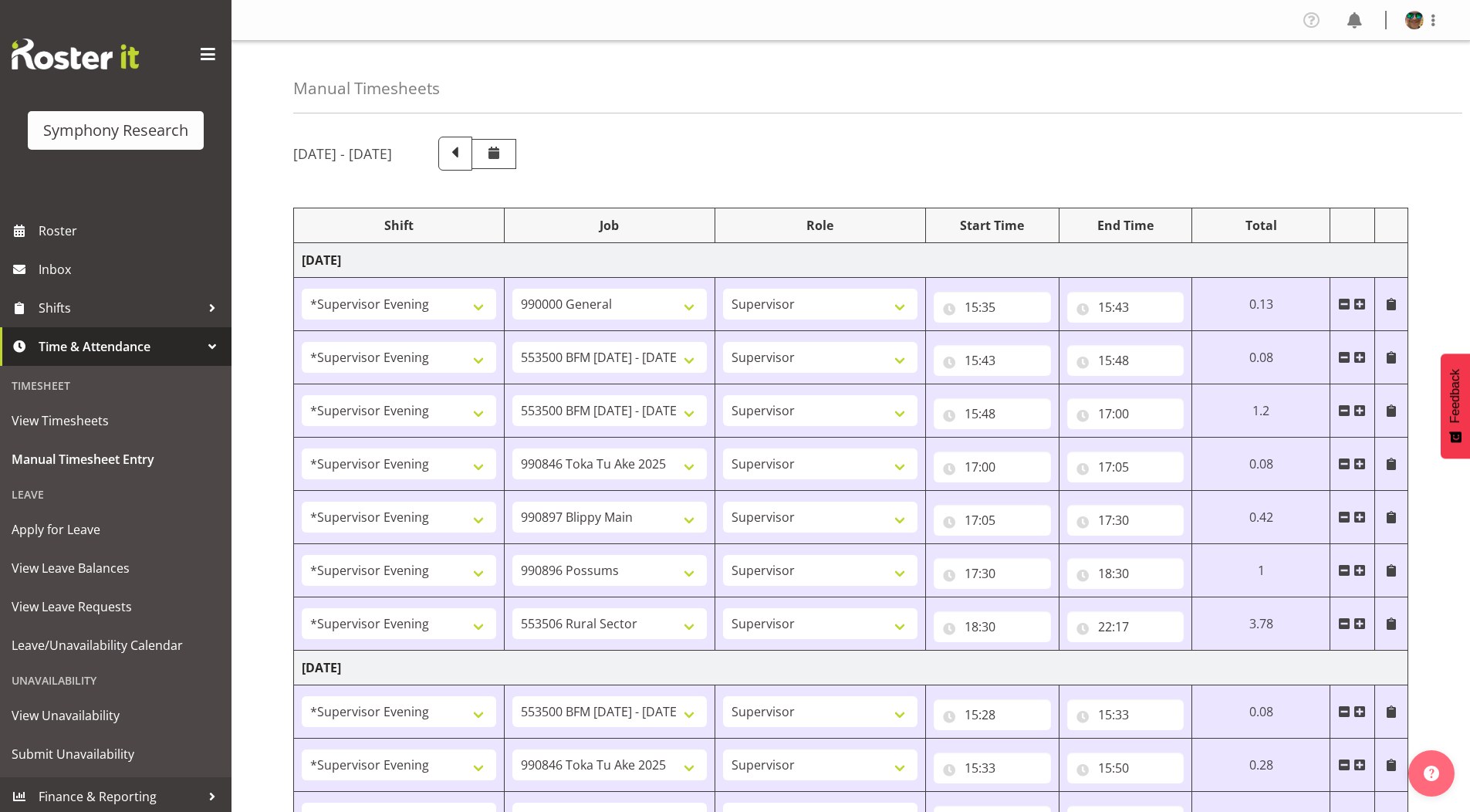
select select "10633"
select select "4583"
select select "10587"
select select "4583"
select select "743"
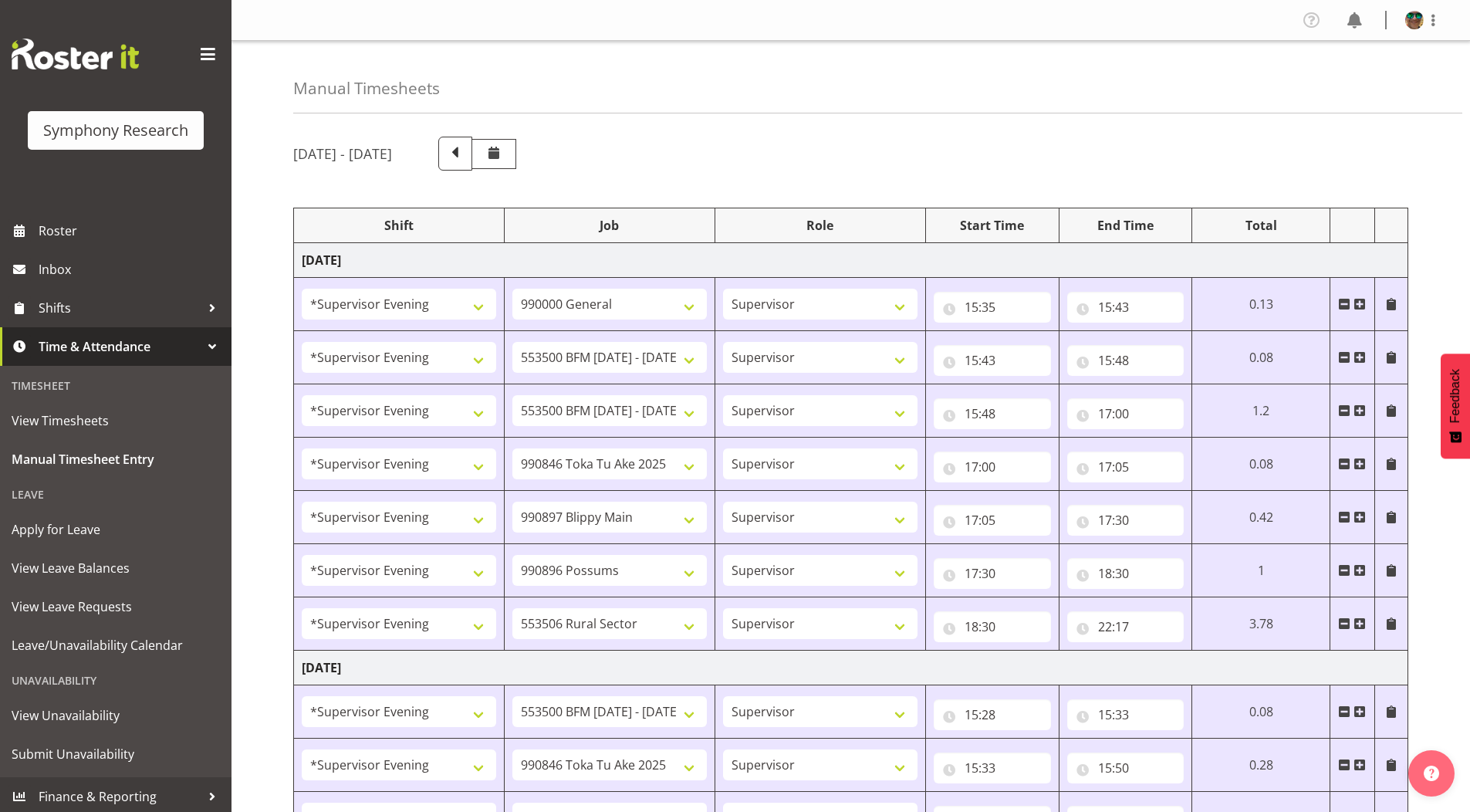
select select "4583"
select select "10242"
select select "4583"
select select "9426"
select select "4583"
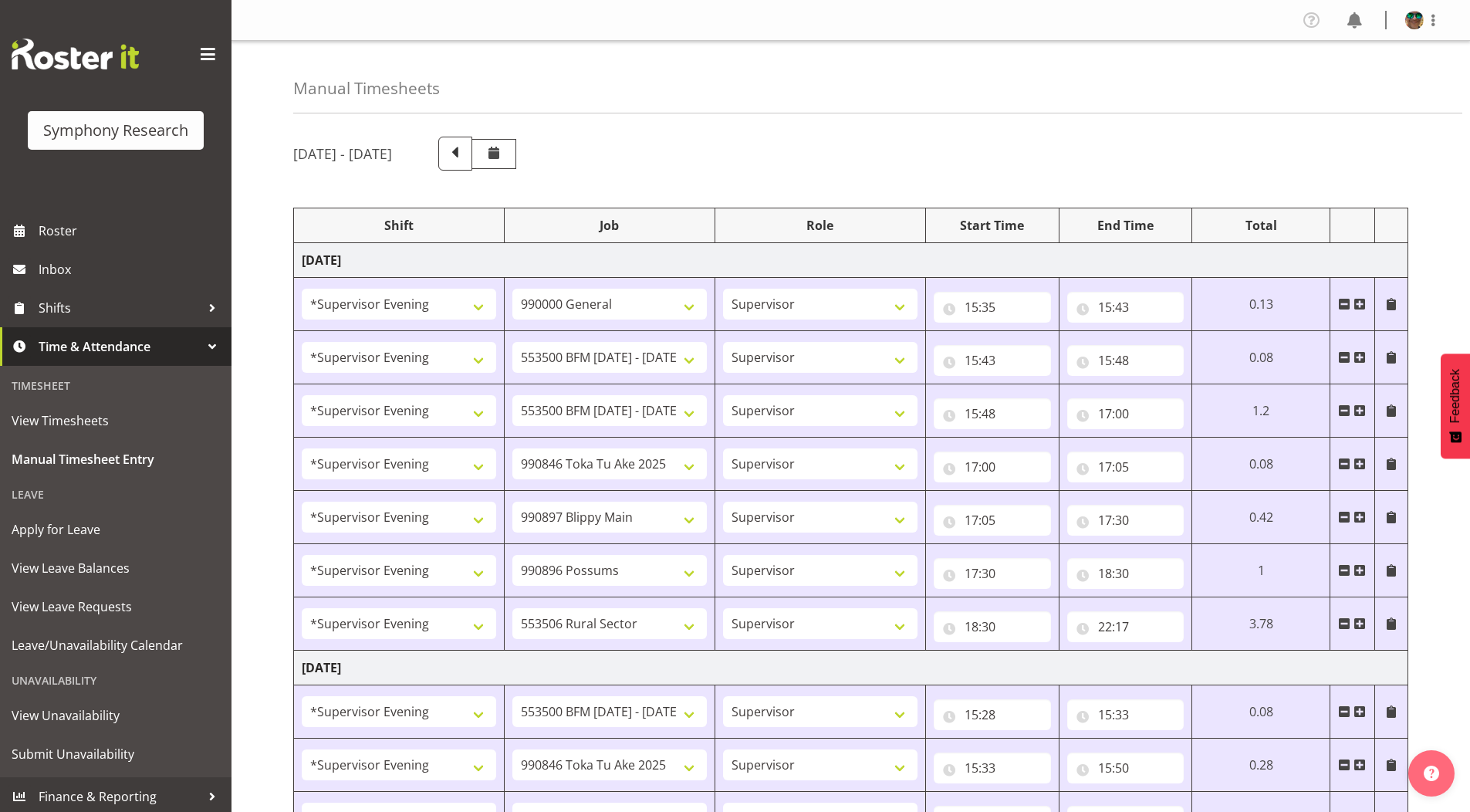
select select "10633"
select select "4583"
select select "10575"
select select "4583"
select select "10587"
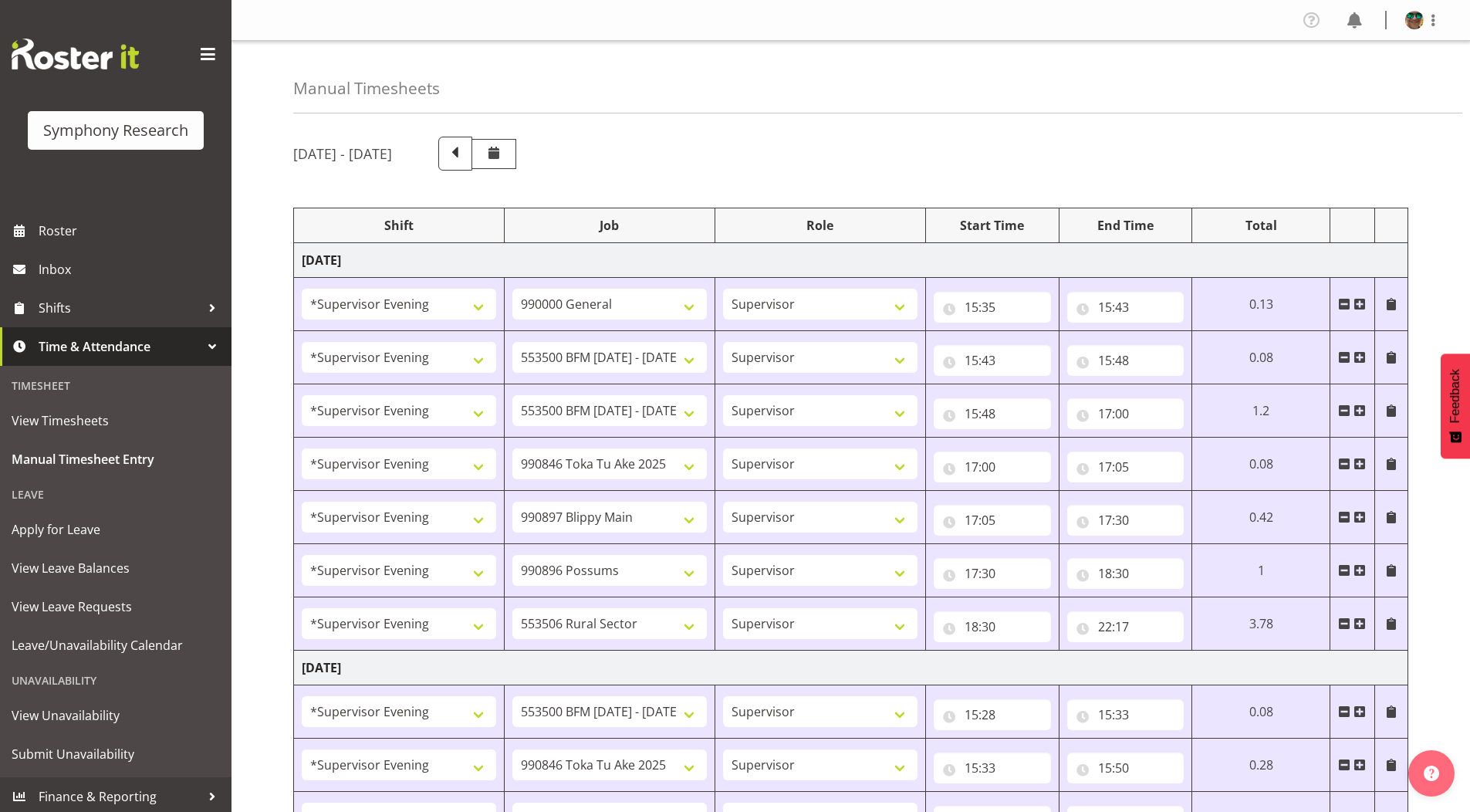
select select "4583"
select select "10242"
select select "4583"
select select "9426"
select select "4583"
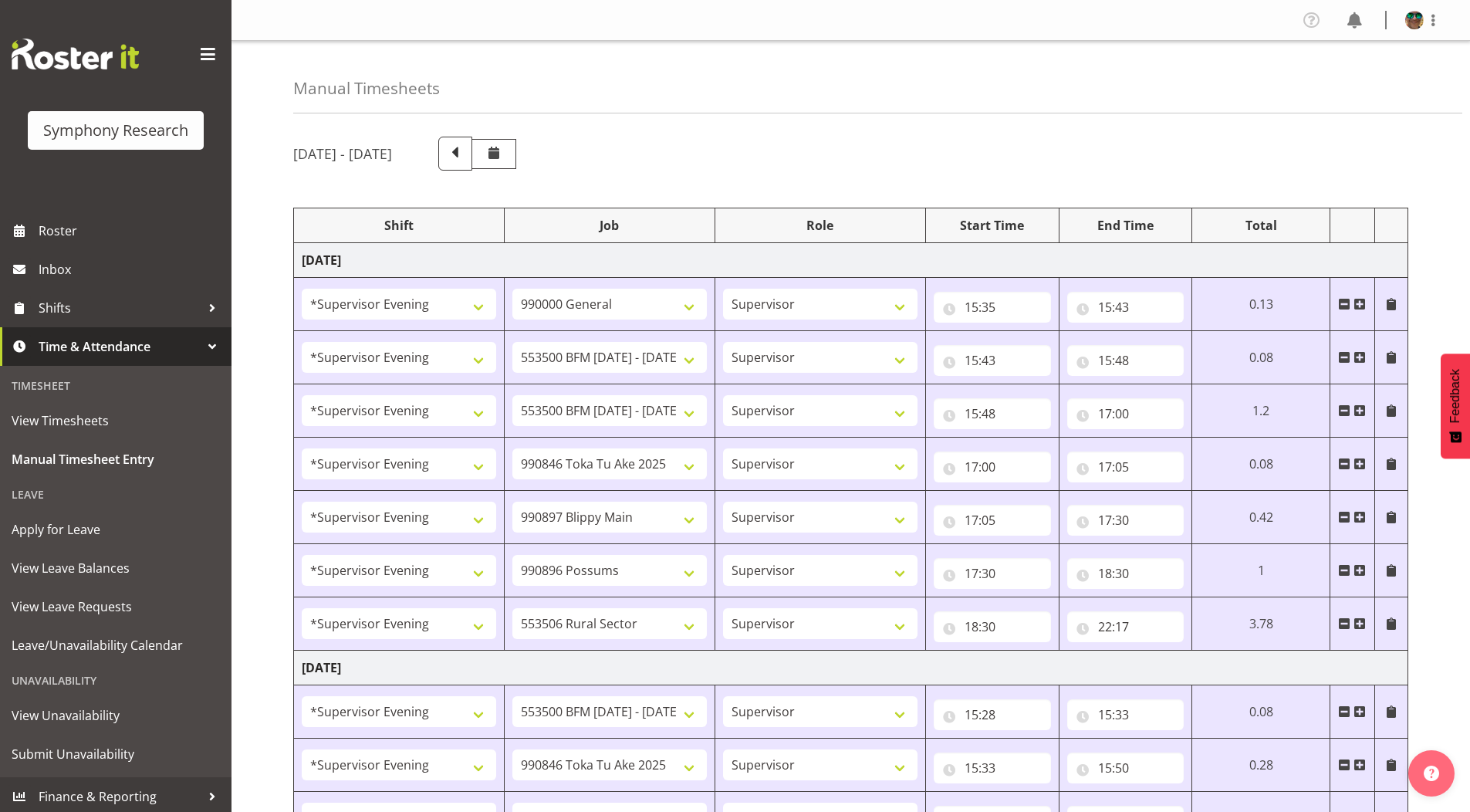
select select "10633"
select select "4583"
select select "10575"
select select "4583"
select select "10587"
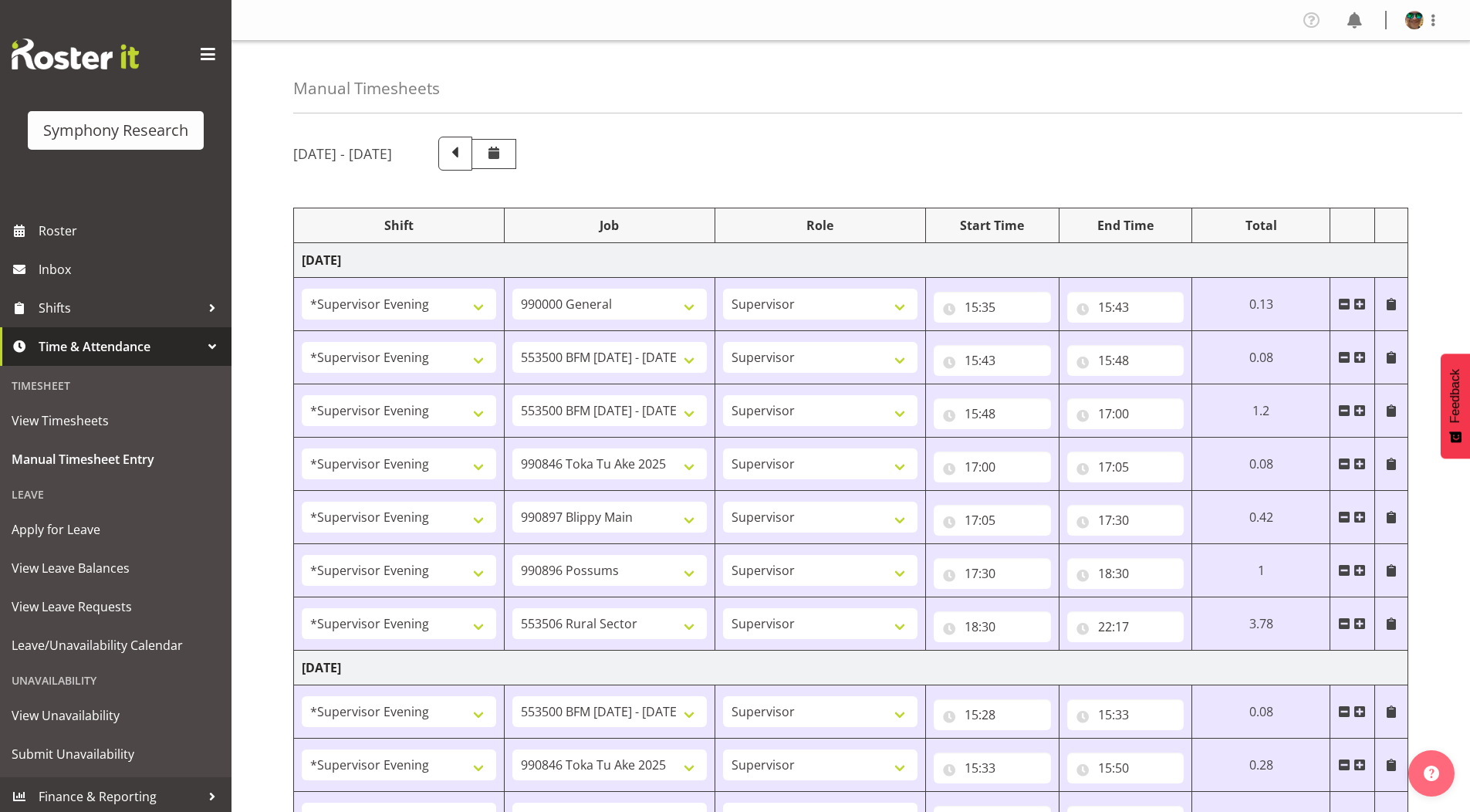
select select "19170"
select select "10527"
select select "19170"
select select "10527"
select select "19170"
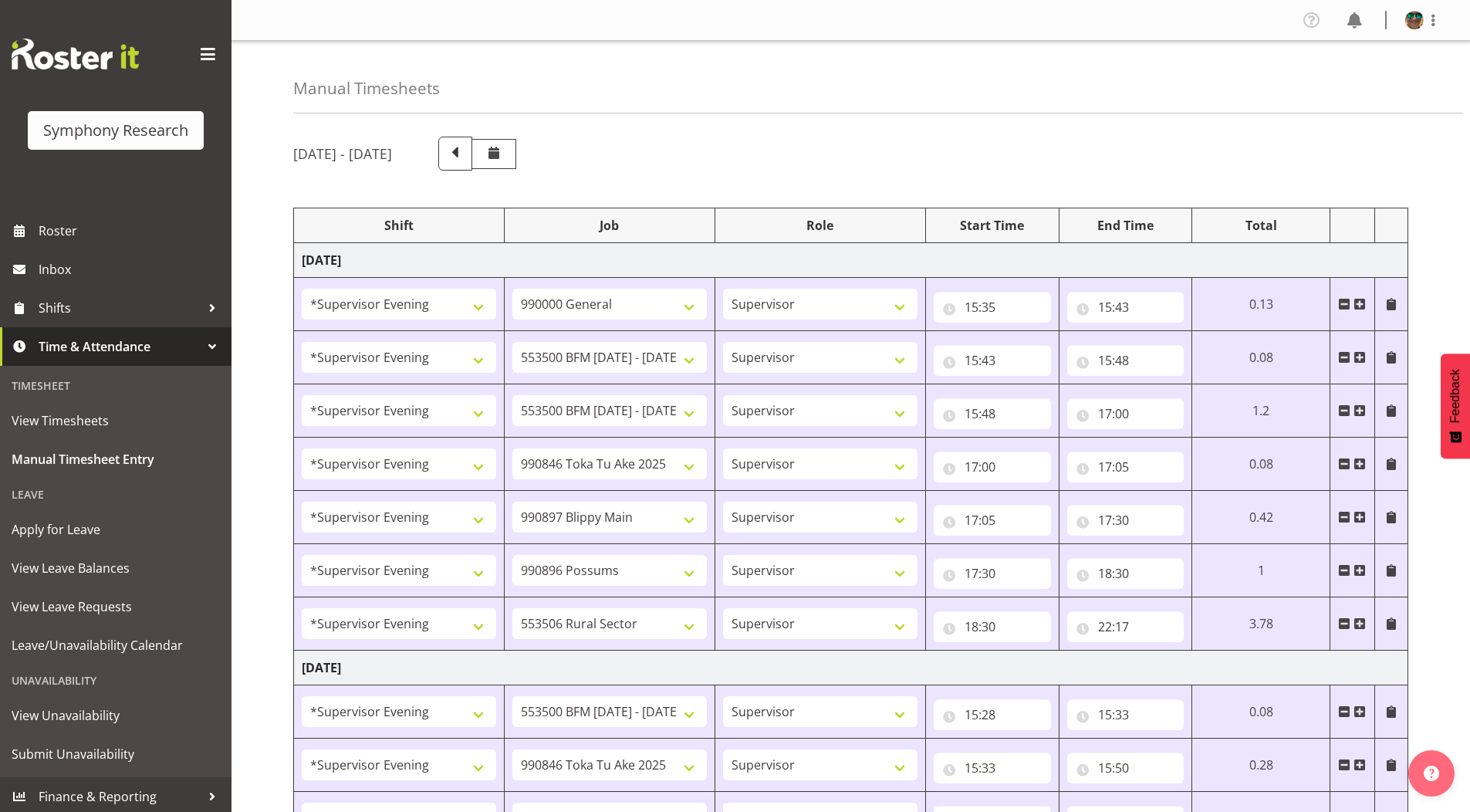
select select "10499"
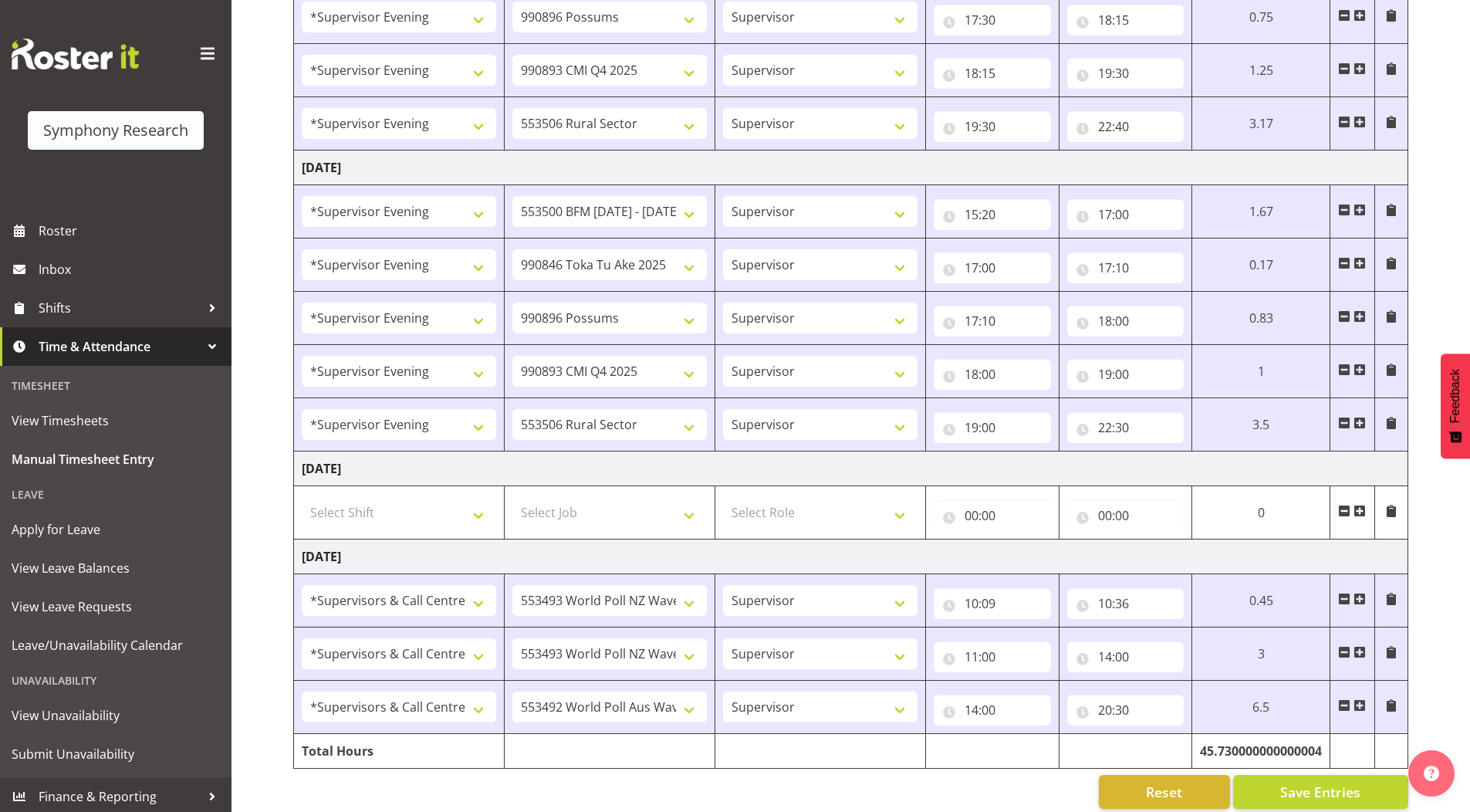
scroll to position [1584, 0]
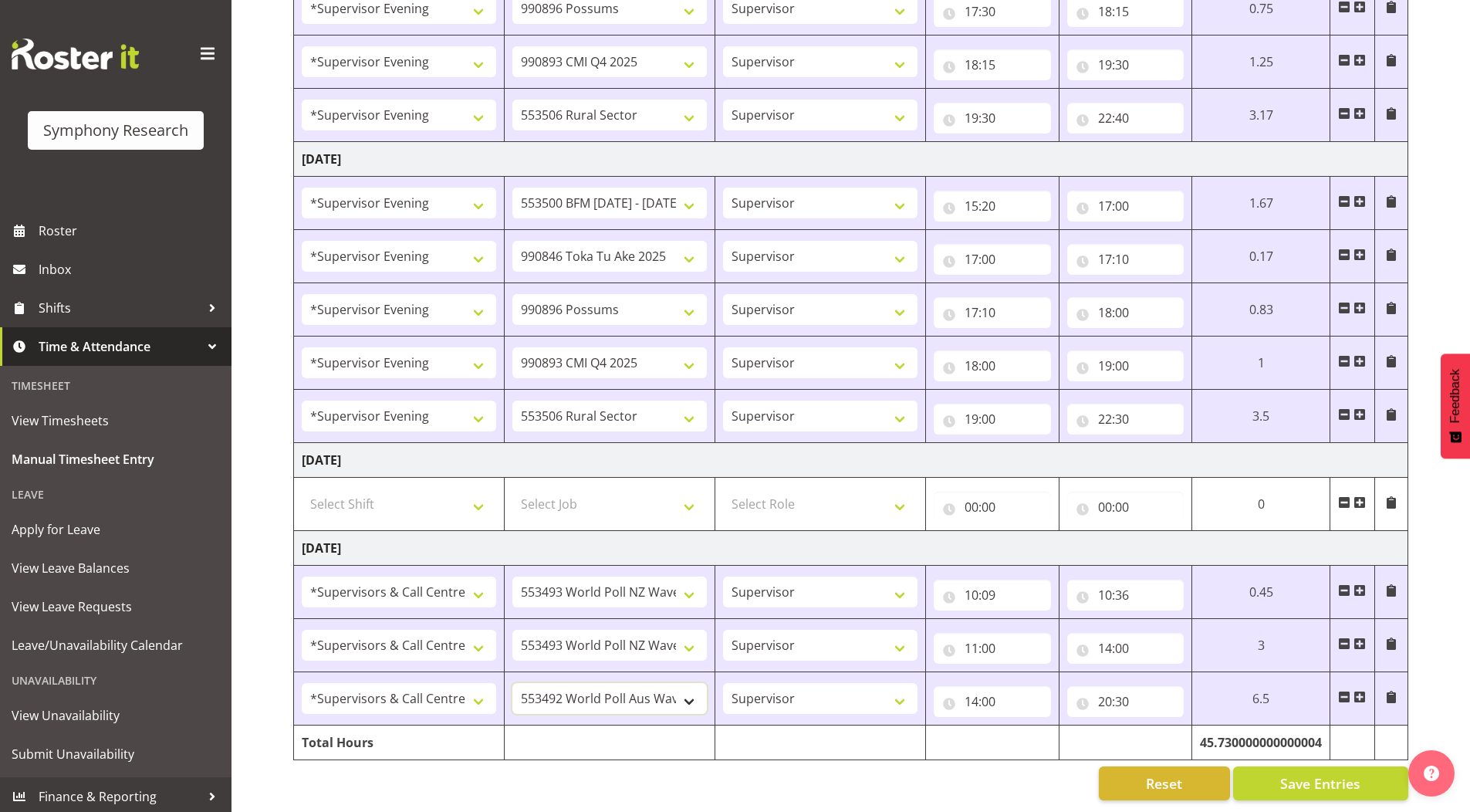
click at [687, 693] on select "550060 IF Admin 553492 World Poll Aus Wave 2 Main 2025 553493 World Poll NZ Wav…" at bounding box center [610, 698] width 194 height 31
click at [714, 767] on div "Reset Save Entries" at bounding box center [850, 784] width 1116 height 34
